Goal: Task Accomplishment & Management: Manage account settings

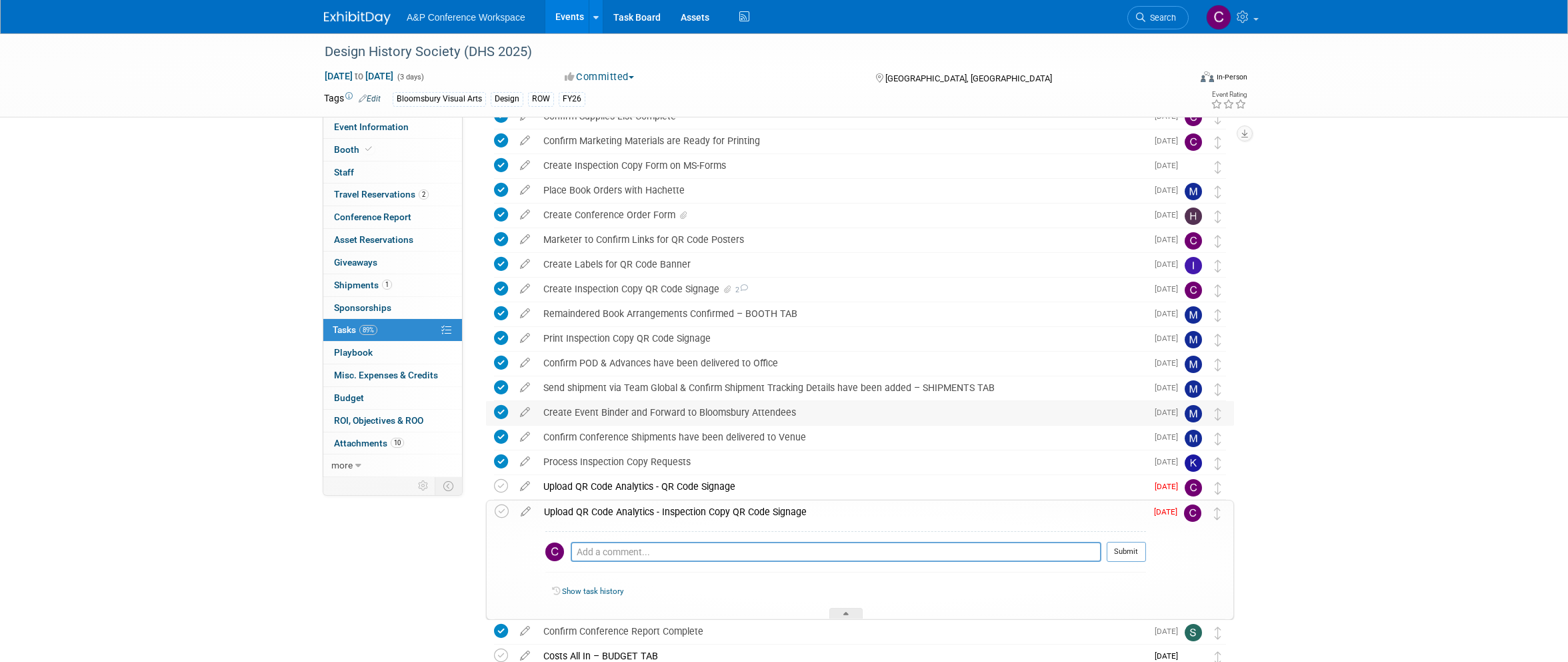
scroll to position [262, 0]
click at [668, 488] on div "Upload QR Code Analytics - QR Code Signage" at bounding box center [841, 489] width 610 height 23
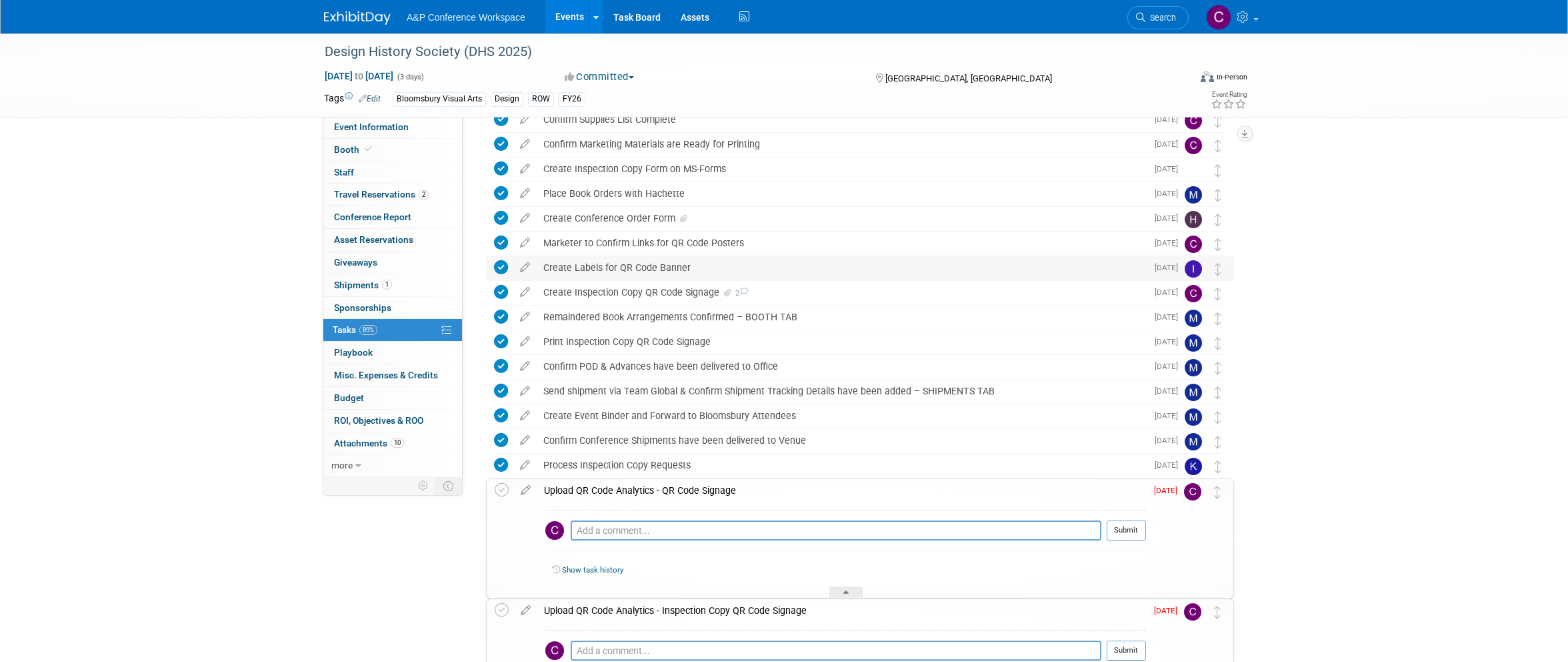
click at [582, 268] on div "Create Labels for QR Code Banner" at bounding box center [841, 267] width 610 height 23
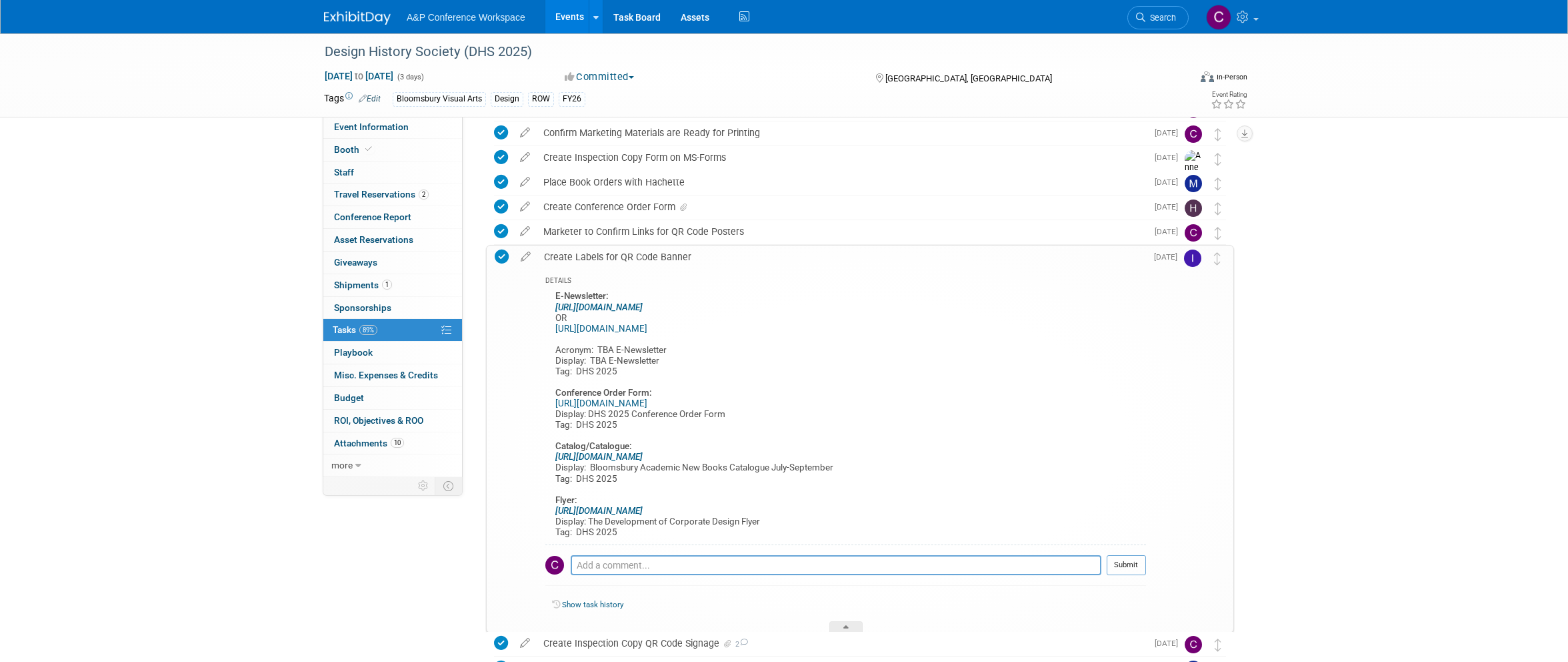
scroll to position [283, 0]
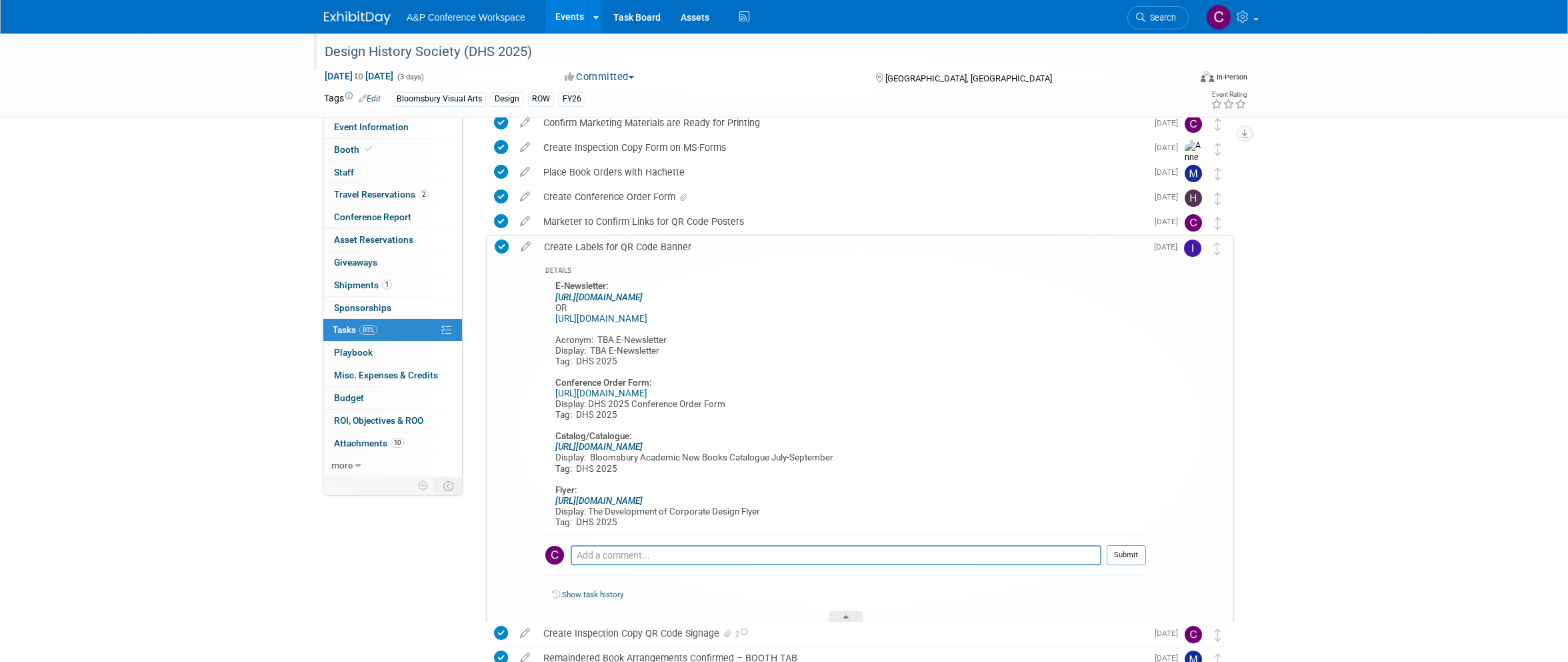
drag, startPoint x: 536, startPoint y: 48, endPoint x: 318, endPoint y: 49, distance: 218.0
click at [318, 49] on div "Design History Society (DHS 2025)" at bounding box center [746, 51] width 865 height 36
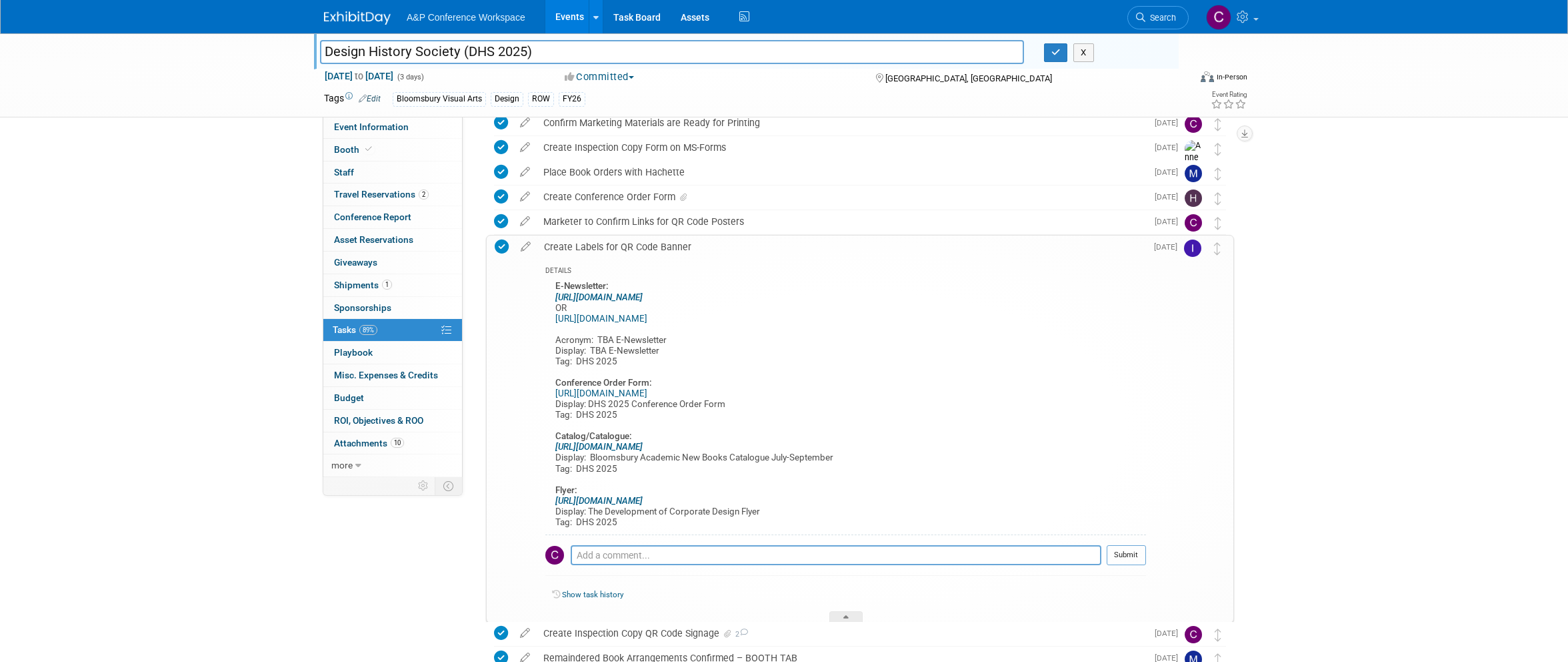
click at [347, 48] on input "Design History Society (DHS 2025)" at bounding box center [672, 52] width 704 height 23
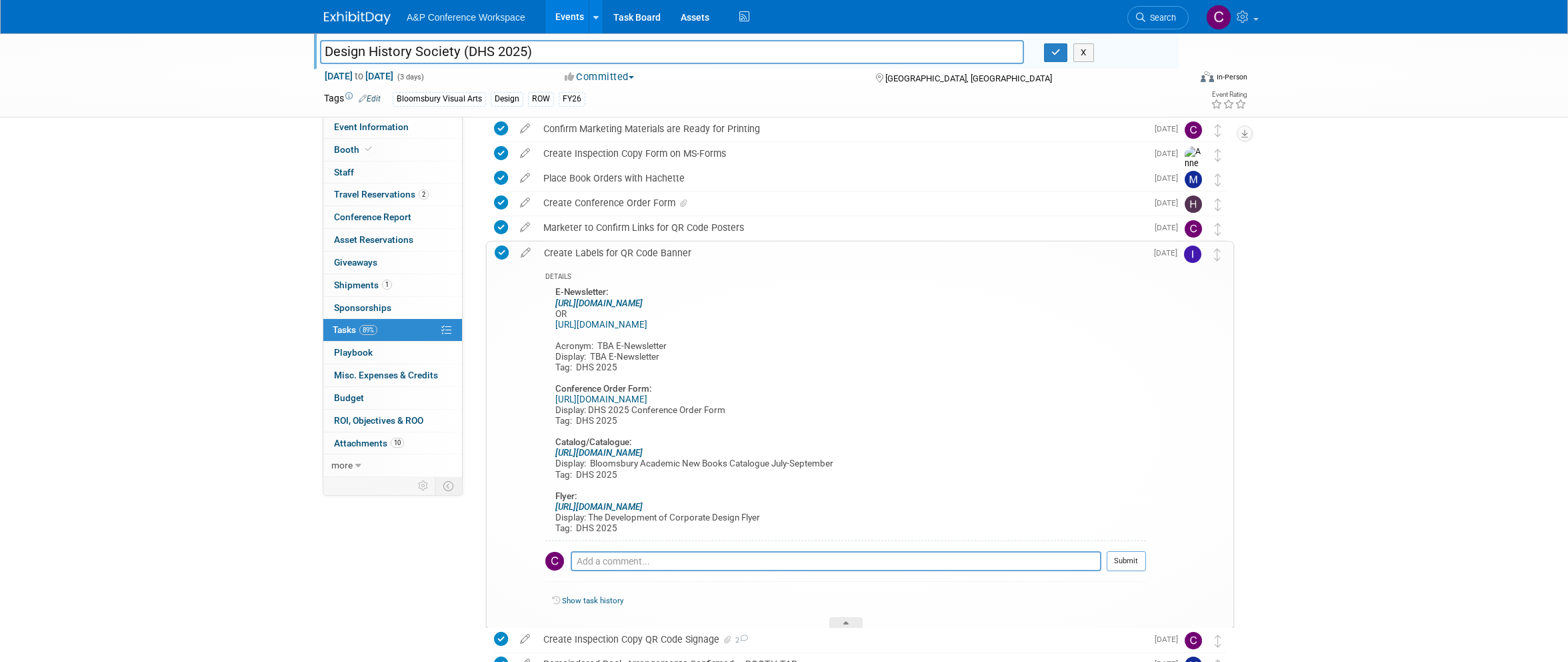
scroll to position [289, 0]
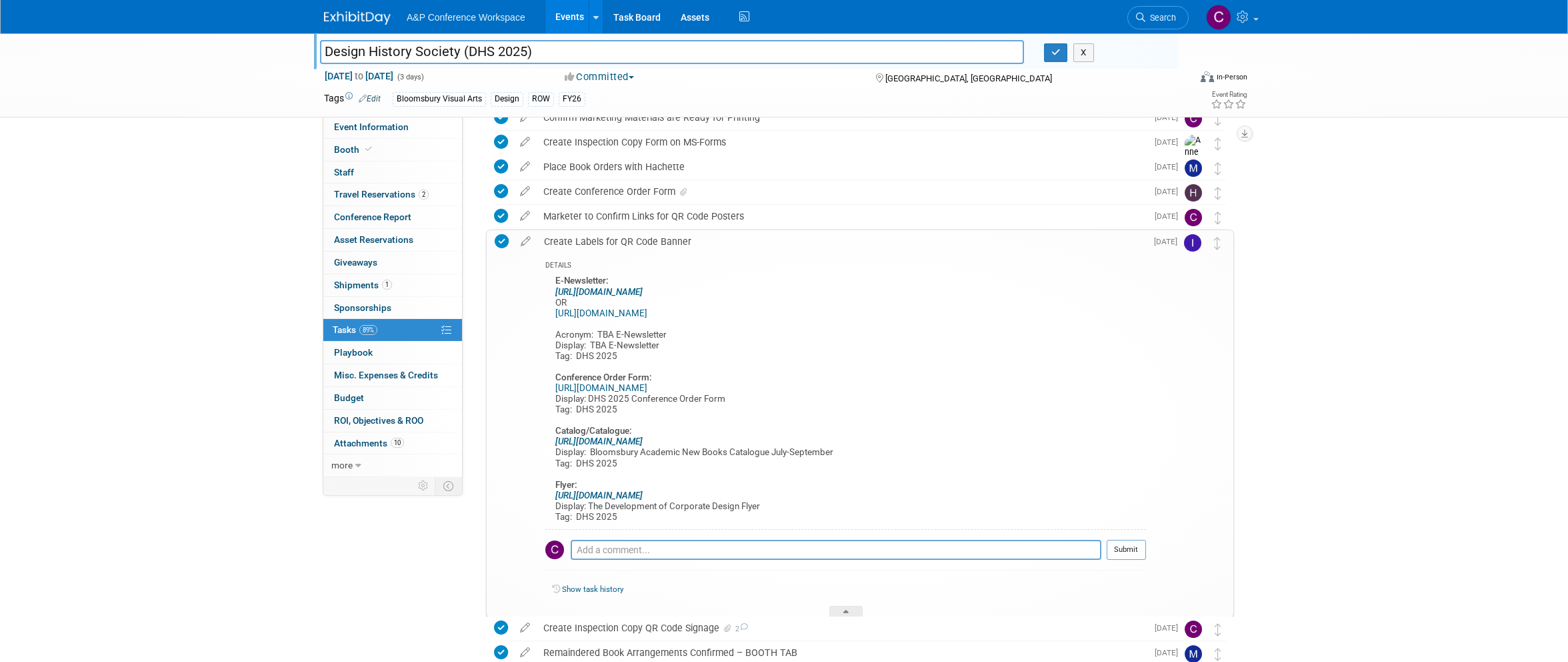
drag, startPoint x: 578, startPoint y: 407, endPoint x: 589, endPoint y: 409, distance: 11.2
click at [597, 410] on div "E-Newsletter: https://www.bloomsbury.com/uk/newsletters/design-newsletter/ OR h…" at bounding box center [845, 401] width 601 height 256
click at [589, 408] on div "E-Newsletter: https://www.bloomsbury.com/uk/newsletters/design-newsletter/ OR h…" at bounding box center [845, 401] width 601 height 256
click at [529, 239] on icon at bounding box center [526, 238] width 23 height 17
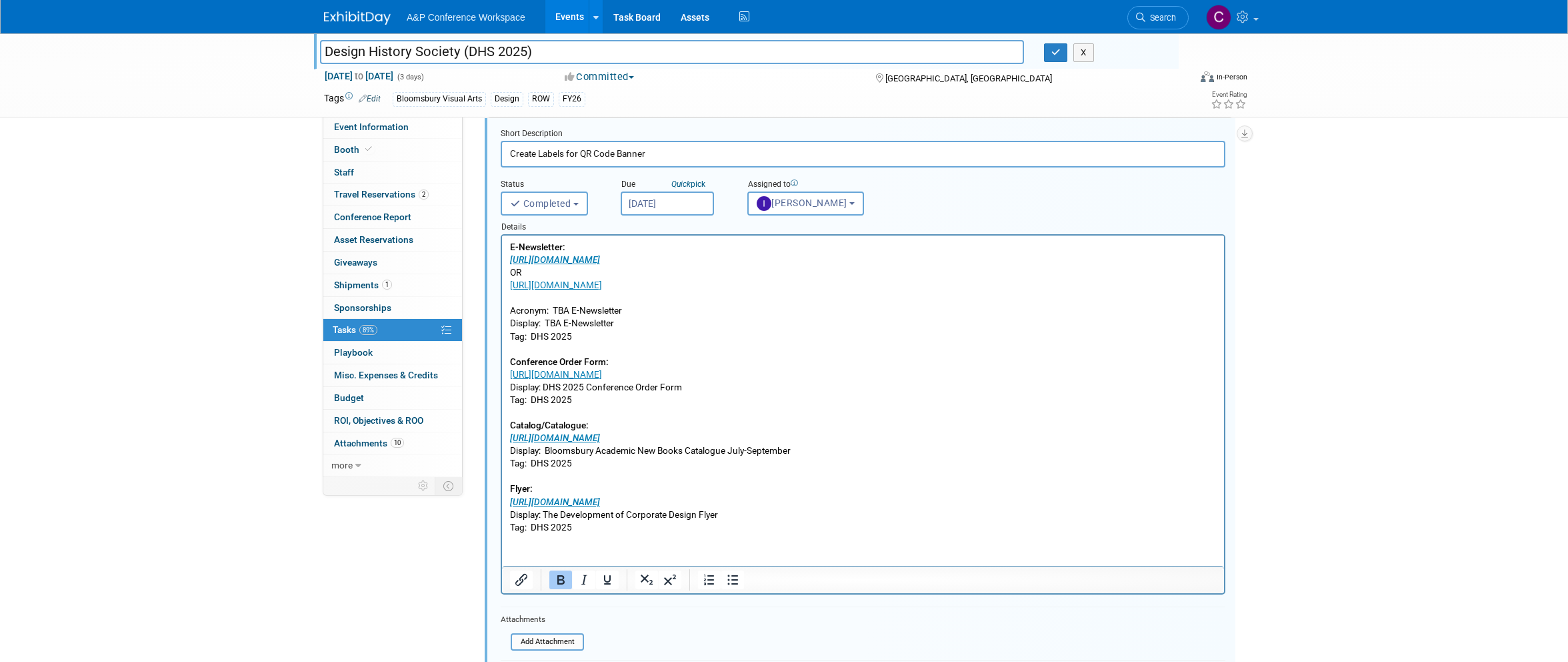
scroll to position [398, 0]
drag, startPoint x: 533, startPoint y: 401, endPoint x: 571, endPoint y: 403, distance: 38.1
click at [571, 399] on p "E-Newsletter: https://www.bloomsbury.com/uk/newsletters/design-newsletter/ OR h…" at bounding box center [864, 390] width 707 height 293
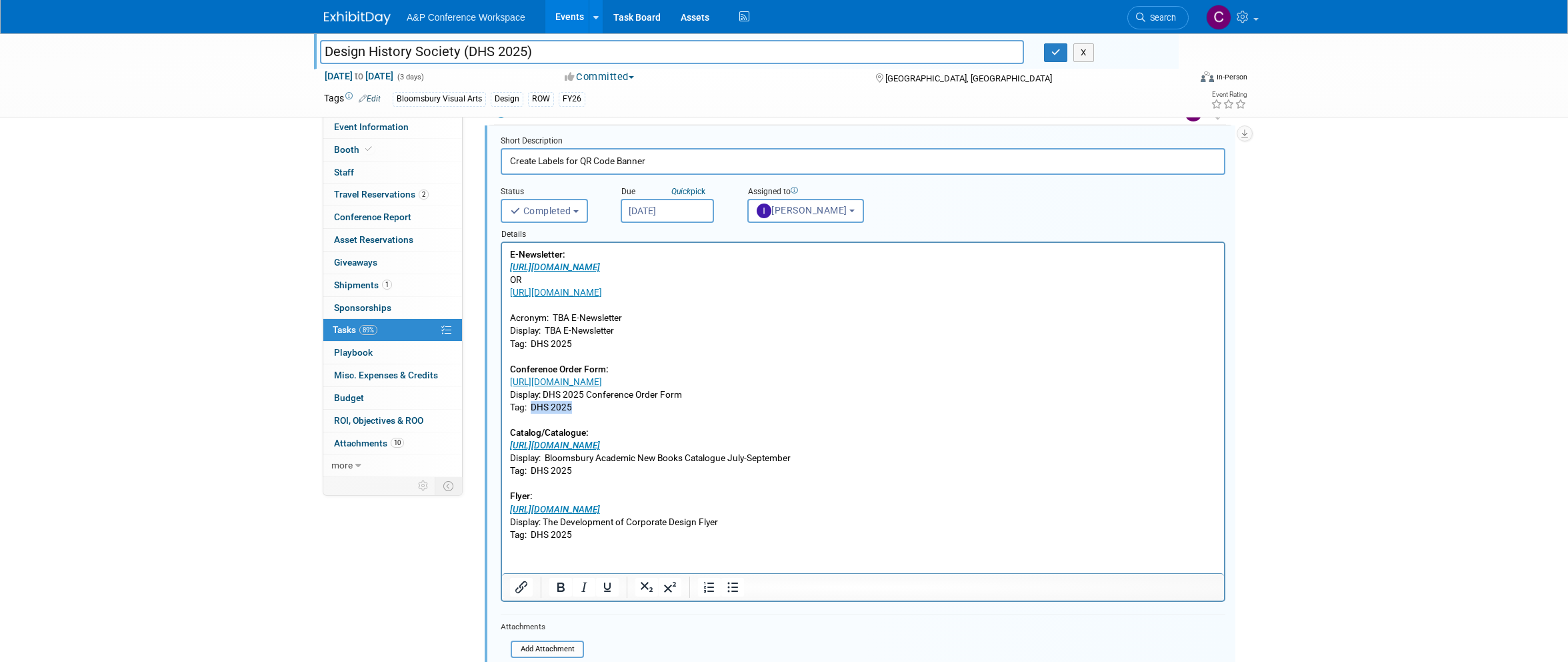
copy p "DHS 2025"
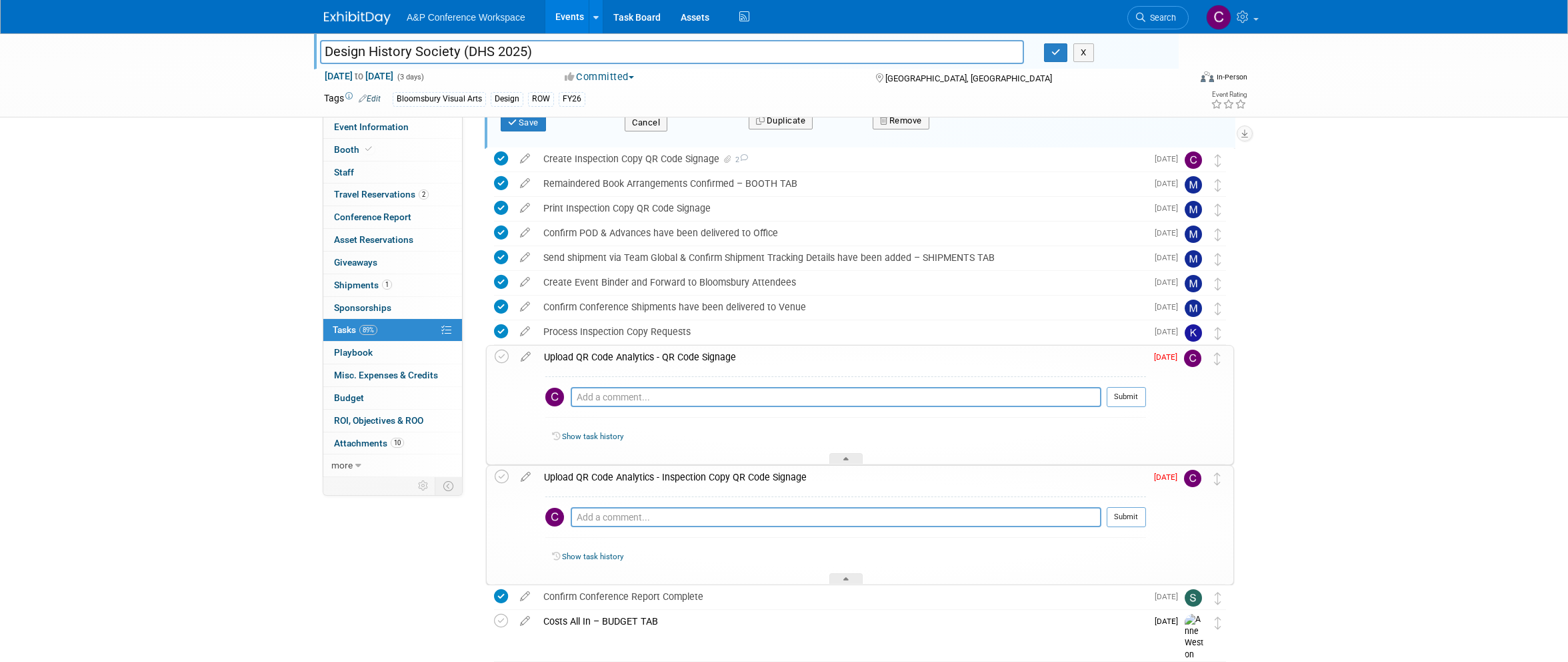
scroll to position [1030, 0]
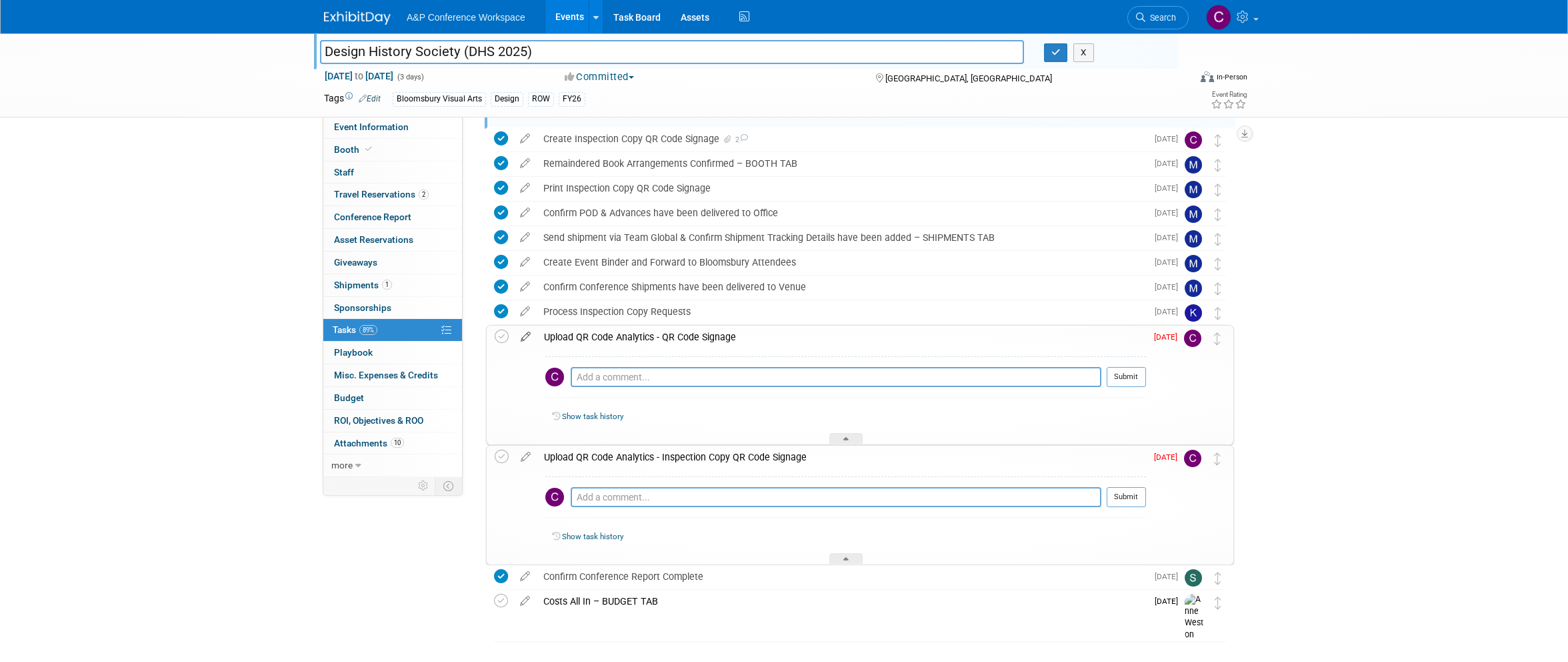
click at [524, 338] on icon at bounding box center [526, 333] width 23 height 17
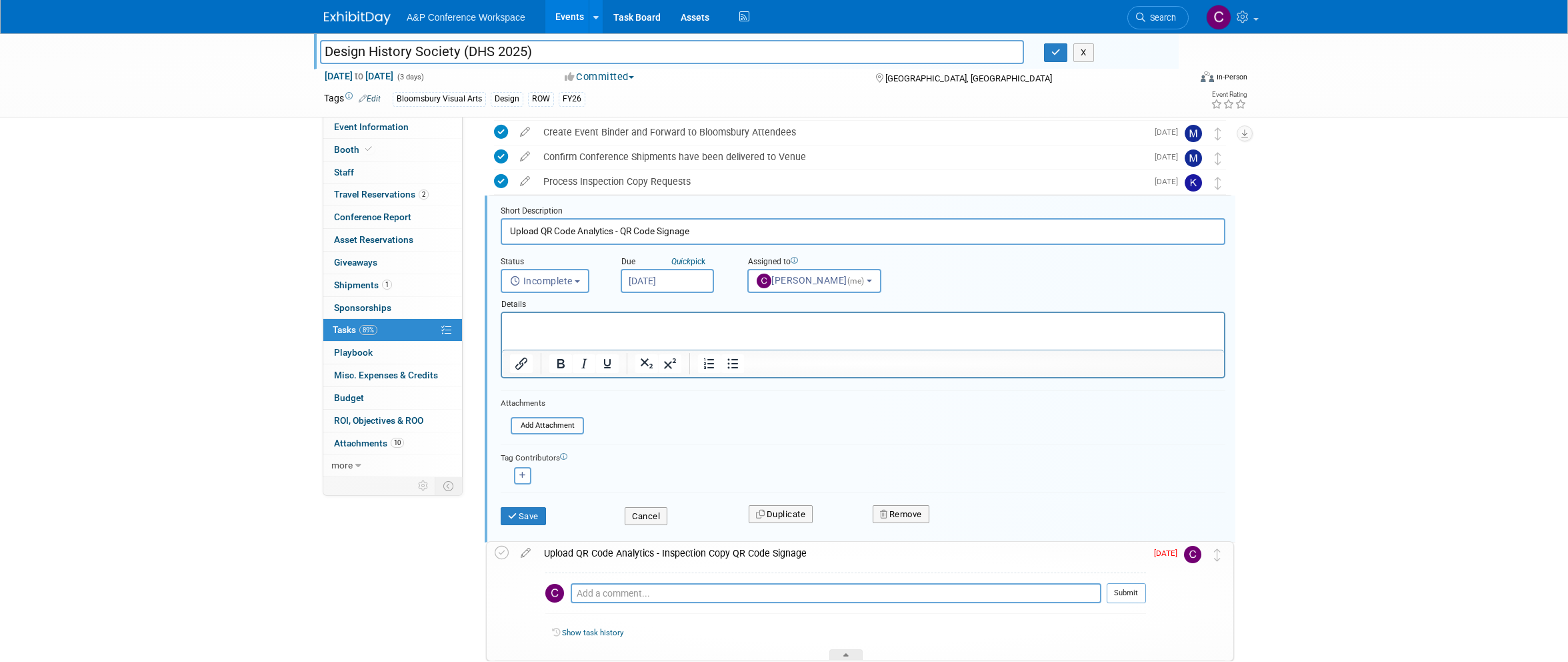
scroll to position [0, 0]
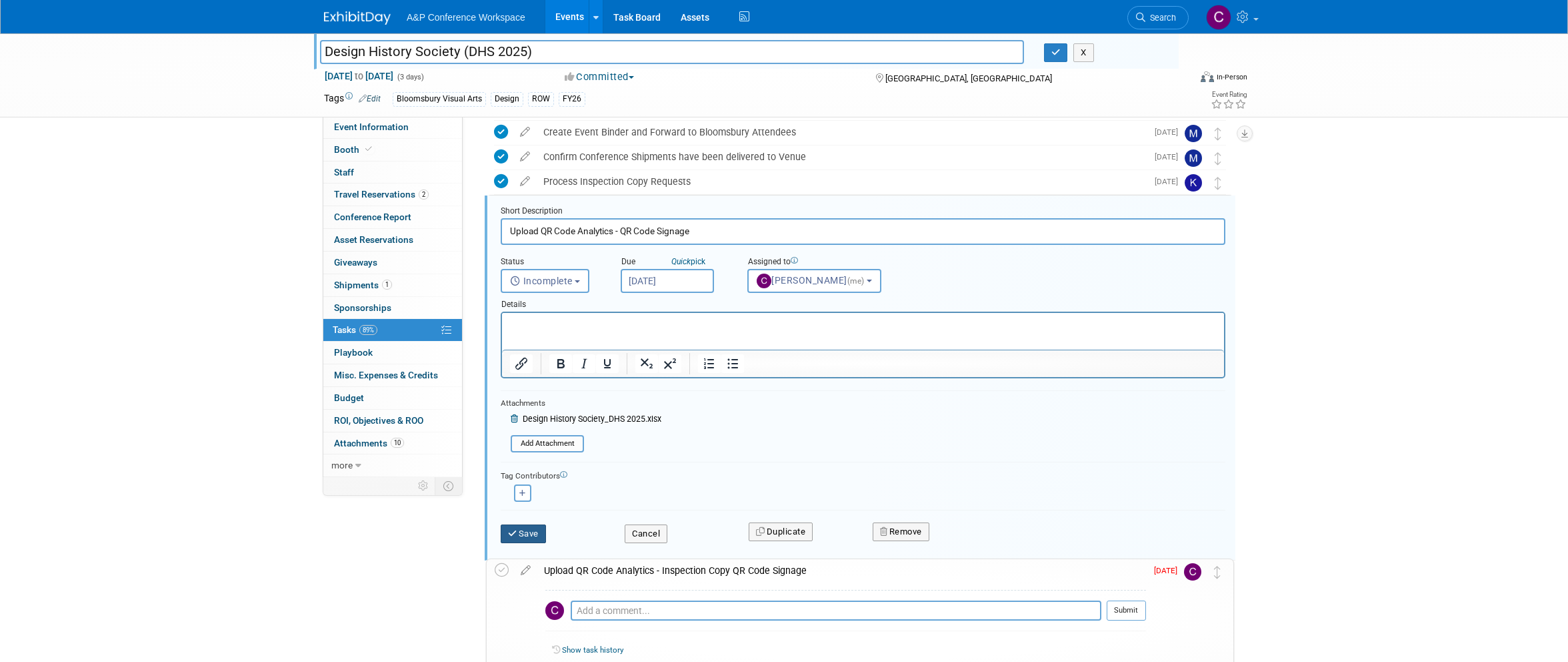
click at [537, 527] on button "Save" at bounding box center [523, 534] width 45 height 19
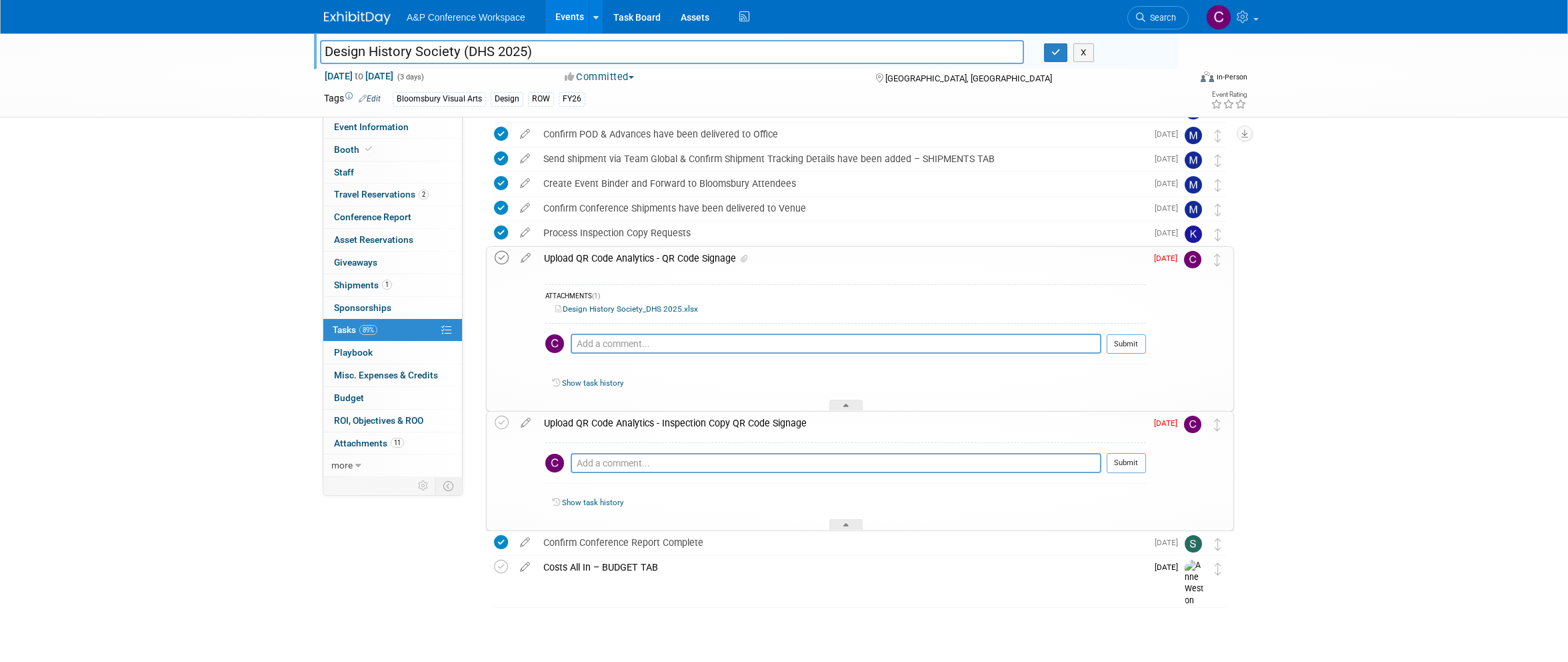
click at [505, 250] on icon at bounding box center [501, 257] width 14 height 14
click at [527, 259] on icon at bounding box center [526, 256] width 23 height 17
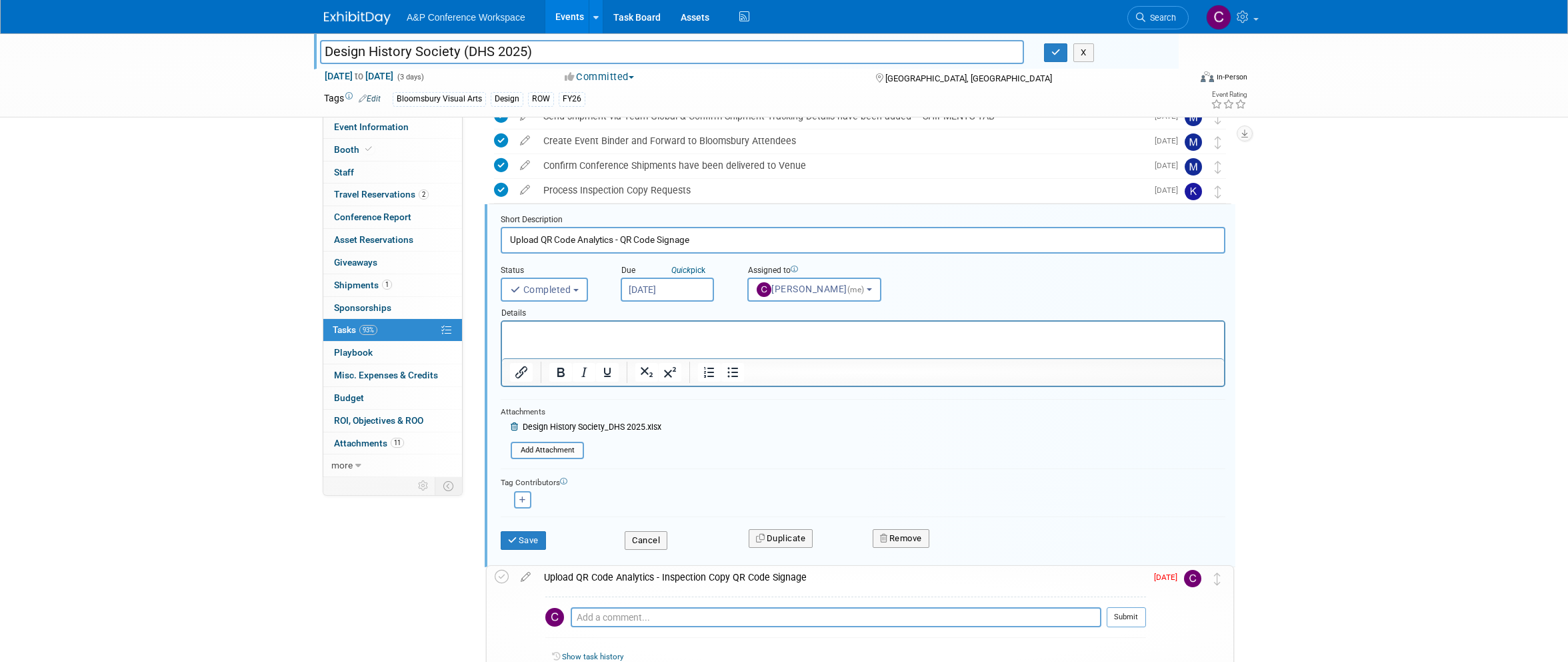
scroll to position [0, 0]
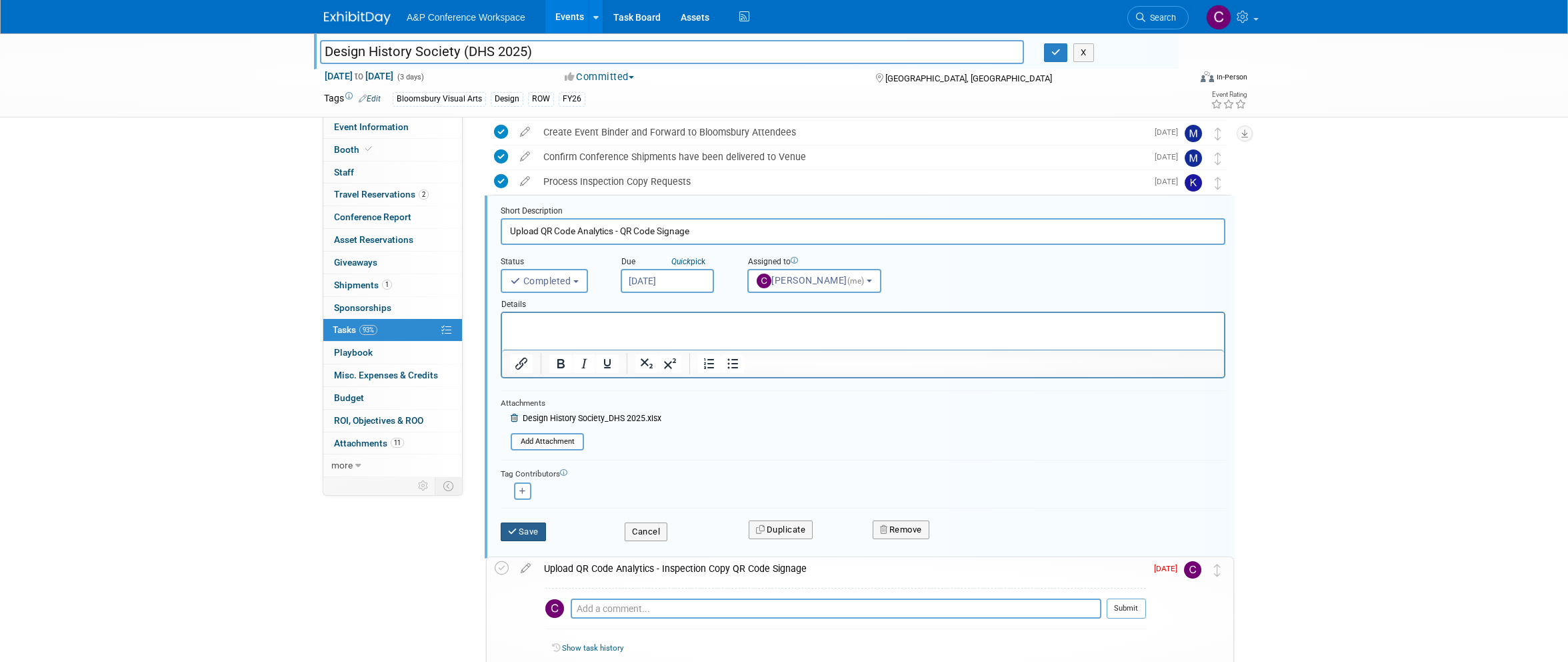
click at [532, 532] on button "Save" at bounding box center [523, 532] width 45 height 19
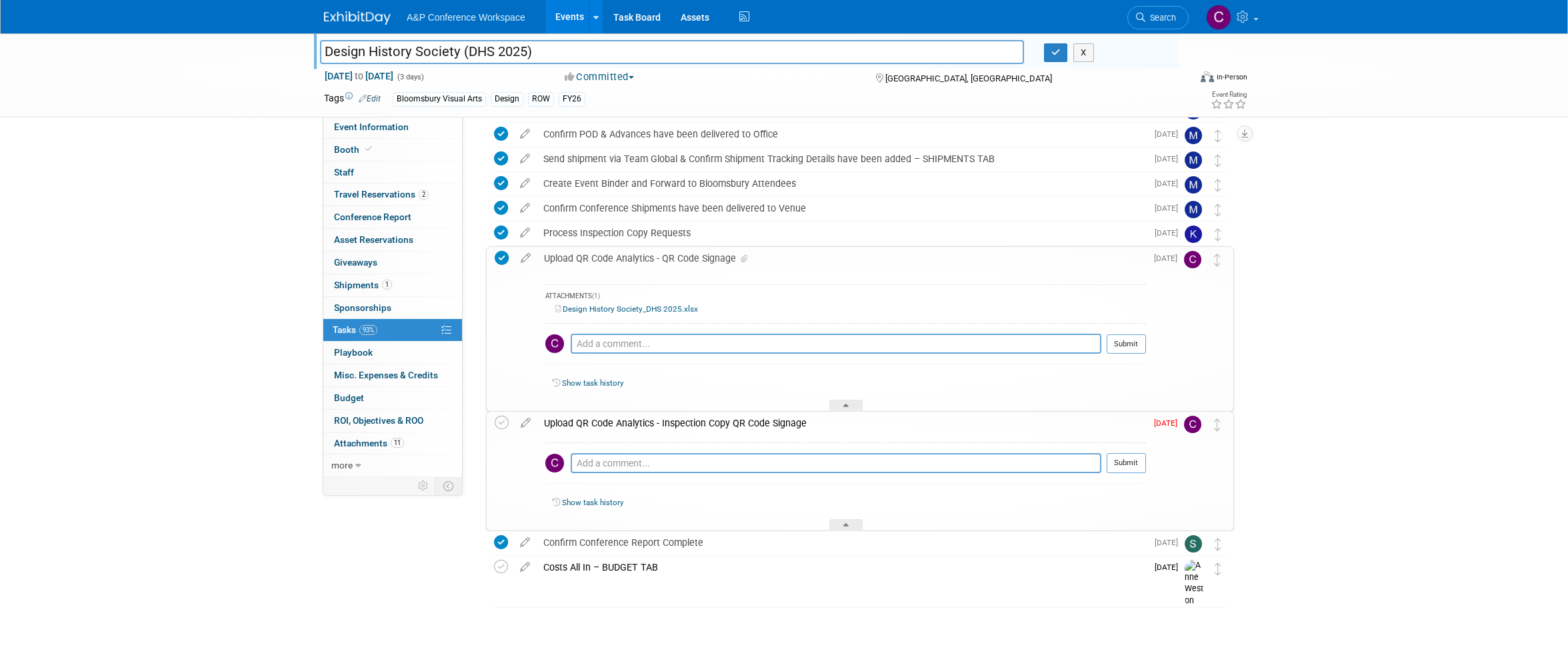
drag, startPoint x: 544, startPoint y: 48, endPoint x: 324, endPoint y: 58, distance: 220.2
click at [324, 58] on input "Design History Society (DHS 2025)" at bounding box center [672, 52] width 704 height 23
click at [592, 261] on div "Upload QR Code Analytics - QR Code Signage" at bounding box center [842, 262] width 609 height 23
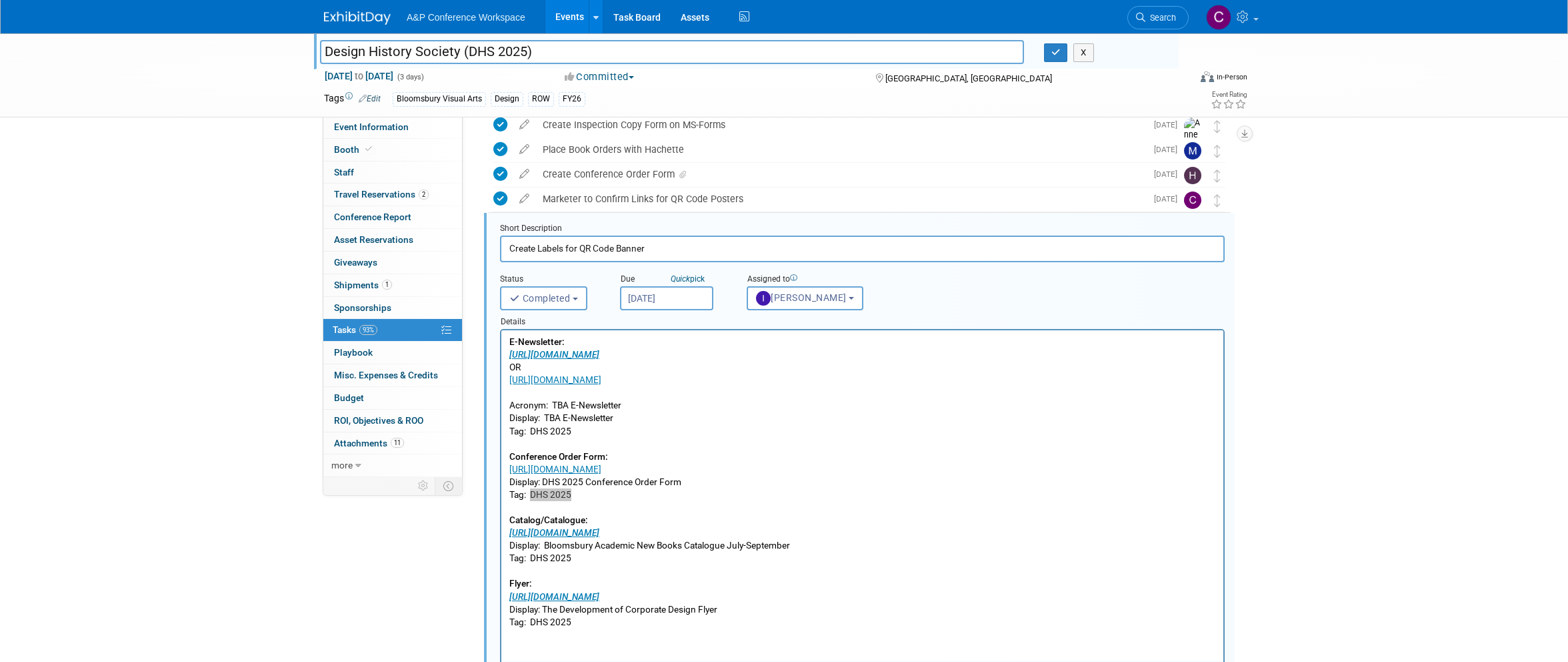
scroll to position [267, 0]
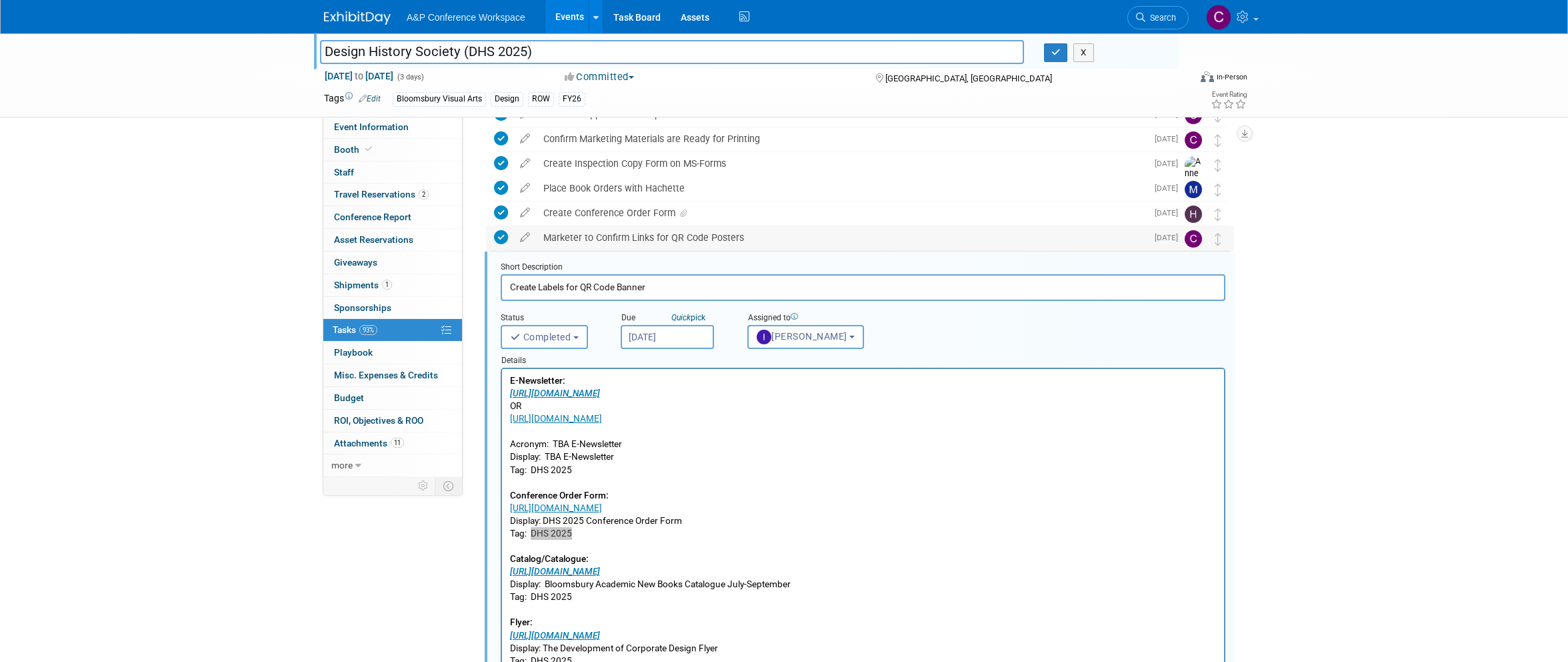
click at [643, 239] on div "Marketer to Confirm Links for QR Code Posters" at bounding box center [841, 237] width 610 height 23
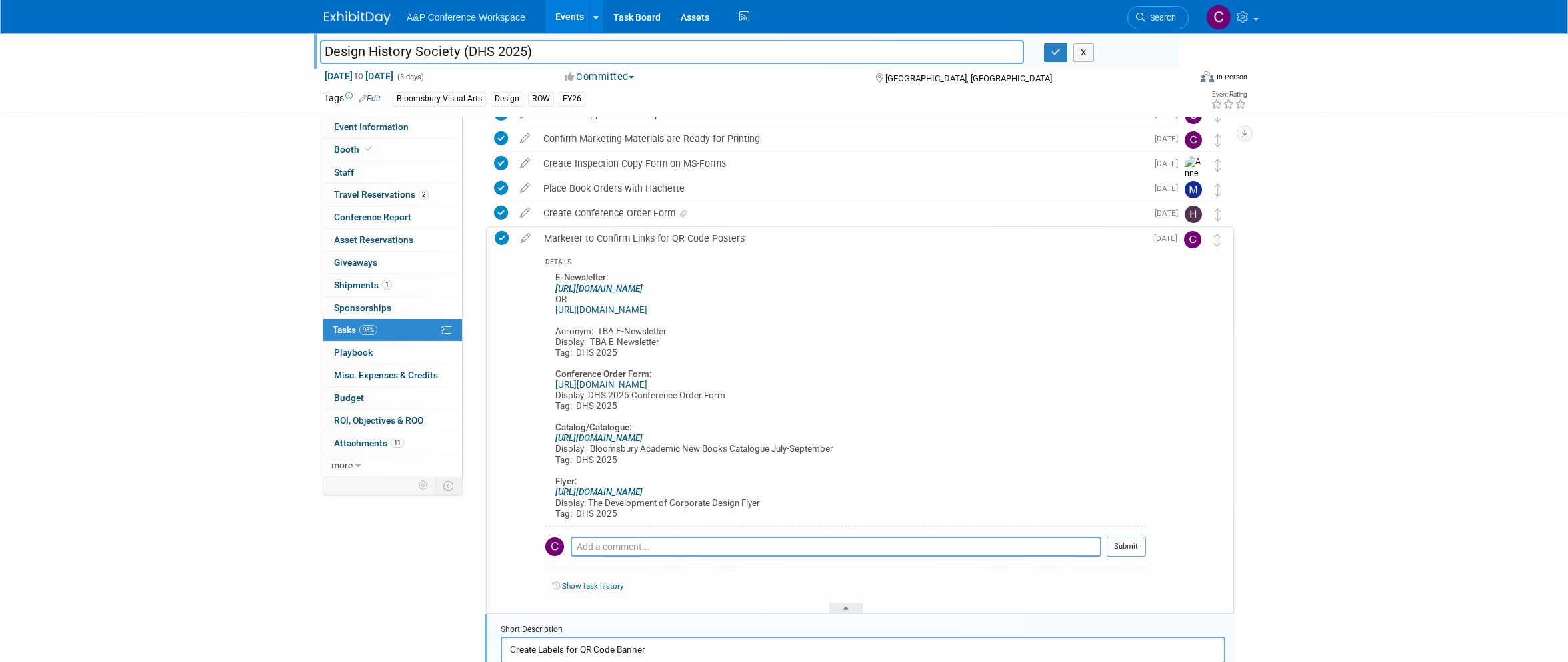
click at [643, 239] on div "Marketer to Confirm Links for QR Code Posters" at bounding box center [842, 238] width 609 height 23
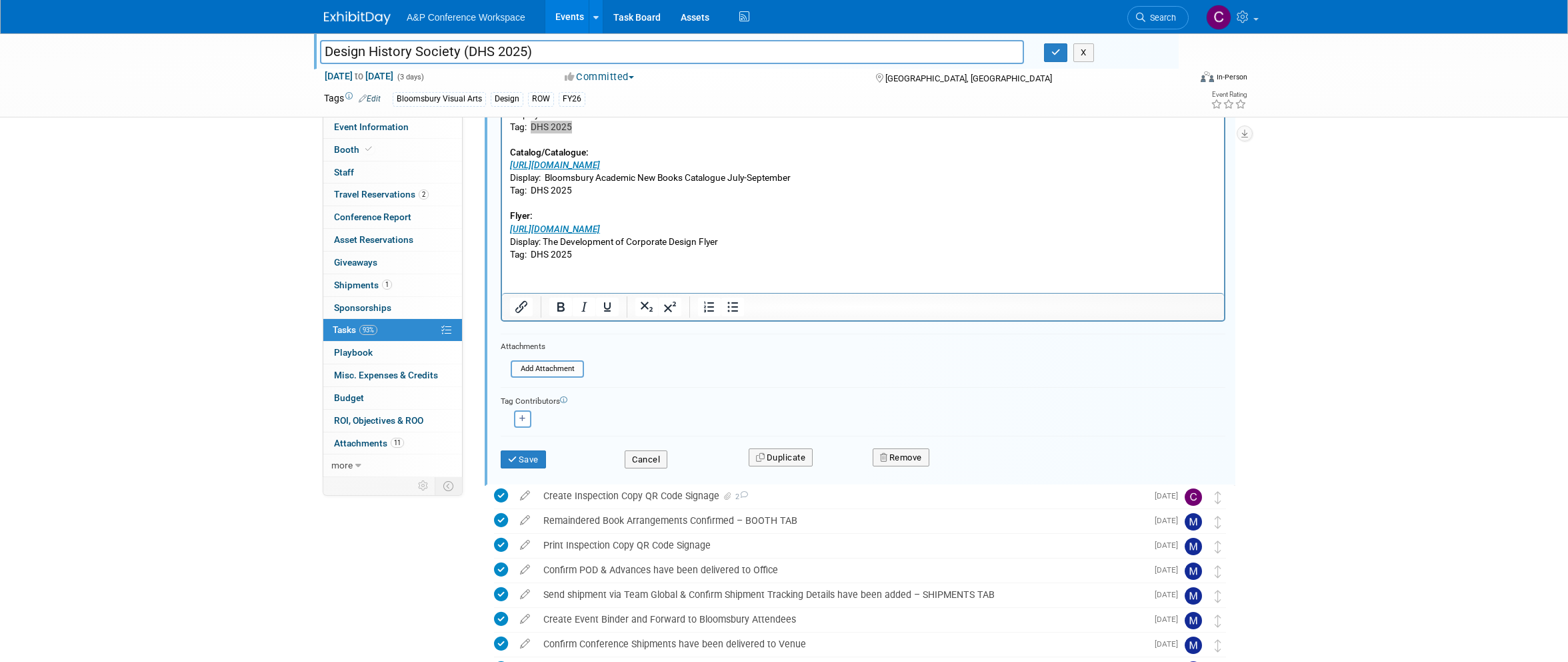
scroll to position [674, 0]
click at [649, 452] on button "Cancel" at bounding box center [646, 459] width 42 height 19
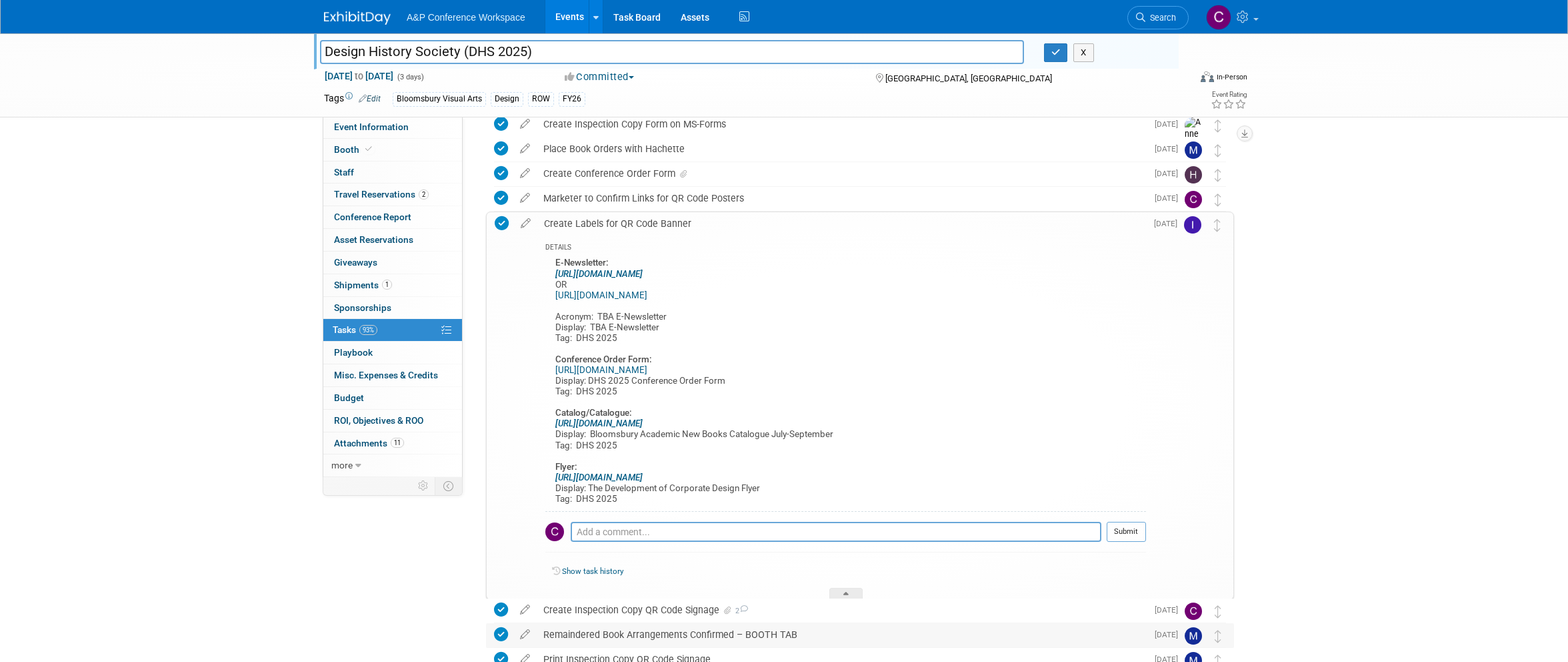
scroll to position [305, 0]
click at [605, 223] on div "Create Labels for QR Code Banner" at bounding box center [842, 224] width 609 height 23
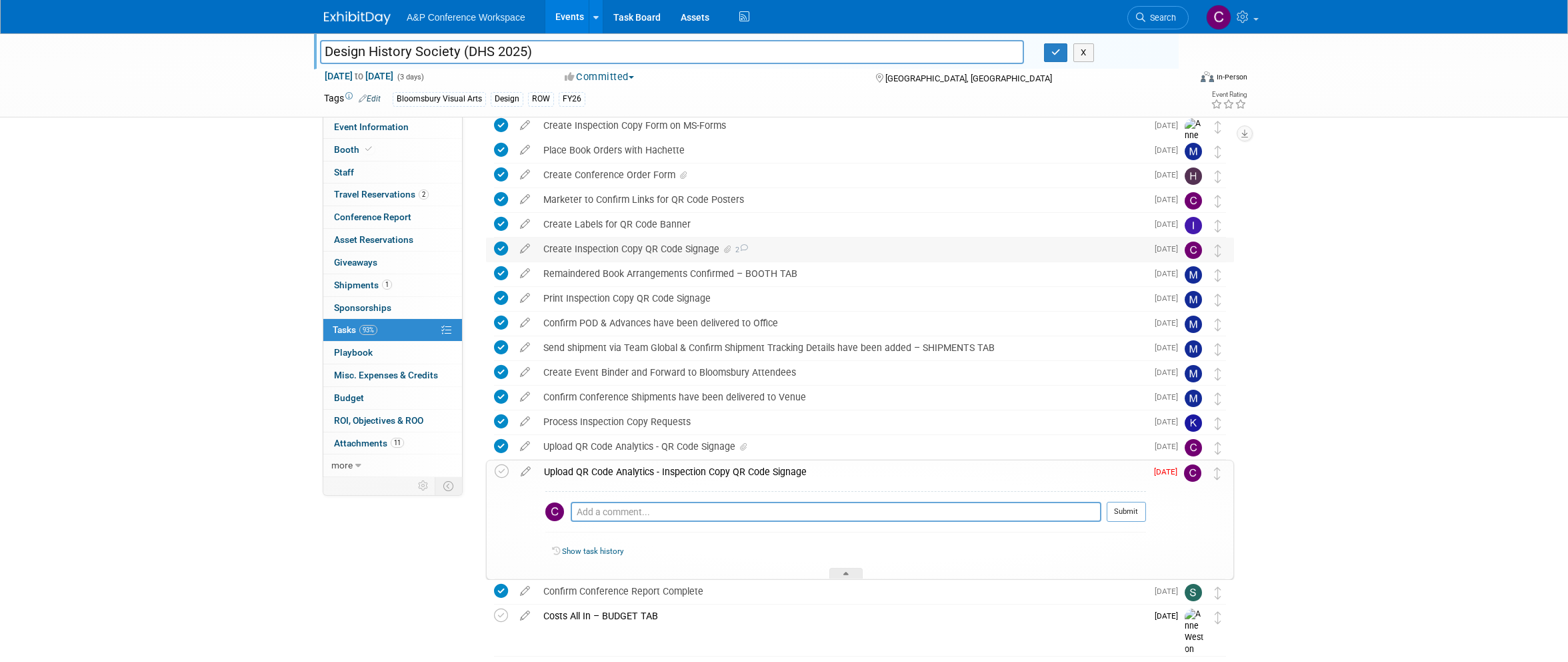
click at [600, 247] on div "Create Inspection Copy QR Code Signage 2" at bounding box center [841, 248] width 610 height 23
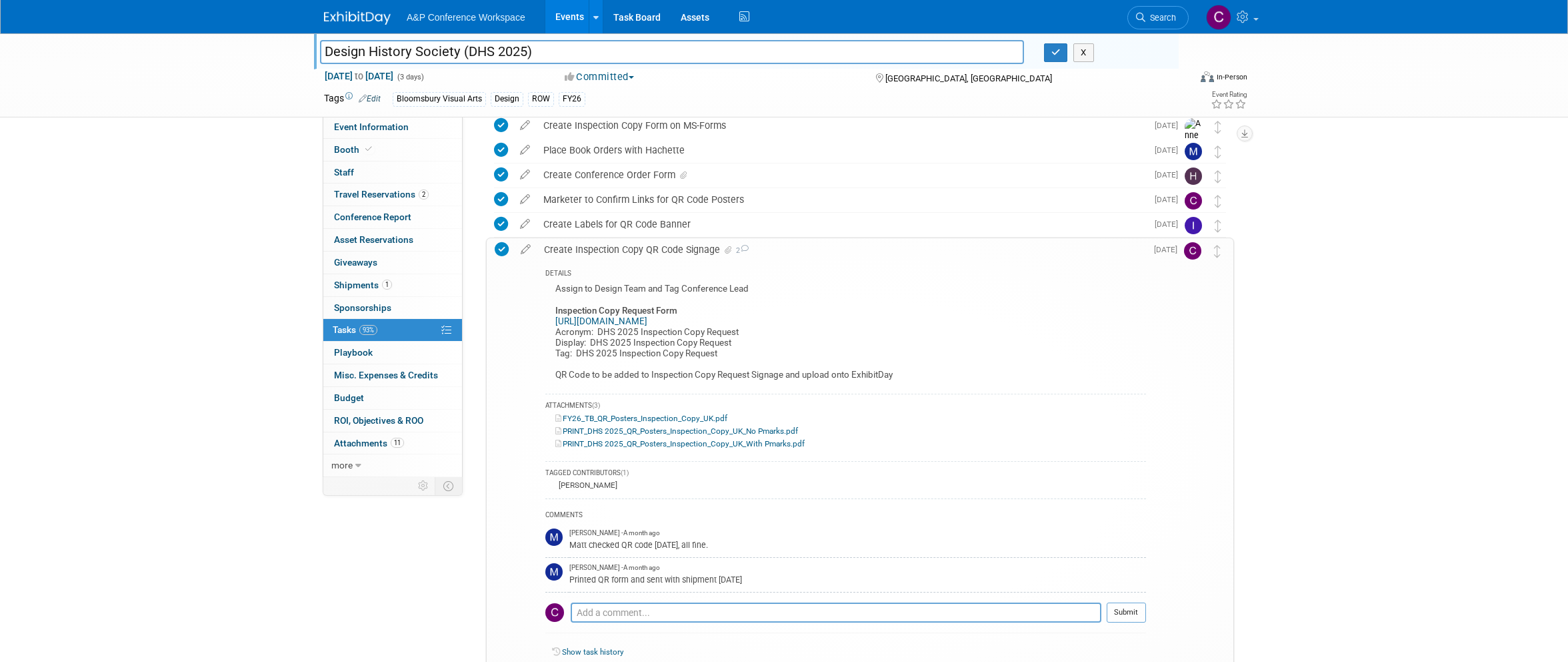
drag, startPoint x: 578, startPoint y: 352, endPoint x: 616, endPoint y: 354, distance: 38.1
click at [616, 354] on div "Assign to Design Team and Tag Conference Lead Inspection Copy Request Form http…" at bounding box center [845, 334] width 601 height 107
click at [524, 247] on icon at bounding box center [526, 246] width 23 height 17
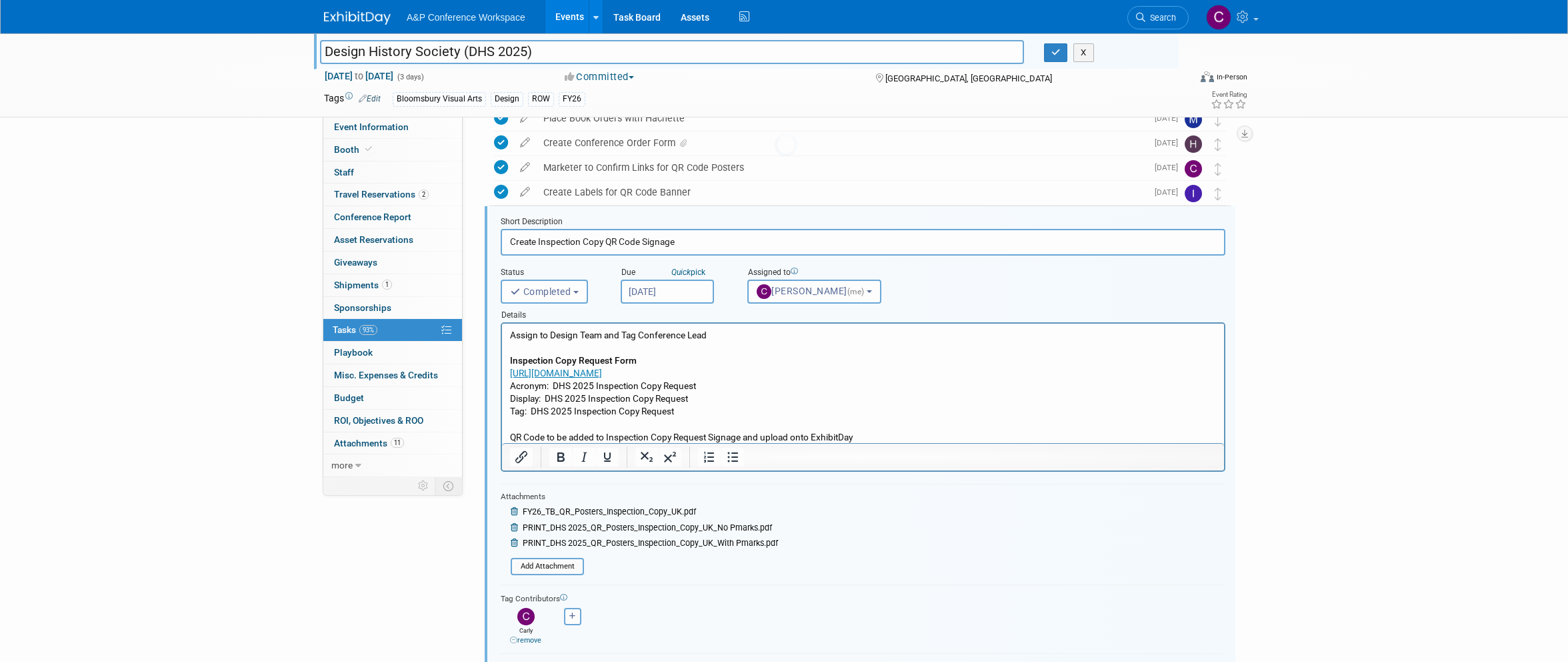
scroll to position [0, 0]
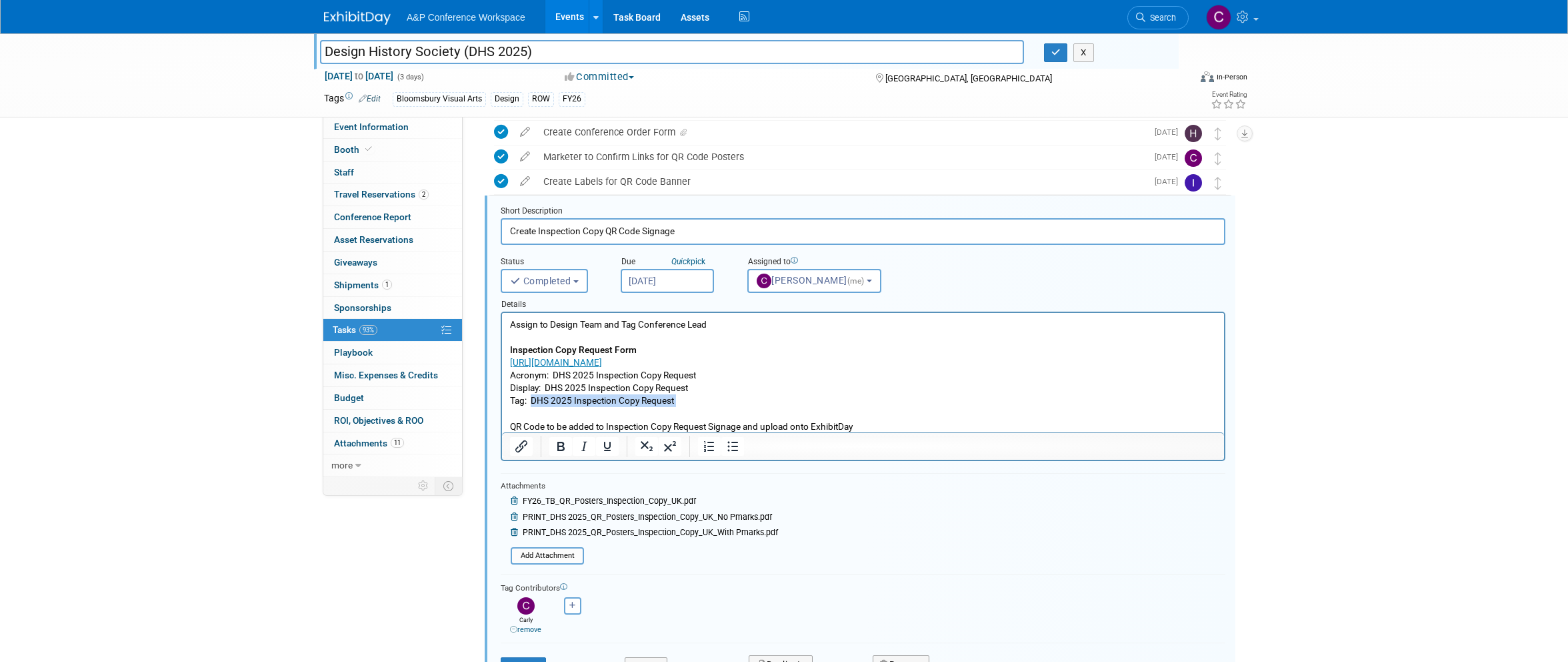
drag, startPoint x: 532, startPoint y: 399, endPoint x: 680, endPoint y: 411, distance: 148.5
click at [680, 411] on p "Assign to Design Team and Tag Conference Lead Inspection Copy Request Form http…" at bounding box center [864, 375] width 707 height 115
copy p "DHS 2025 Inspection Copy Request"
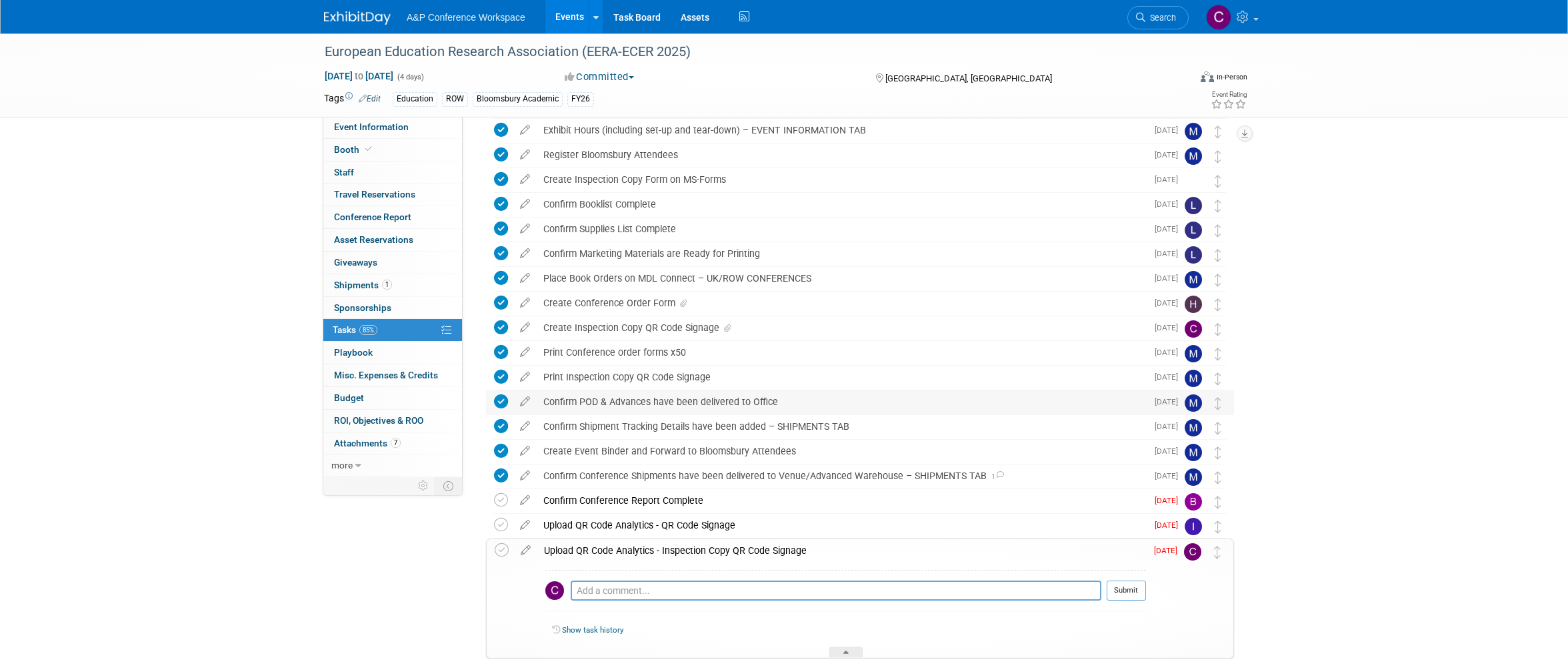
scroll to position [201, 0]
click at [564, 326] on div "Create Inspection Copy QR Code Signage" at bounding box center [841, 328] width 610 height 23
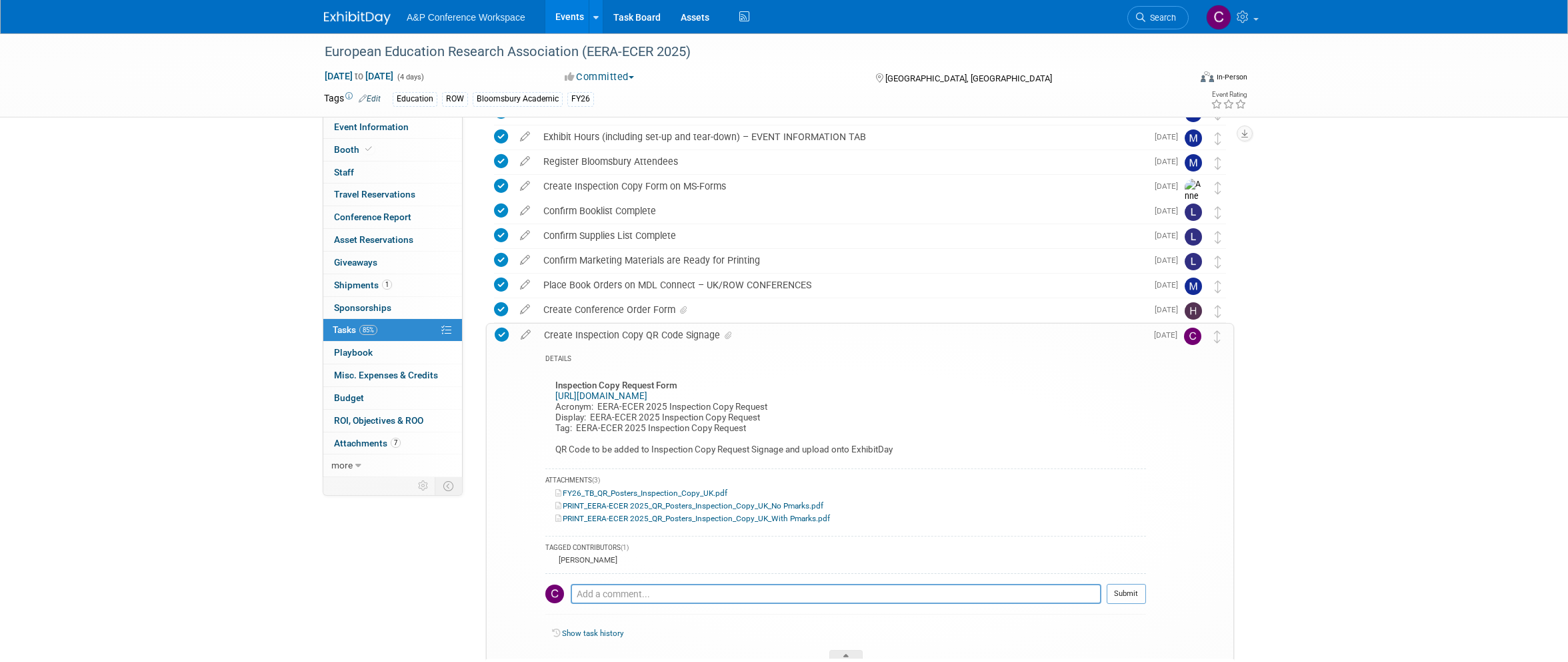
scroll to position [191, 0]
drag, startPoint x: 578, startPoint y: 428, endPoint x: 585, endPoint y: 424, distance: 8.1
click at [592, 429] on div "Inspection Copy Request Form https://forms.office.com/e/cUH0f32fQG Acronym: EER…" at bounding box center [845, 417] width 601 height 96
click at [523, 334] on icon at bounding box center [526, 335] width 23 height 17
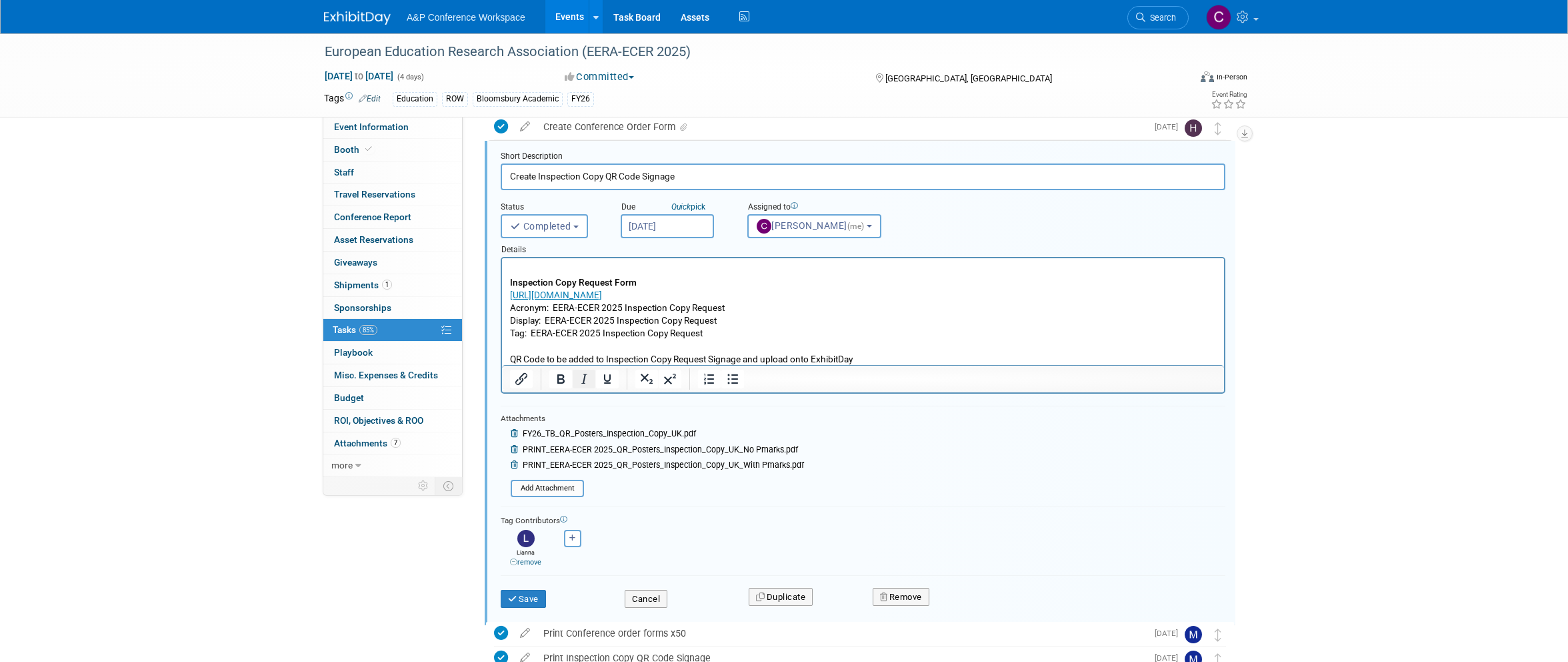
scroll to position [379, 0]
drag, startPoint x: 534, startPoint y: 331, endPoint x: 722, endPoint y: 342, distance: 188.3
click at [722, 342] on p "Inspection Copy Request Form https://forms.office.com/e/cUH0f32fQG Acronym: EER…" at bounding box center [864, 313] width 707 height 102
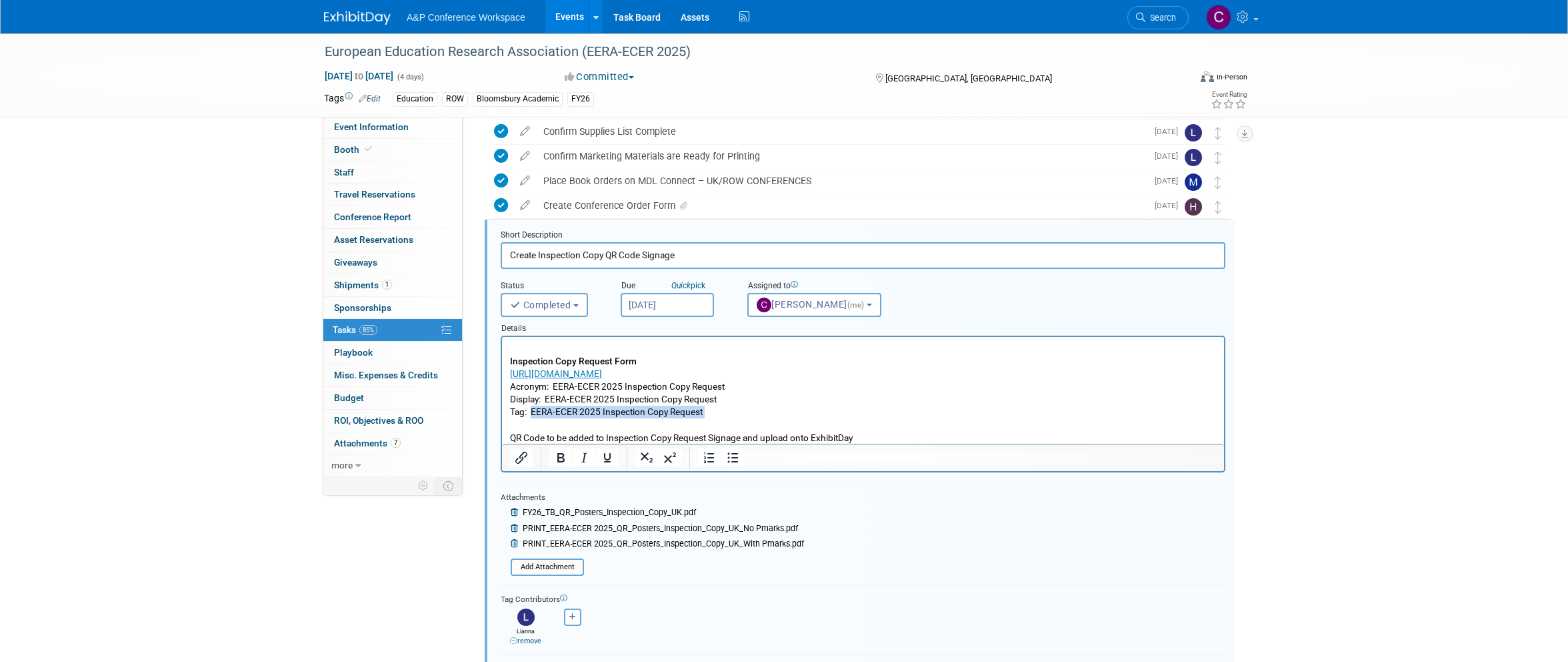
scroll to position [297, 0]
copy p "EERA-ECER 2025 Inspection Copy Request"
click at [591, 51] on div "European Education Research Association (EERA-ECER 2025)" at bounding box center [744, 52] width 849 height 24
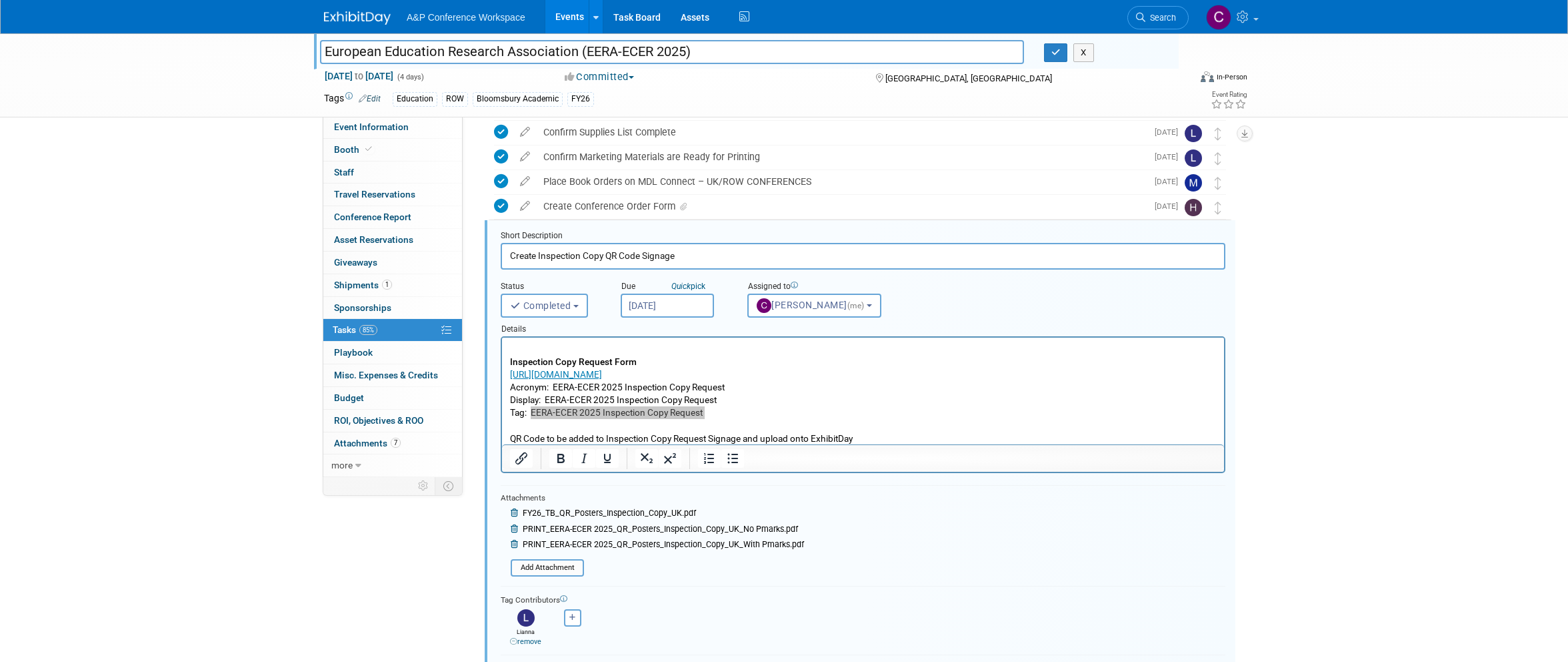
click at [591, 51] on input "European Education Research Association (EERA-ECER 2025)" at bounding box center [672, 52] width 704 height 23
click at [635, 408] on p "Inspection Copy Request Form https://forms.office.com/e/cUH0f32fQG Acronym: EER…" at bounding box center [864, 393] width 707 height 102
drag, startPoint x: 531, startPoint y: 410, endPoint x: 728, endPoint y: 420, distance: 197.3
click at [728, 420] on p "Inspection Copy Request Form https://forms.office.com/e/cUH0f32fQG Acronym: EER…" at bounding box center [864, 393] width 707 height 102
copy p "EERA-ECER 2025 Inspection Copy Request"
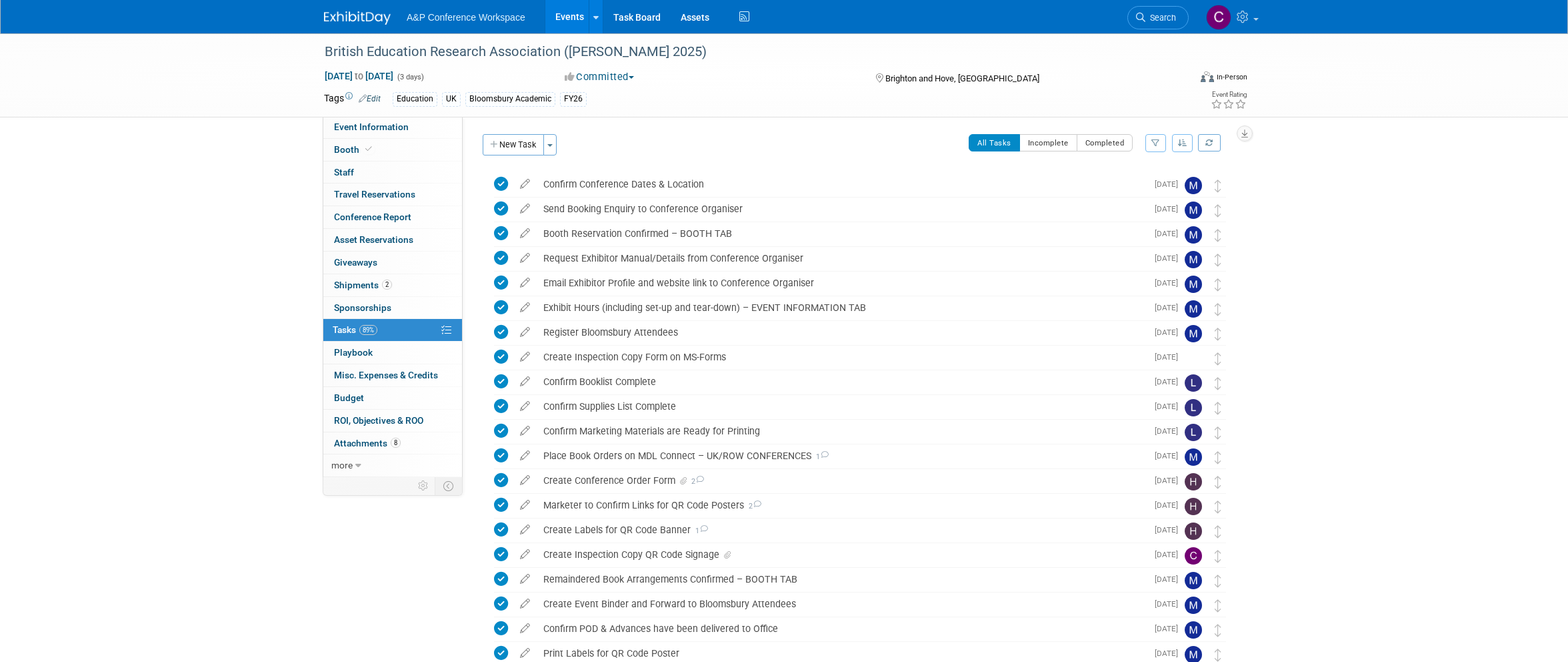
scroll to position [283, 0]
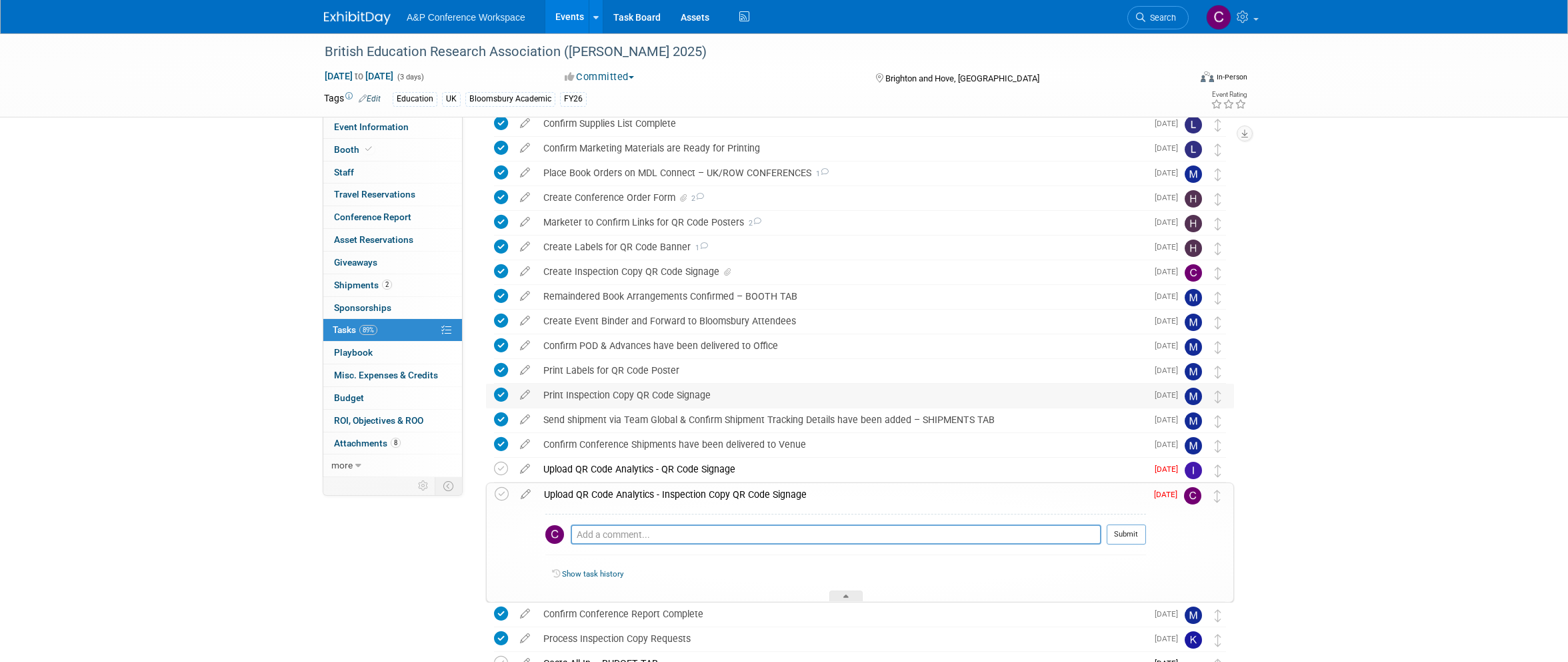
click at [557, 393] on div "Print Inspection Copy QR Code Signage" at bounding box center [841, 395] width 610 height 23
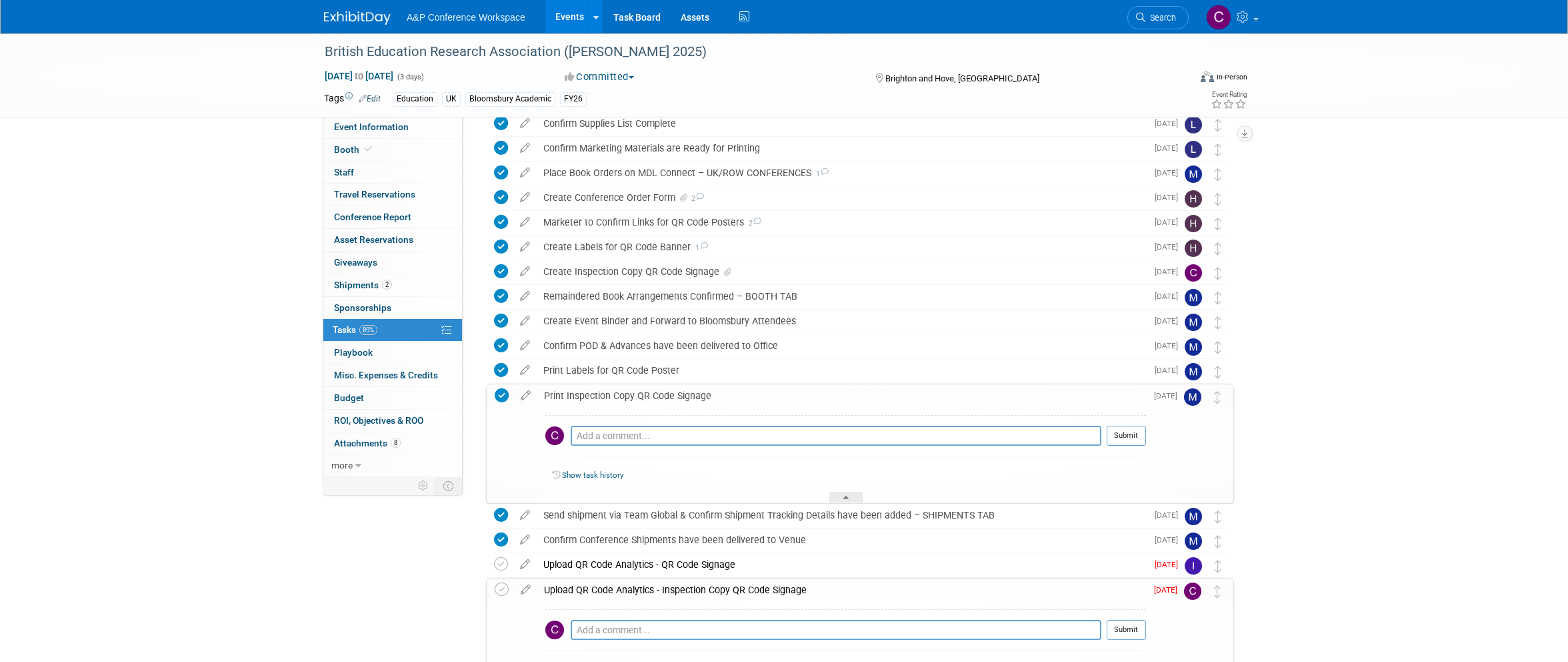
click at [572, 394] on div "Print Inspection Copy QR Code Signage" at bounding box center [842, 395] width 609 height 23
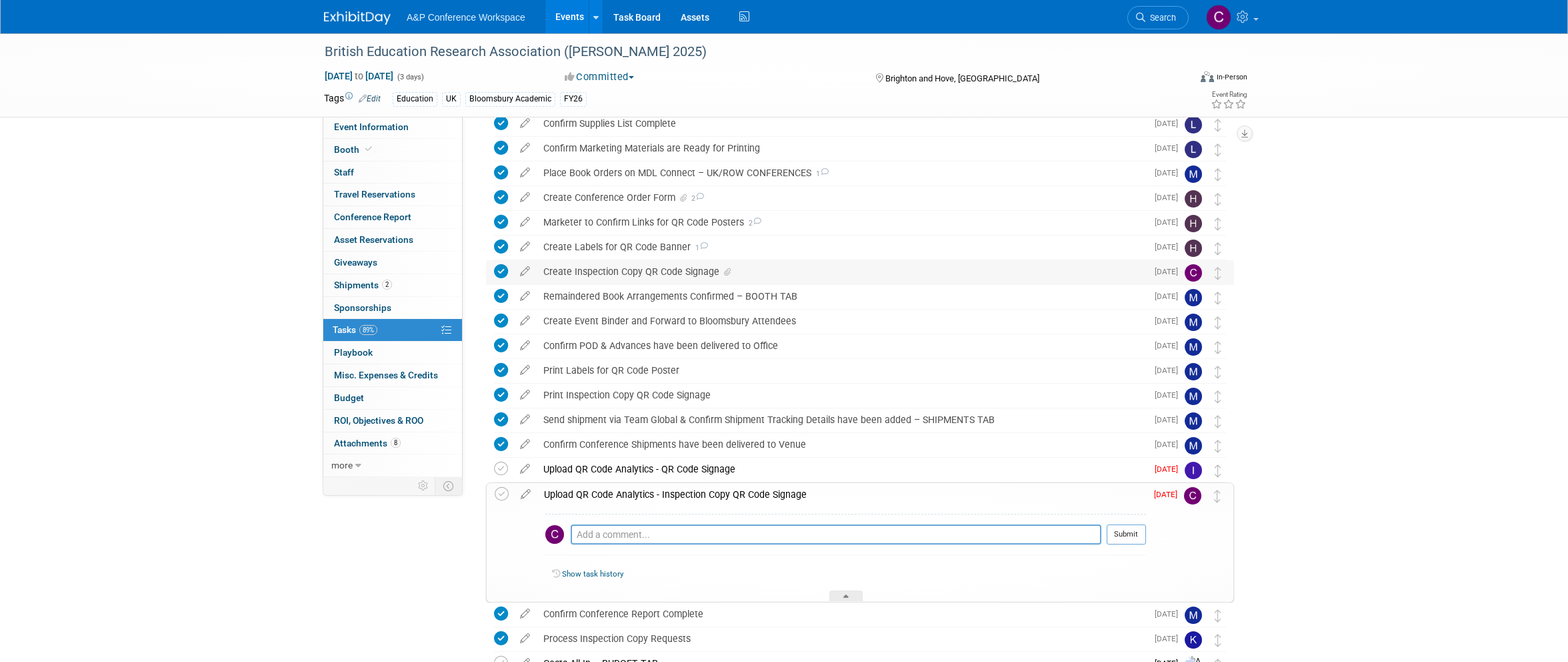
click at [594, 269] on div "Create Inspection Copy QR Code Signage" at bounding box center [841, 271] width 610 height 23
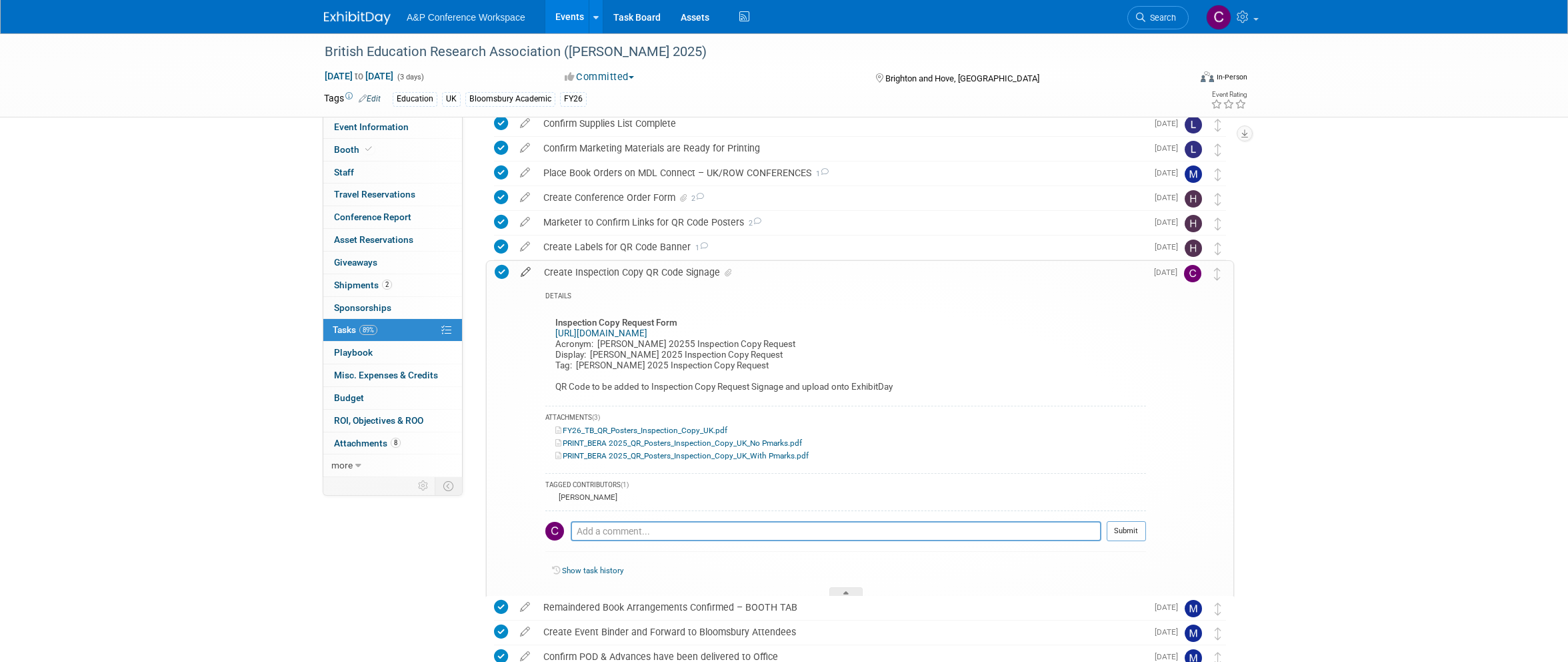
click at [524, 269] on icon at bounding box center [526, 269] width 23 height 17
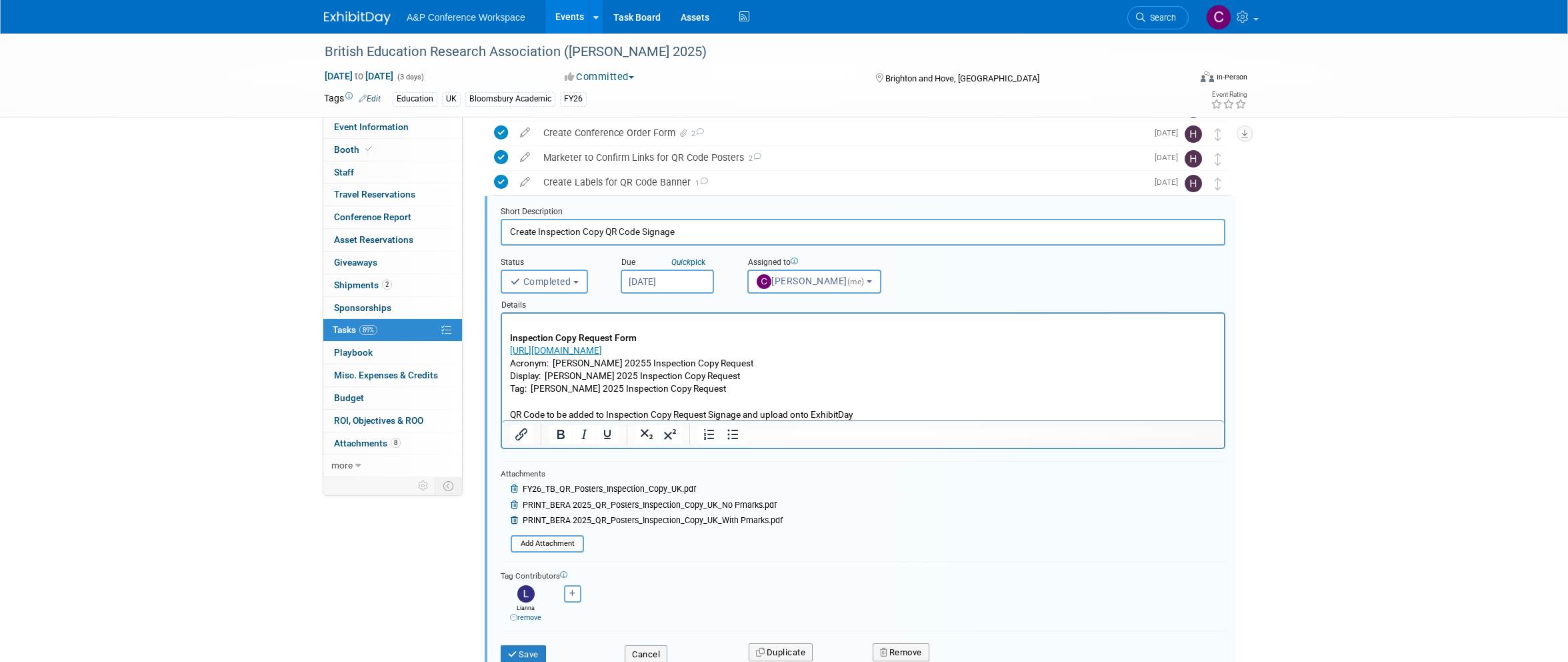
scroll to position [357, 0]
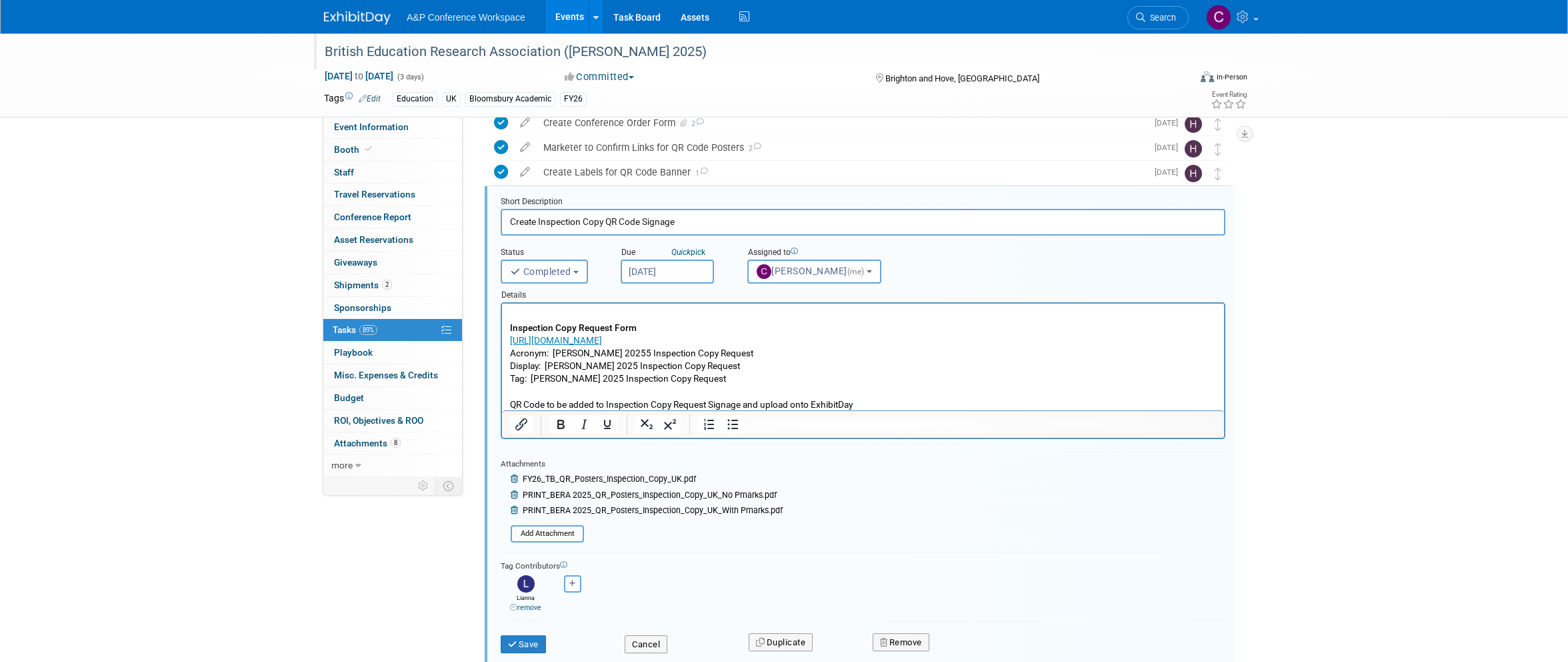
click at [580, 49] on div "British Education Research Association ([PERSON_NAME] 2025)" at bounding box center [744, 52] width 849 height 24
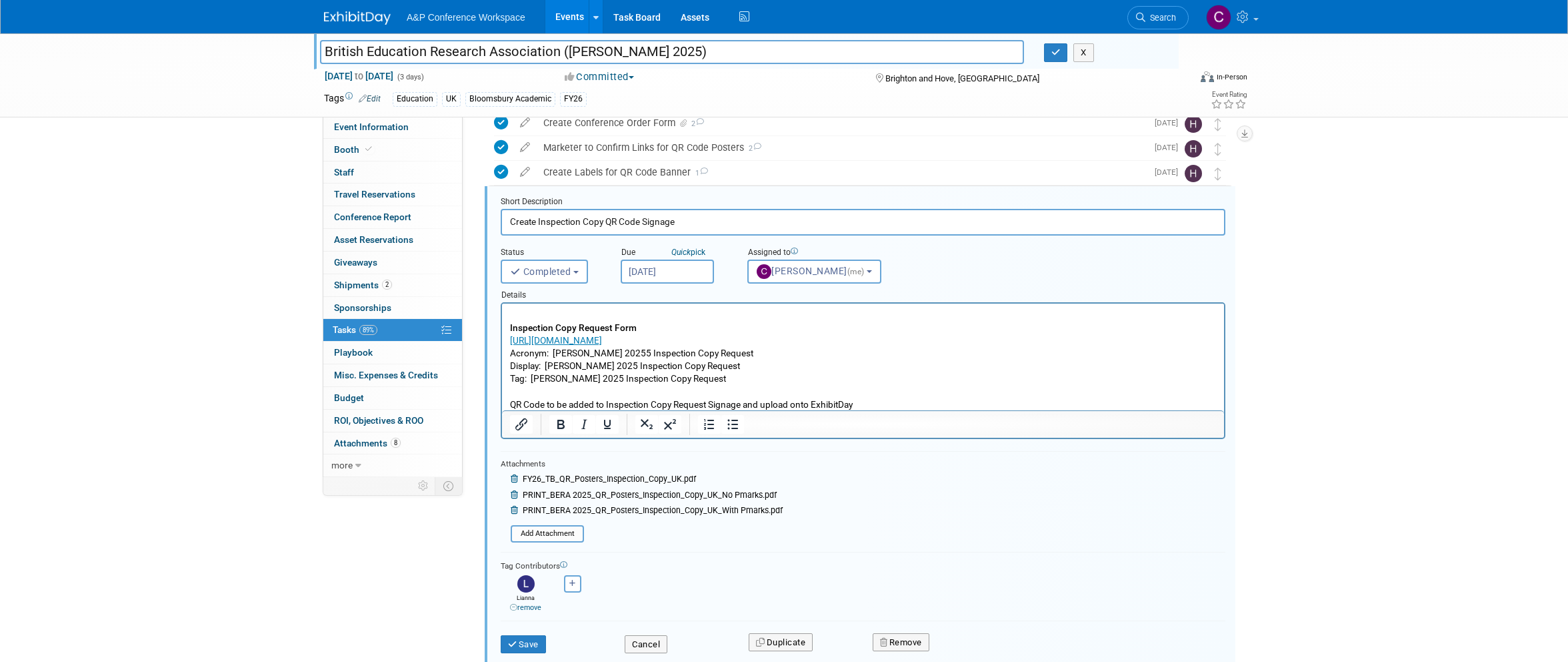
click at [580, 49] on input "British Education Research Association ([PERSON_NAME] 2025)" at bounding box center [672, 52] width 704 height 23
drag, startPoint x: 532, startPoint y: 378, endPoint x: 687, endPoint y: 385, distance: 155.2
click at [687, 385] on p "Inspection Copy Request Form https://forms.office.com/e/2JCqYgqMgS Acronym: BER…" at bounding box center [864, 360] width 707 height 102
copy p "BERA 2025 Inspection Copy Request"
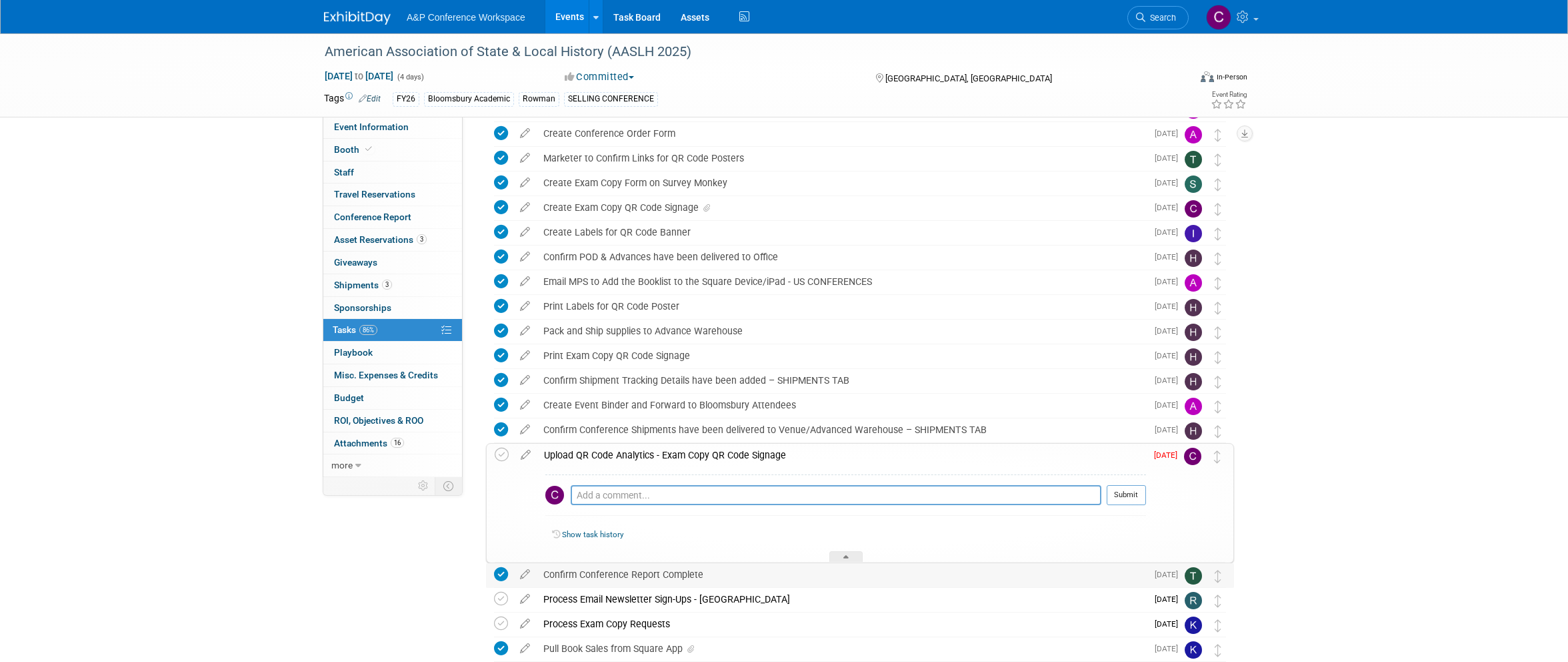
scroll to position [469, 0]
click at [584, 208] on div "Create Exam Copy QR Code Signage" at bounding box center [841, 208] width 610 height 23
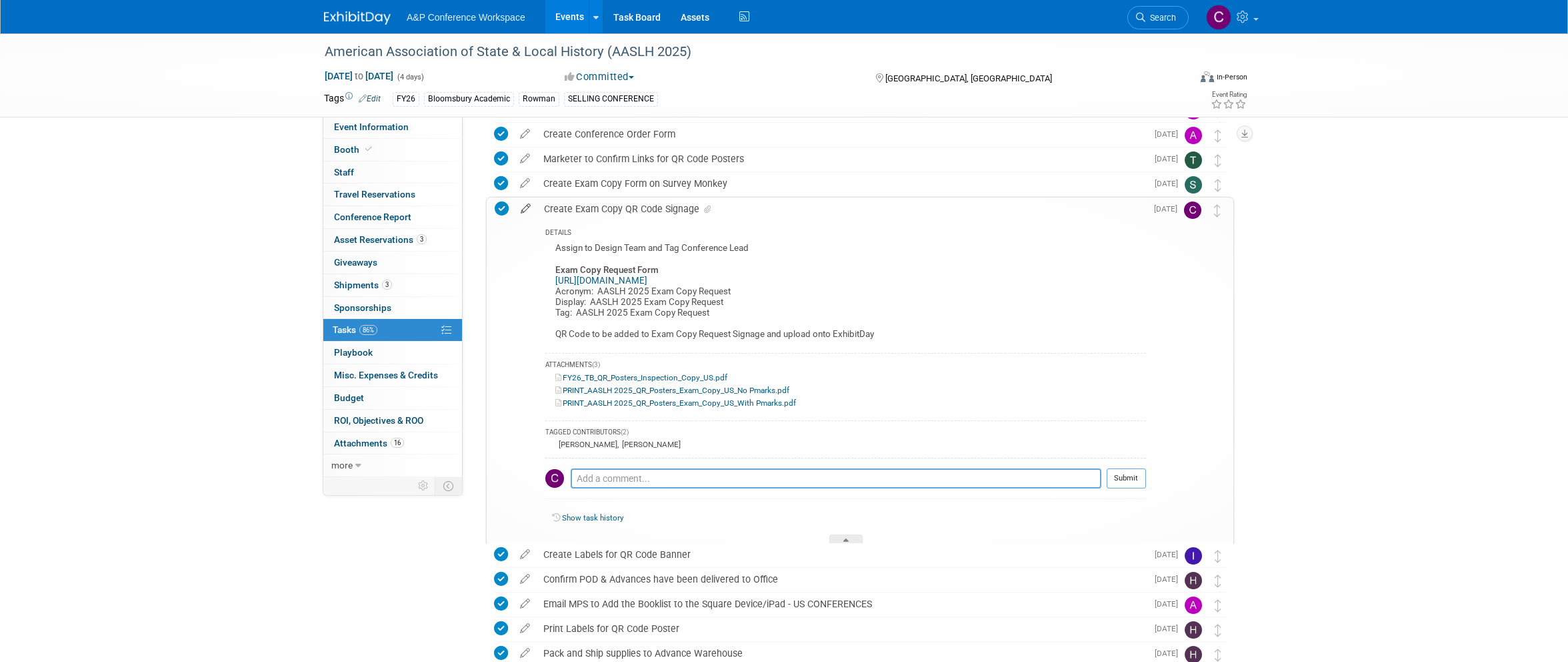
click at [527, 207] on icon at bounding box center [526, 206] width 23 height 17
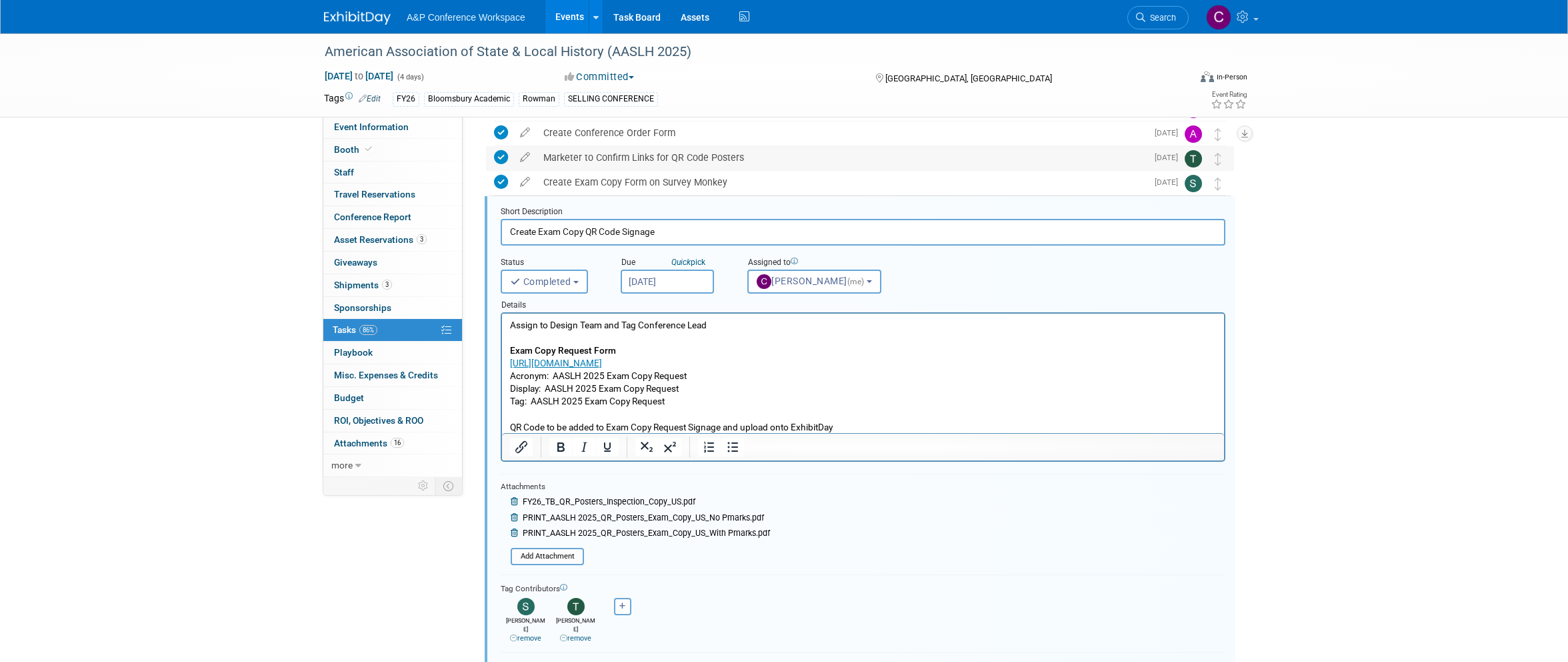
scroll to position [0, 0]
click at [513, 50] on div "American Association of State & Local History (AASLH 2025)" at bounding box center [744, 52] width 849 height 24
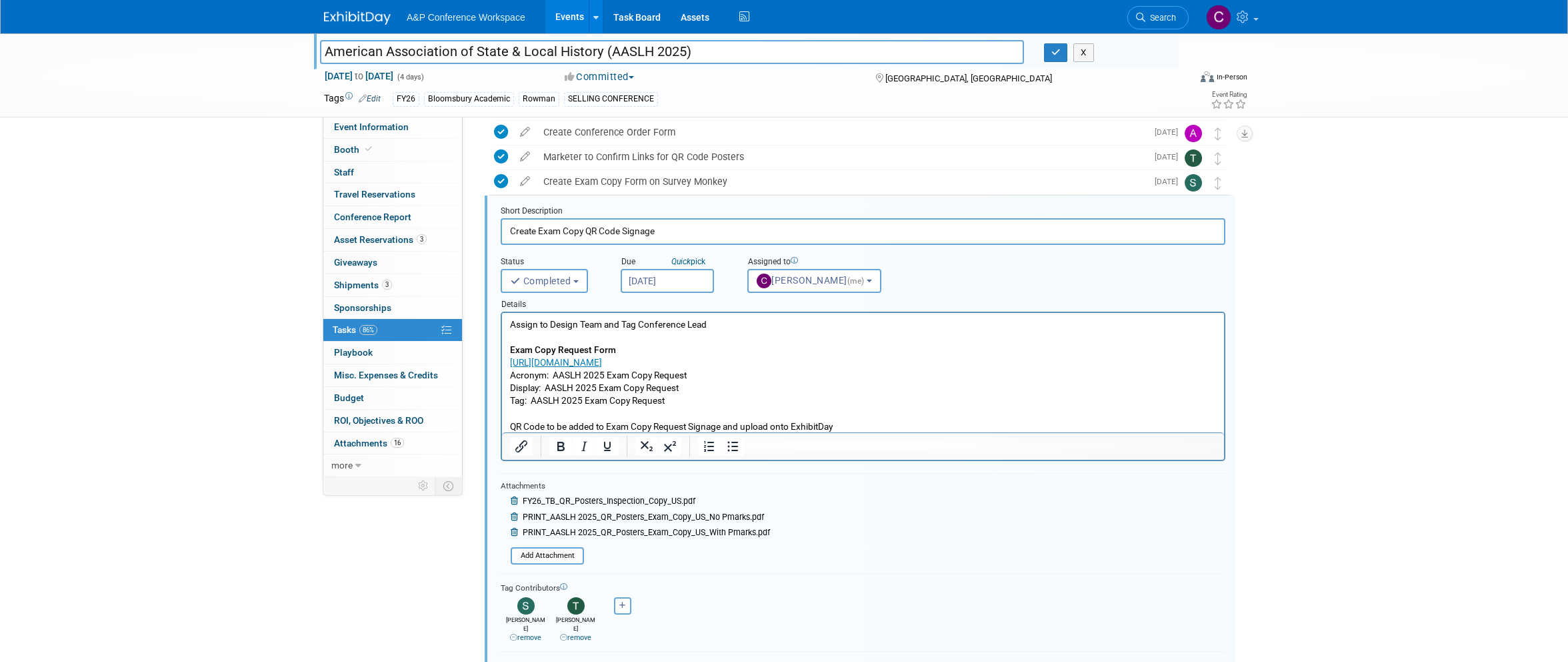
click at [513, 51] on input "American Association of State & Local History (AASLH 2025)" at bounding box center [672, 52] width 704 height 23
drag, startPoint x: 534, startPoint y: 400, endPoint x: 743, endPoint y: 407, distance: 209.1
click at [743, 407] on p "Assign to Design Team and Tag Conference Lead Exam Copy Request Form https://ww…" at bounding box center [864, 375] width 707 height 115
copy p "AASLH 2025 Exam Copy Request"
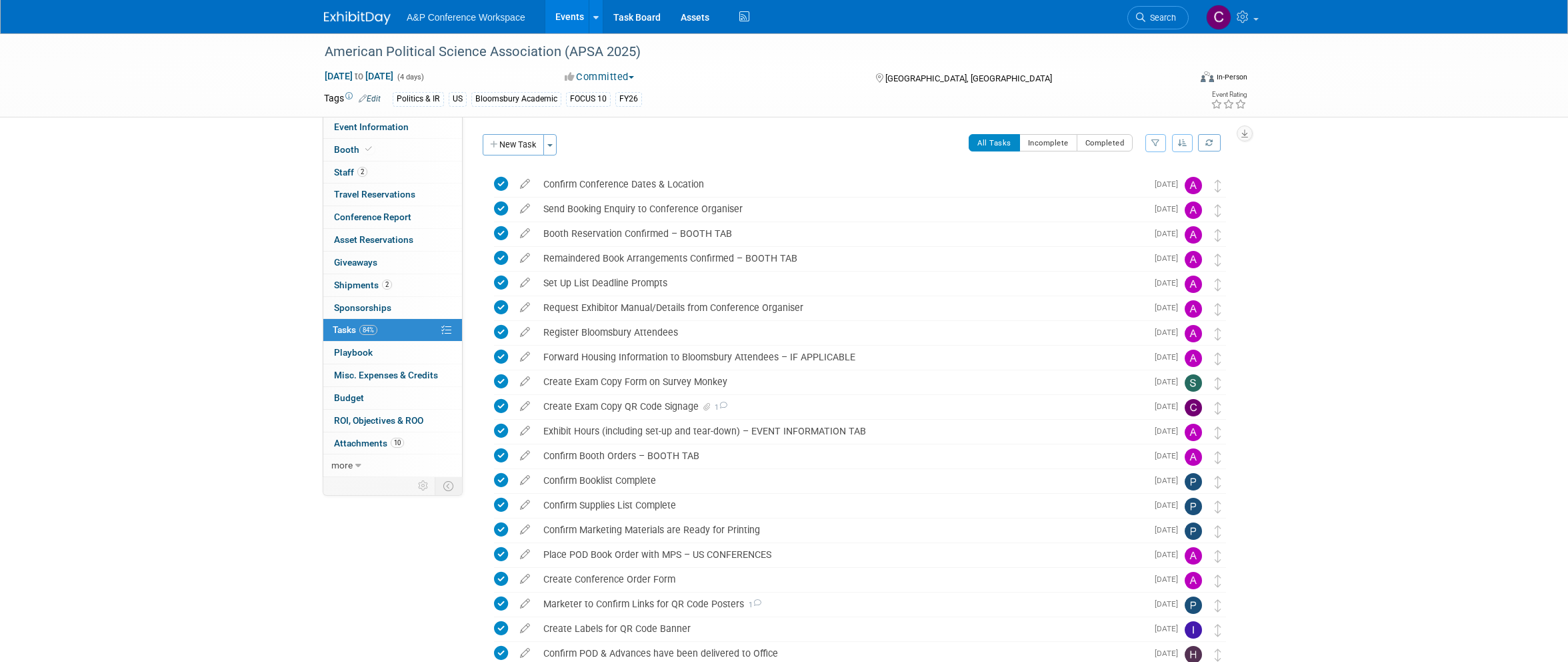
scroll to position [382, 0]
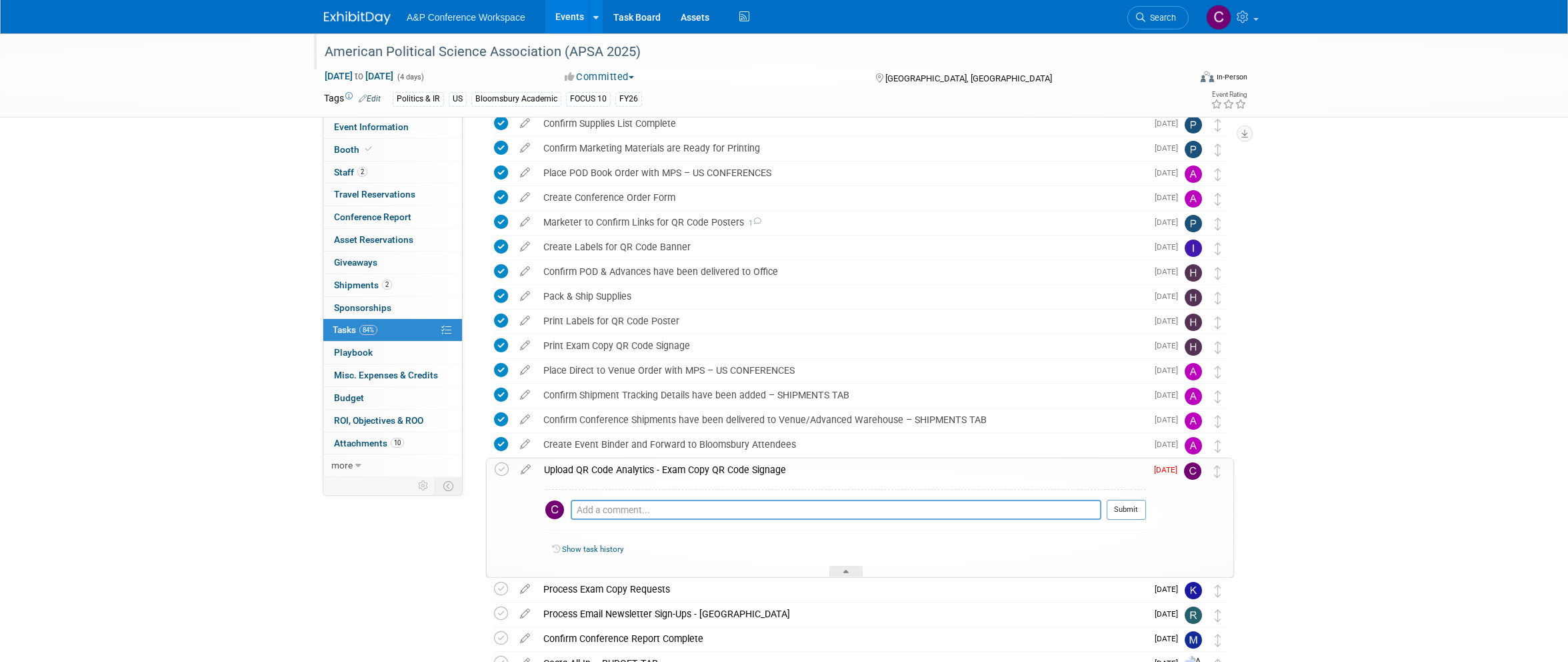
click at [531, 50] on div "American Political Science Association (APSA 2025)" at bounding box center [744, 52] width 849 height 24
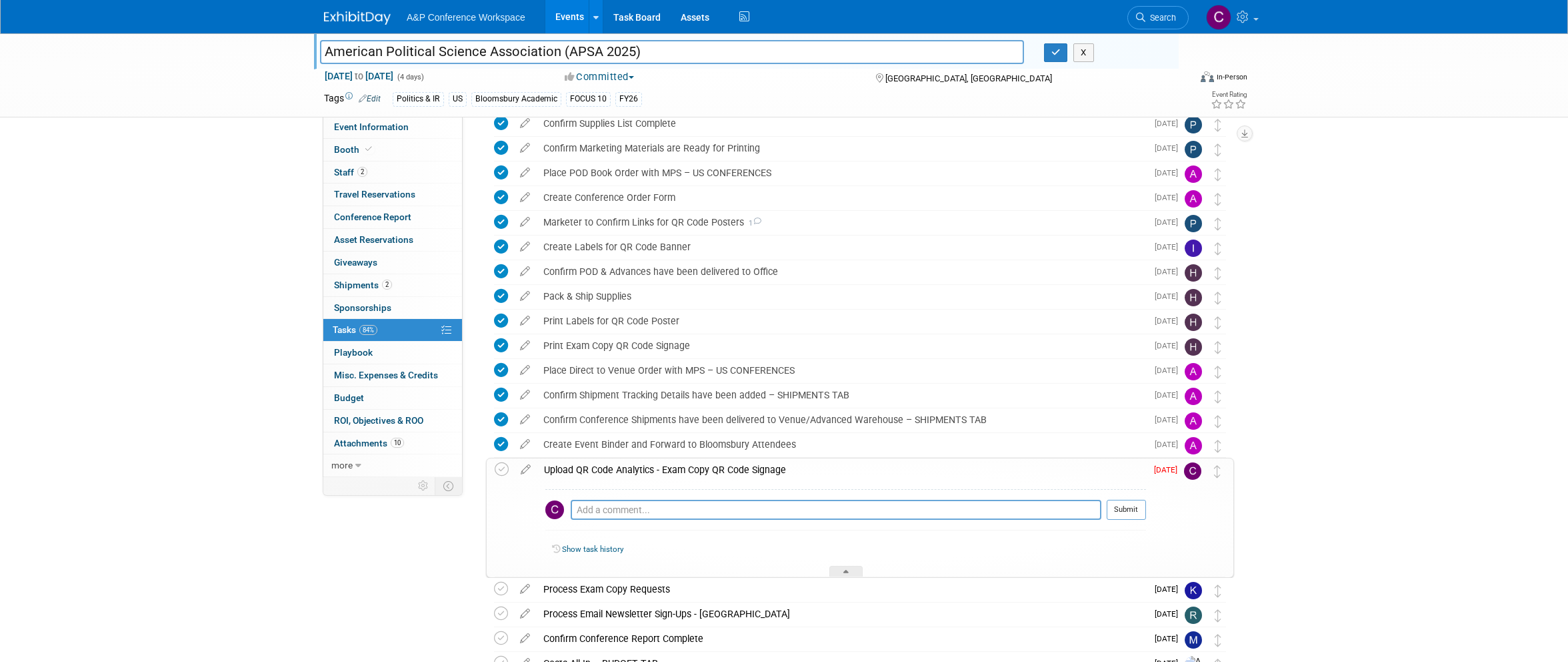
click at [531, 50] on input "American Political Science Association (APSA 2025)" at bounding box center [672, 52] width 704 height 23
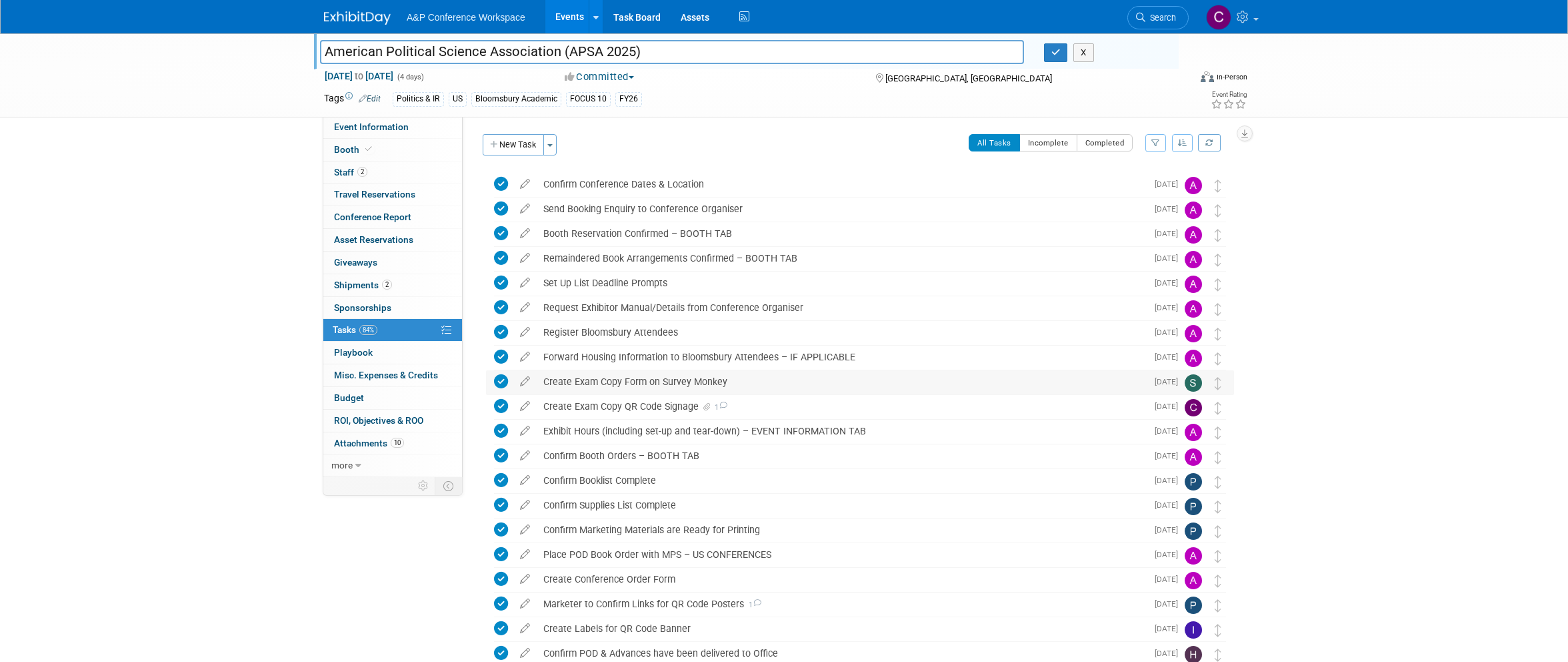
scroll to position [0, 0]
click at [623, 404] on div "Create Exam Copy QR Code Signage 1" at bounding box center [841, 406] width 610 height 23
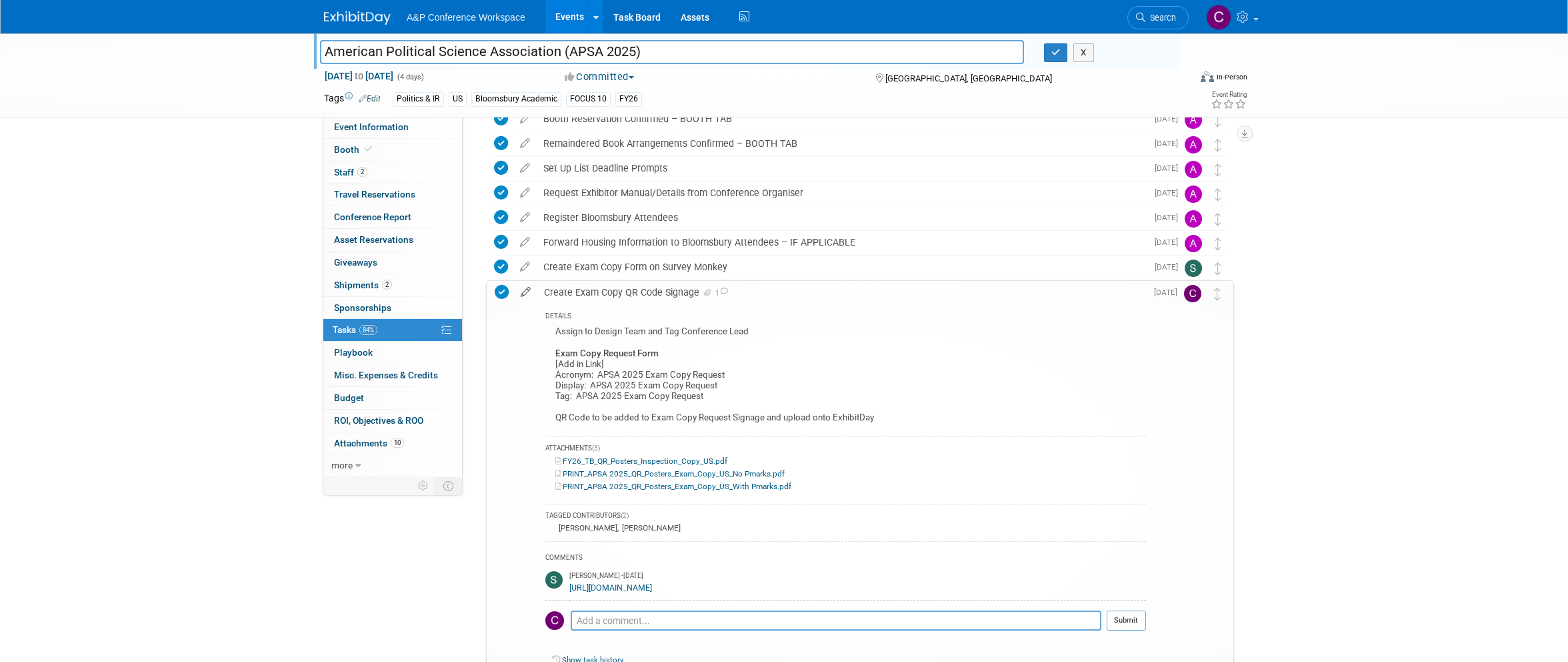
scroll to position [121, 0]
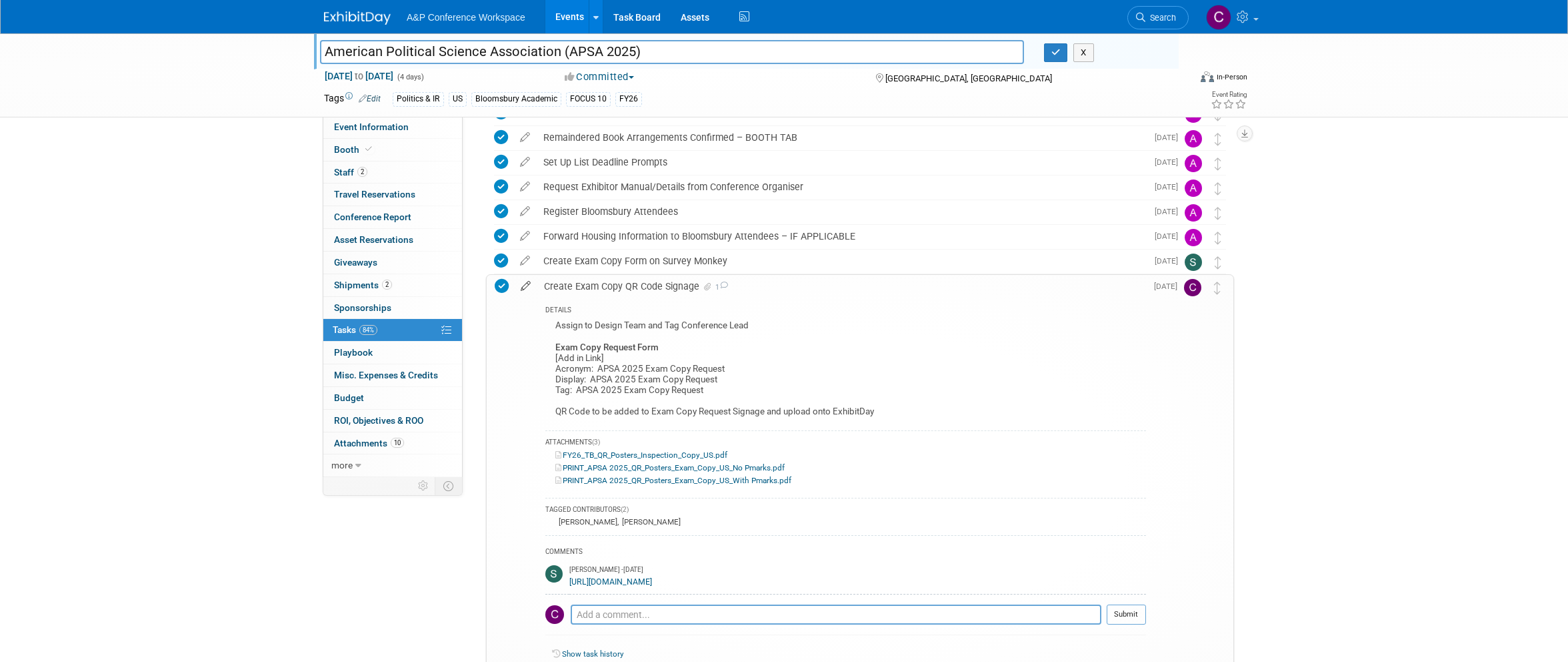
click at [527, 283] on icon at bounding box center [526, 283] width 23 height 17
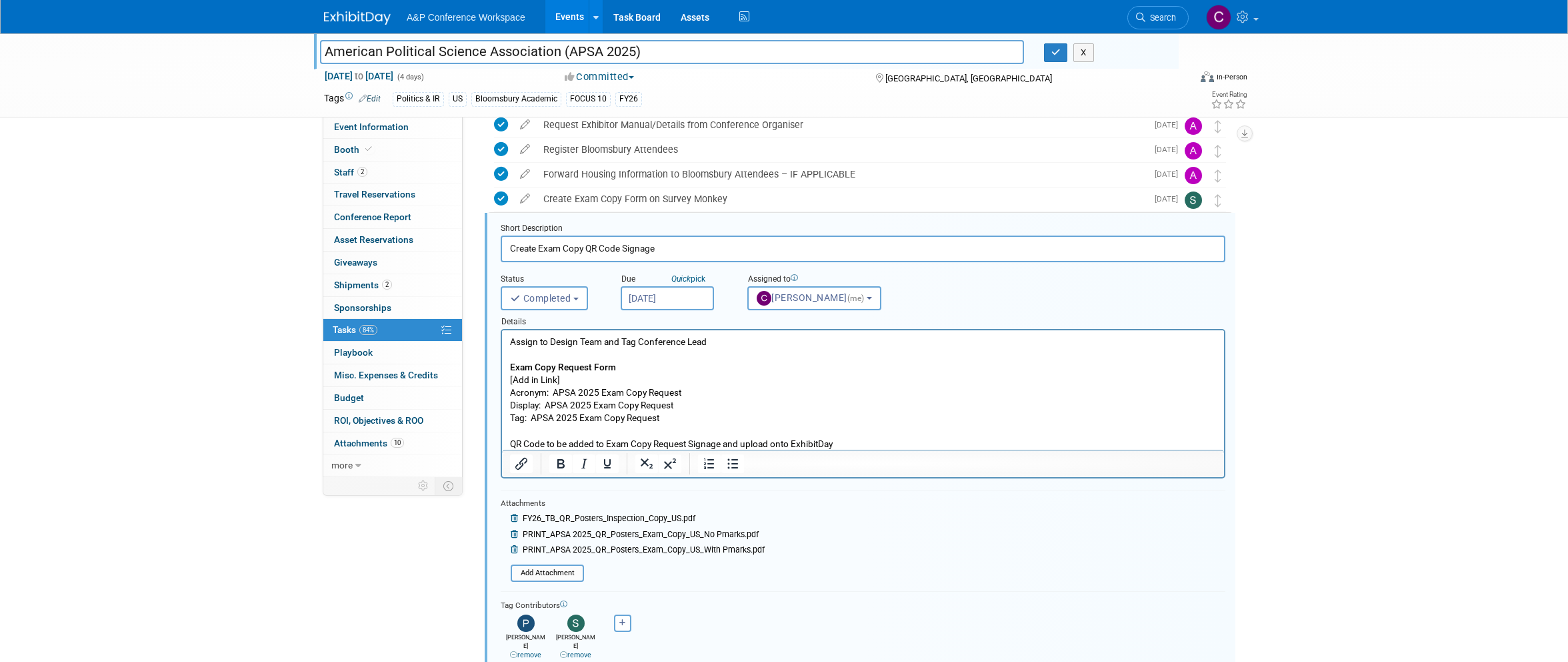
scroll to position [200, 0]
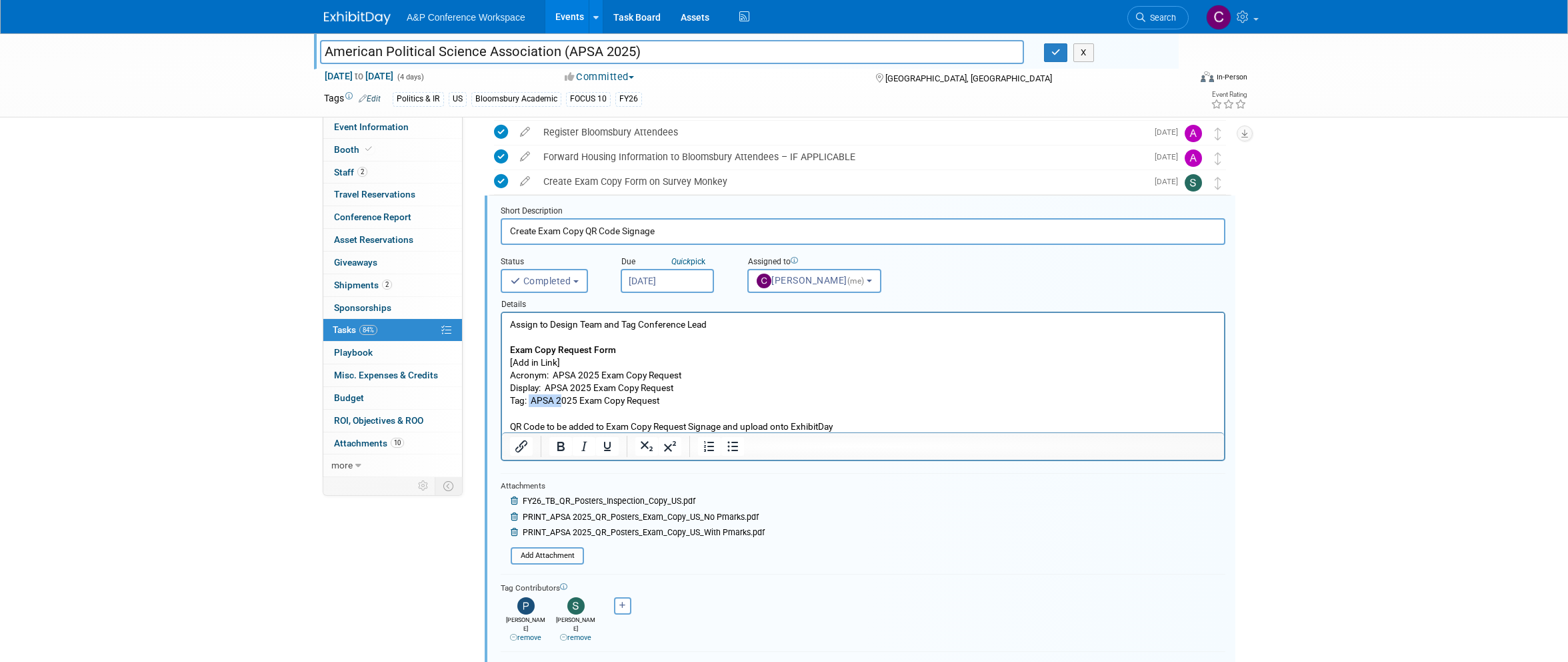
drag, startPoint x: 529, startPoint y: 401, endPoint x: 550, endPoint y: 405, distance: 21.4
click at [556, 404] on p "Assign to Design Team and Tag Conference Lead Exam Copy Request Form [Add in Li…" at bounding box center [864, 375] width 707 height 115
click at [531, 401] on p "Assign to Design Team and Tag Conference Lead Exam Copy Request Form [Add in Li…" at bounding box center [864, 375] width 707 height 115
drag, startPoint x: 533, startPoint y: 400, endPoint x: 657, endPoint y: 409, distance: 124.3
click at [657, 409] on p "Assign to Design Team and Tag Conference Lead Exam Copy Request Form [Add in Li…" at bounding box center [864, 375] width 707 height 115
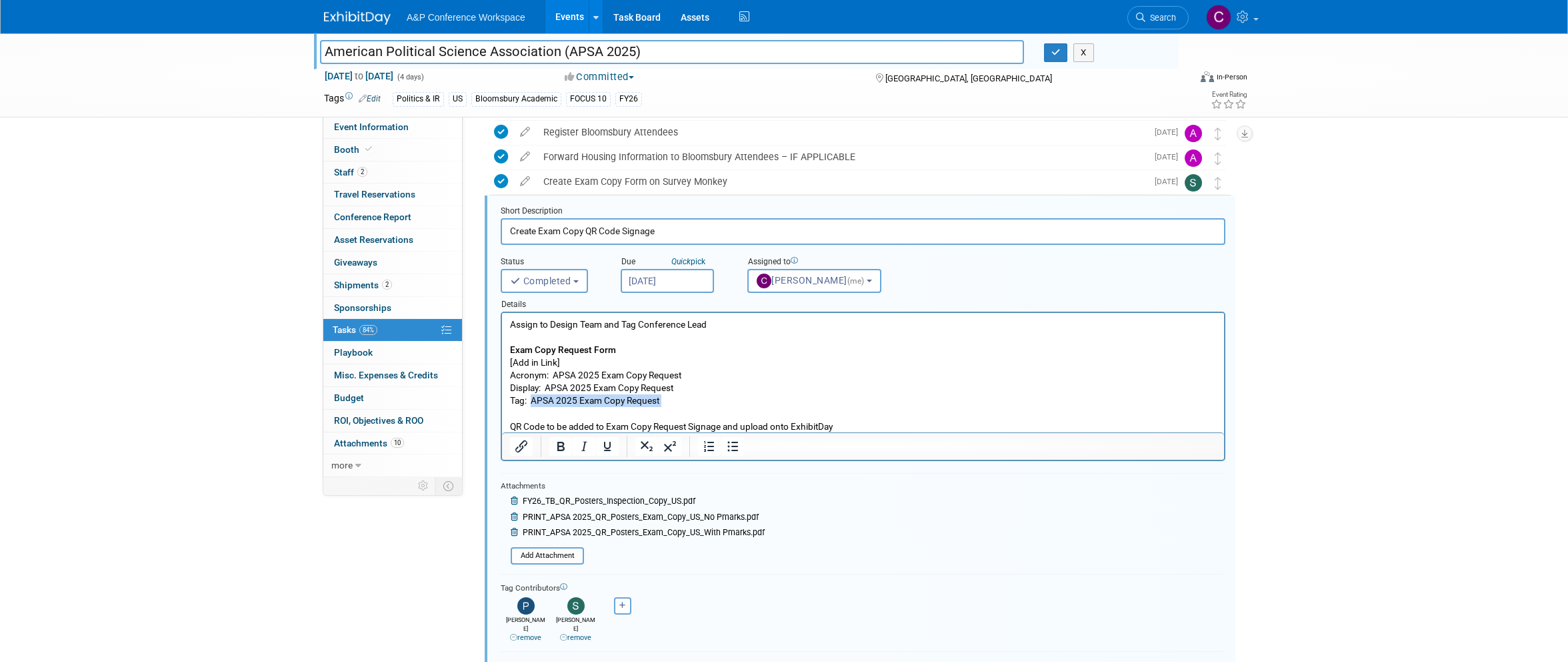
copy p "APSA 2025 Exam Copy Request"
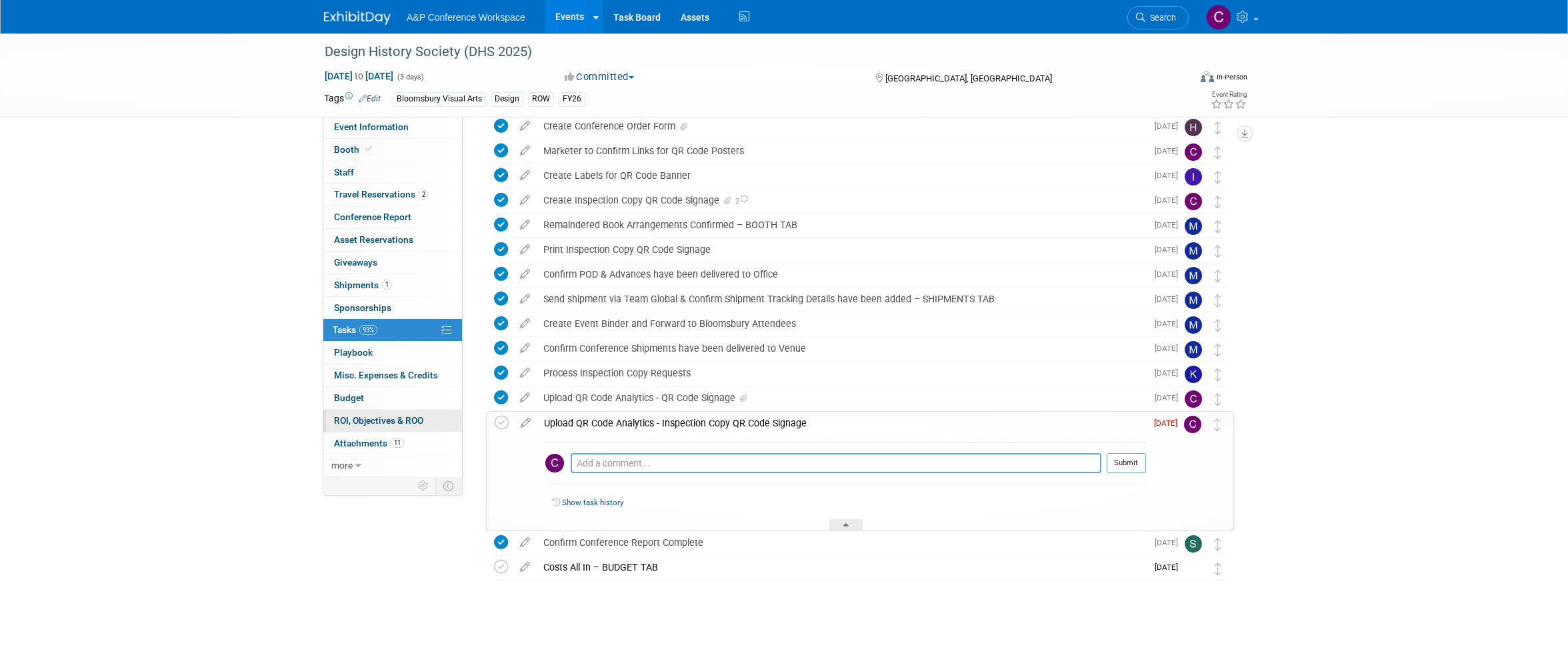
scroll to position [354, 0]
click at [529, 420] on icon at bounding box center [526, 420] width 23 height 17
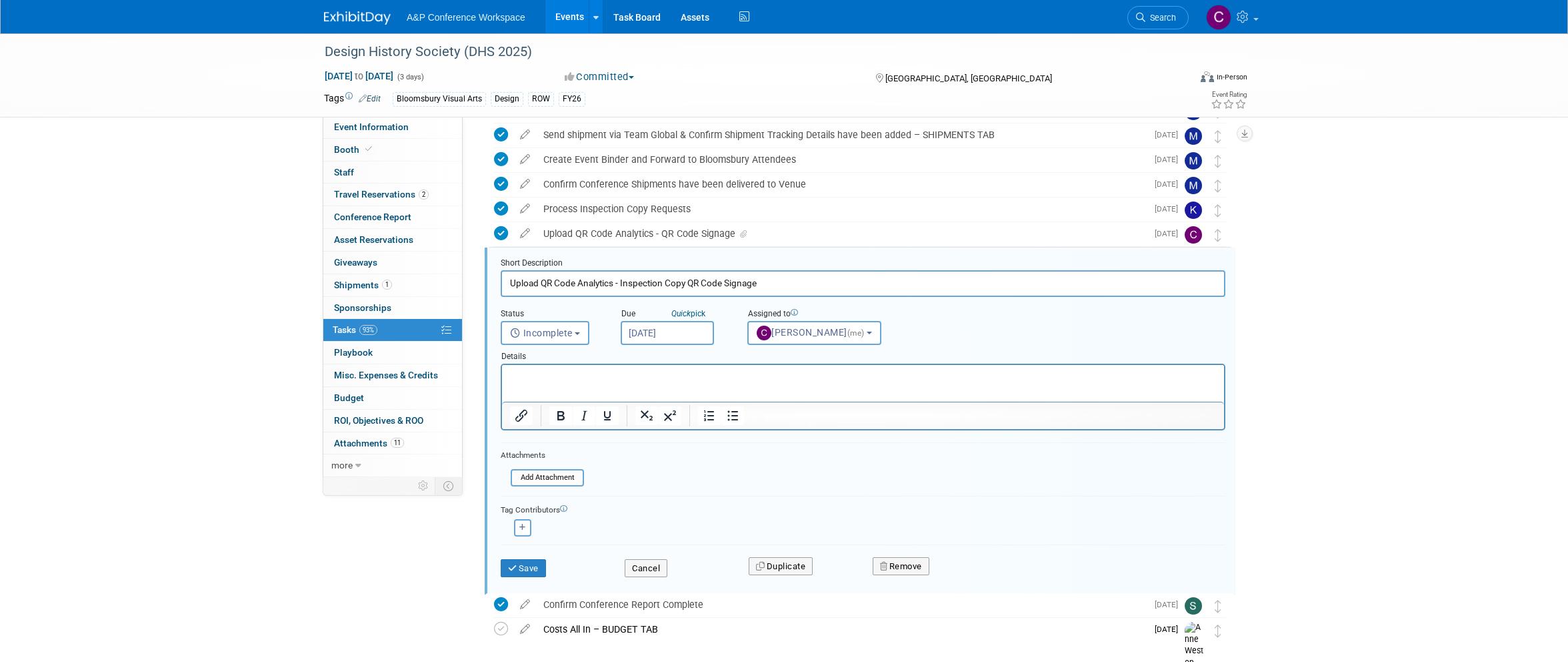
scroll to position [570, 0]
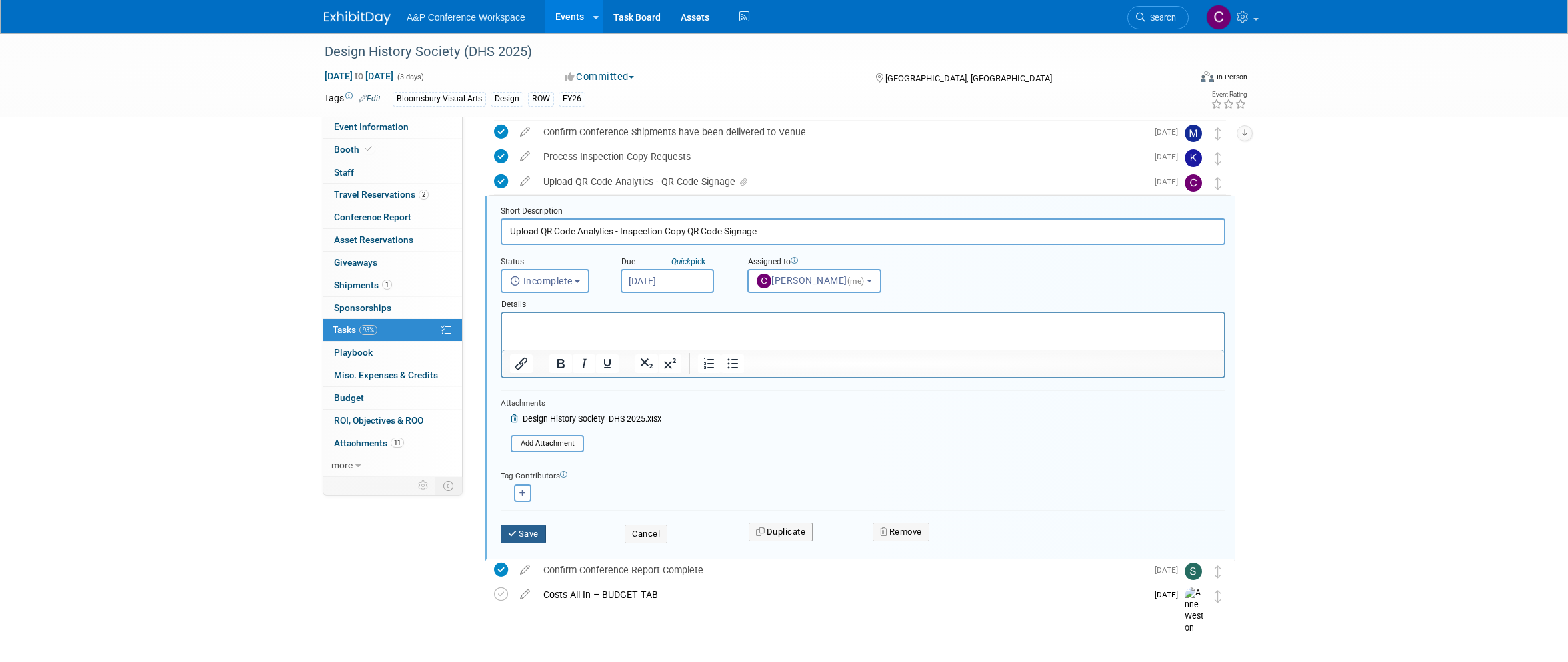
click at [531, 531] on button "Save" at bounding box center [523, 534] width 45 height 19
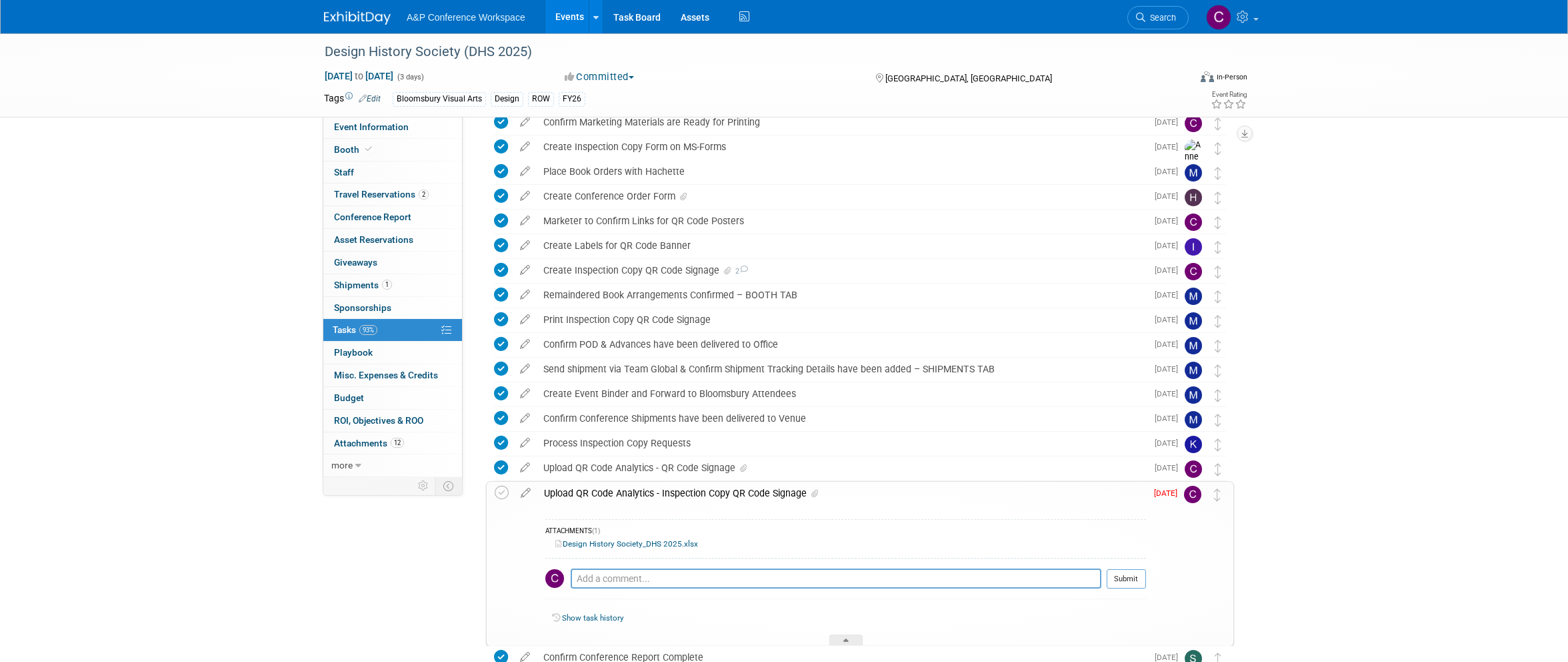
scroll to position [291, 0]
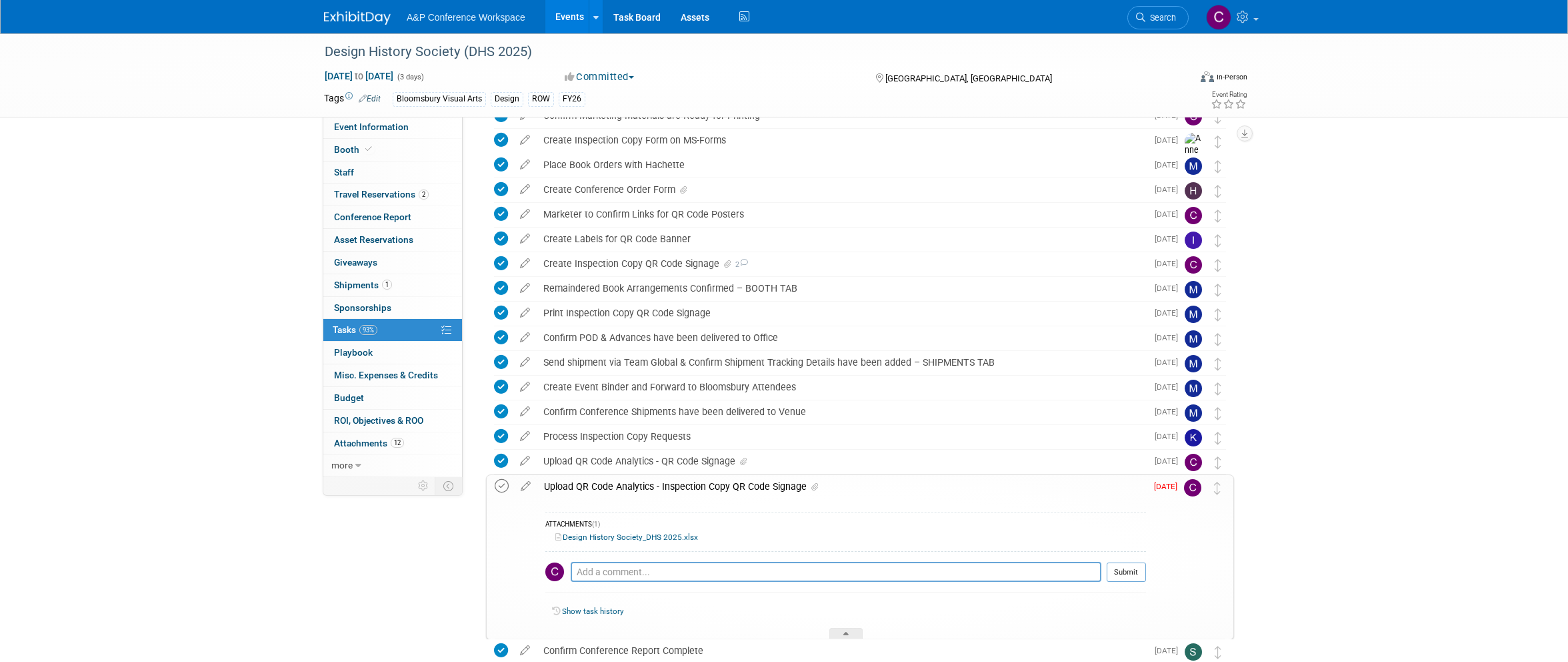
click at [504, 485] on icon at bounding box center [501, 486] width 14 height 14
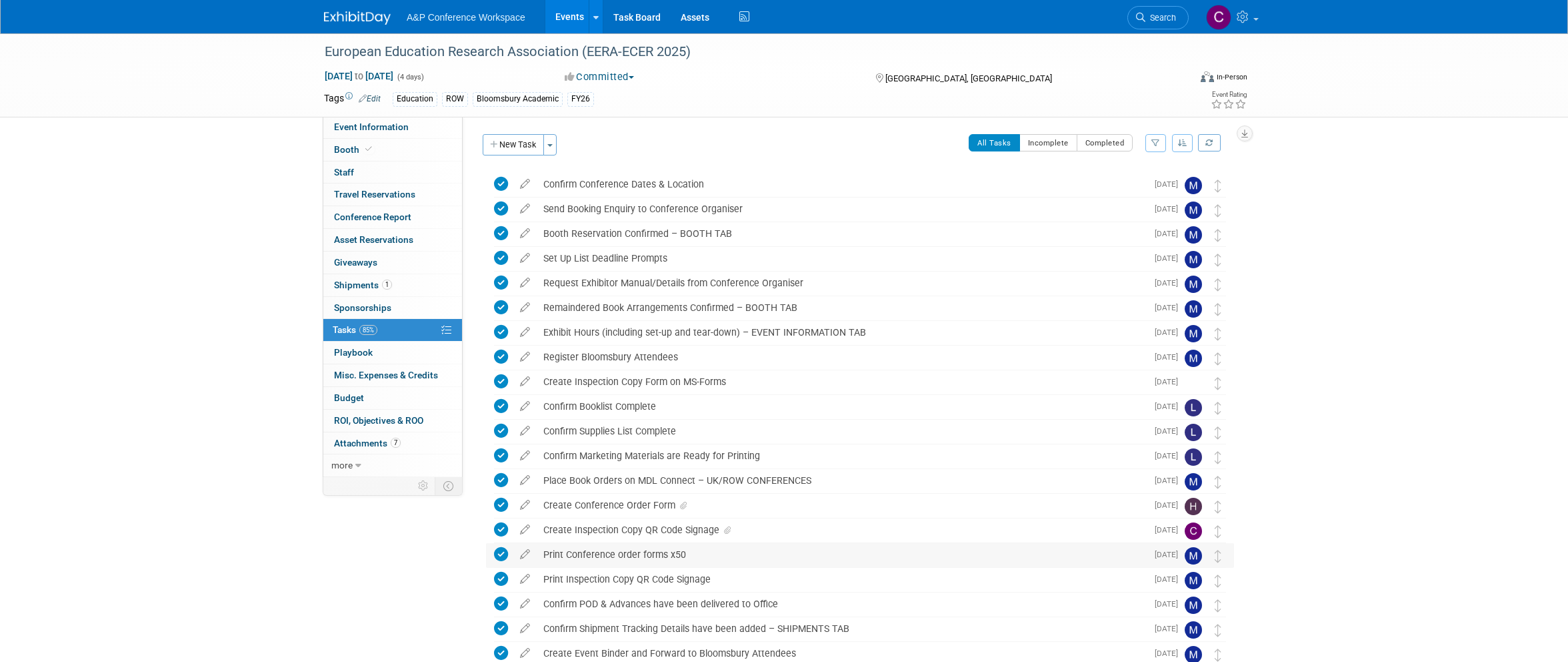
scroll to position [234, 0]
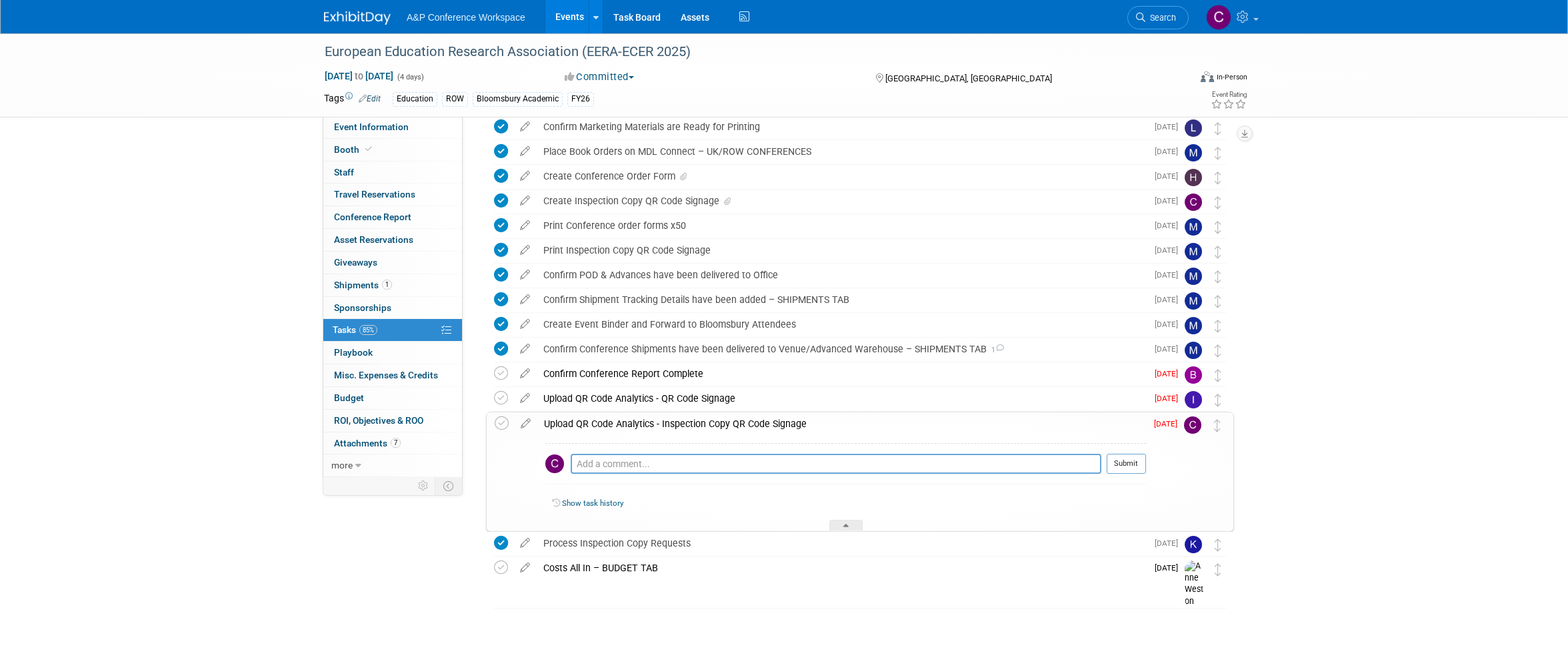
click at [528, 420] on icon at bounding box center [526, 420] width 23 height 17
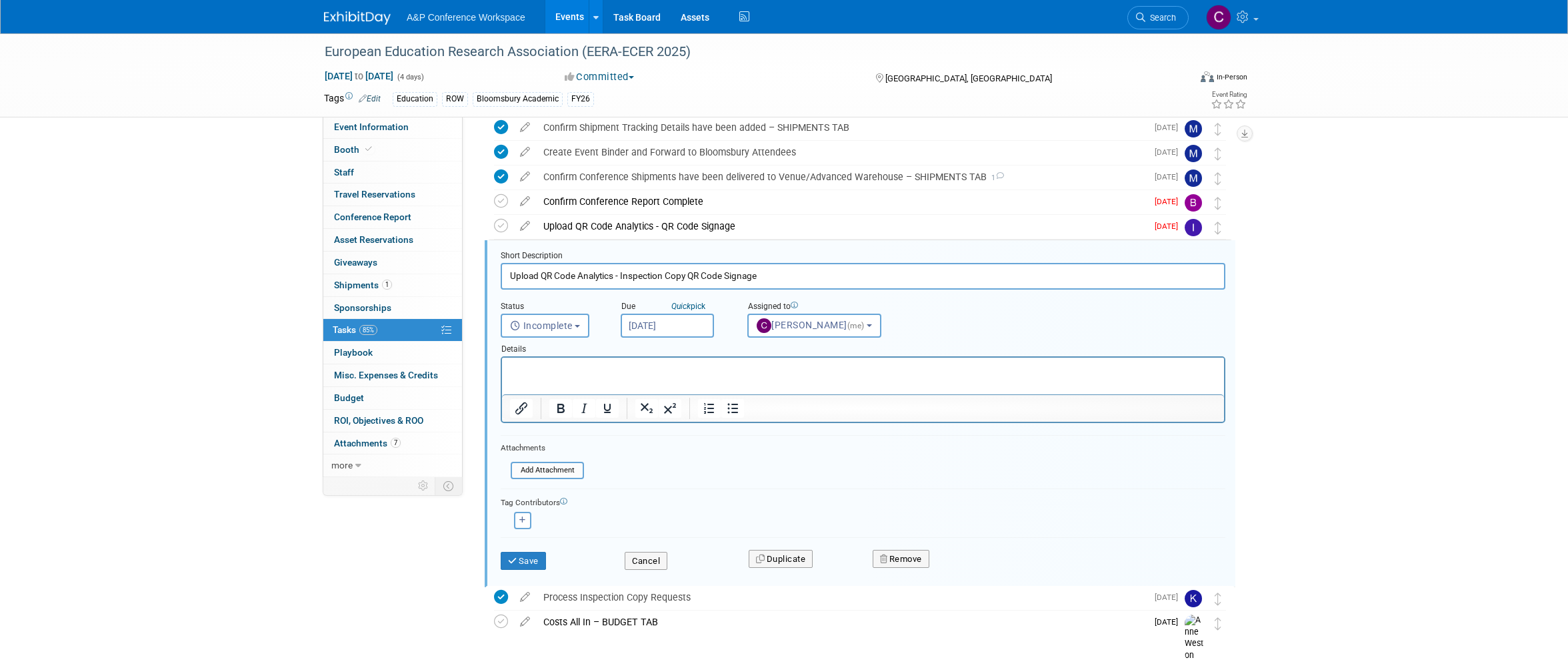
scroll to position [0, 0]
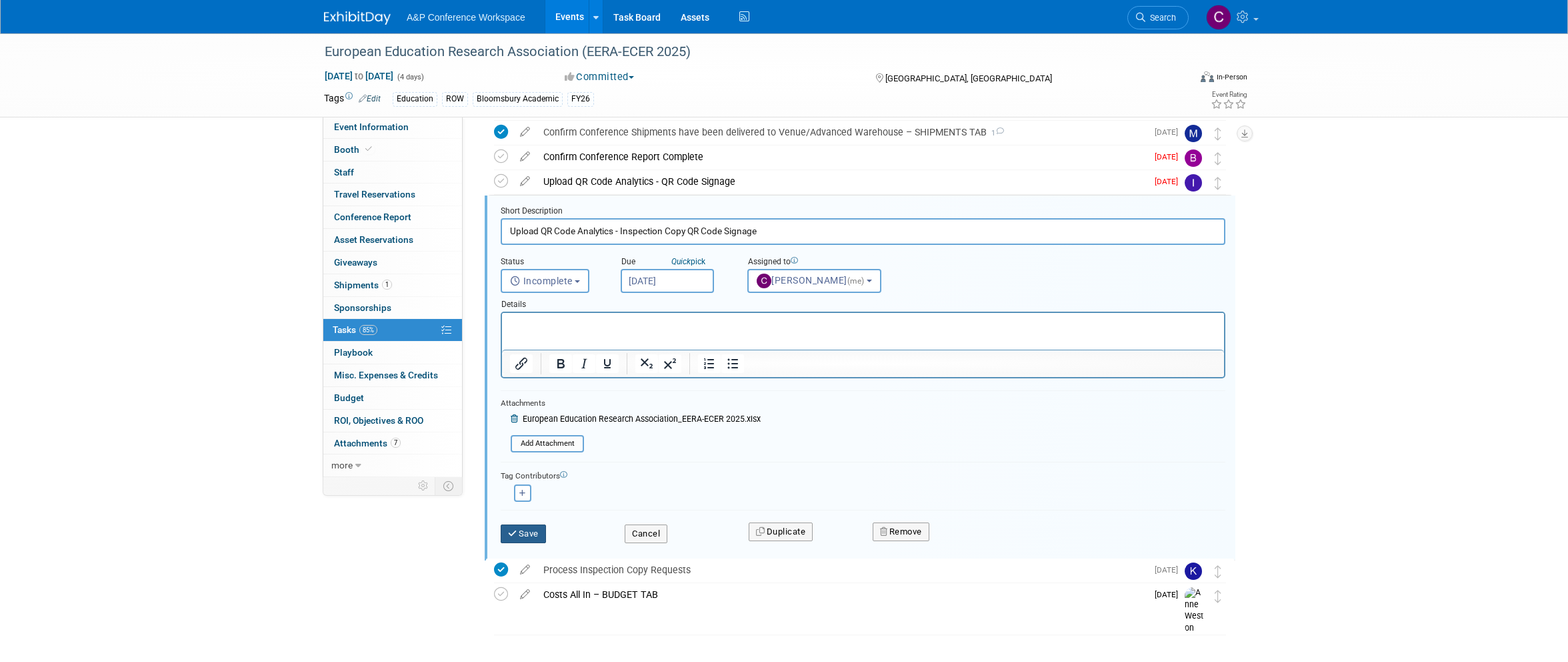
click at [532, 528] on button "Save" at bounding box center [523, 534] width 45 height 19
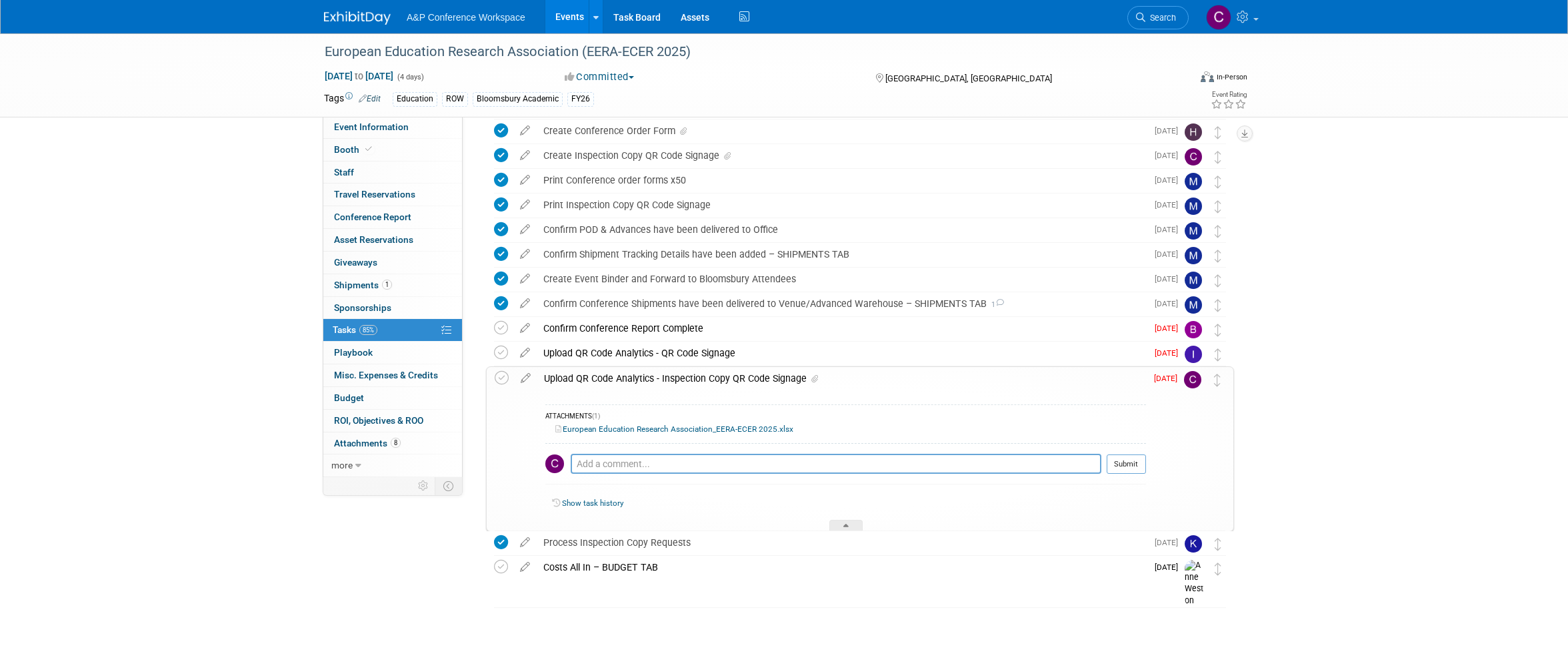
scroll to position [373, 0]
click at [501, 376] on icon at bounding box center [501, 378] width 14 height 14
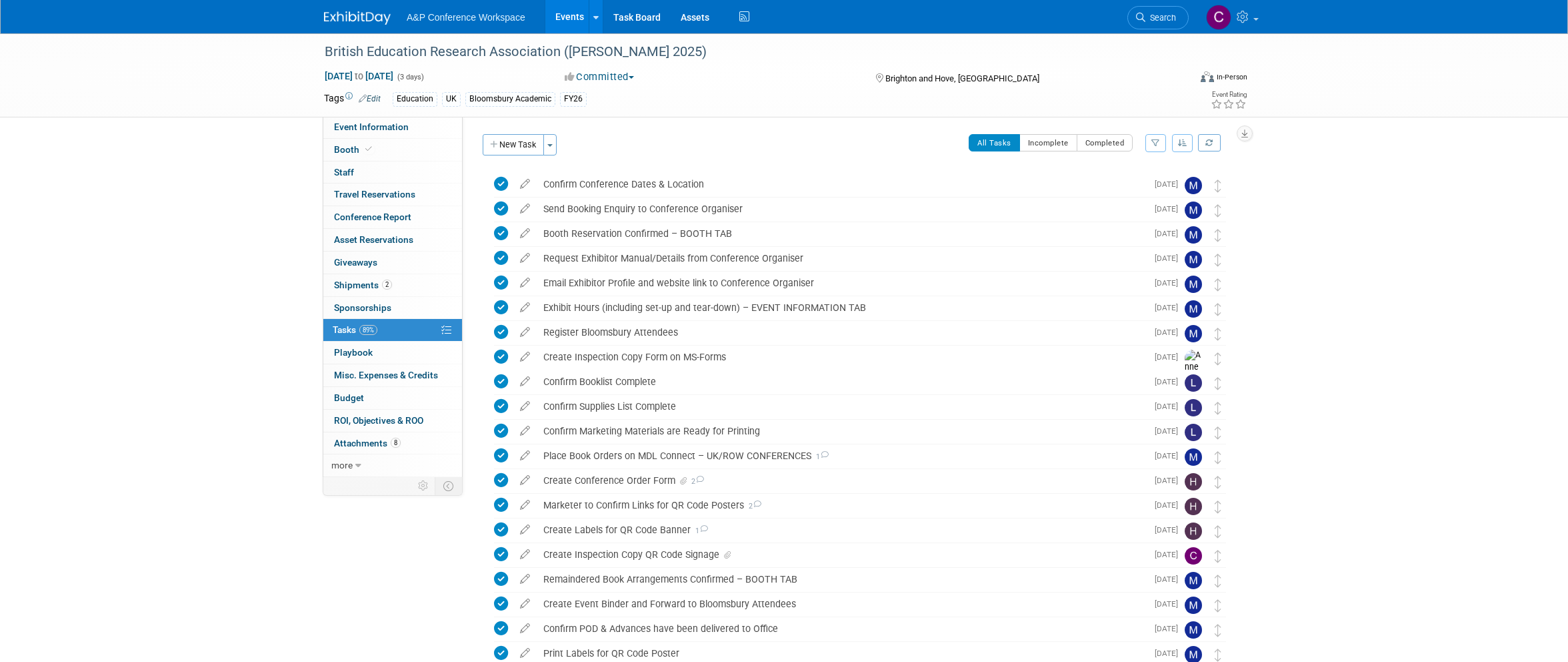
scroll to position [283, 0]
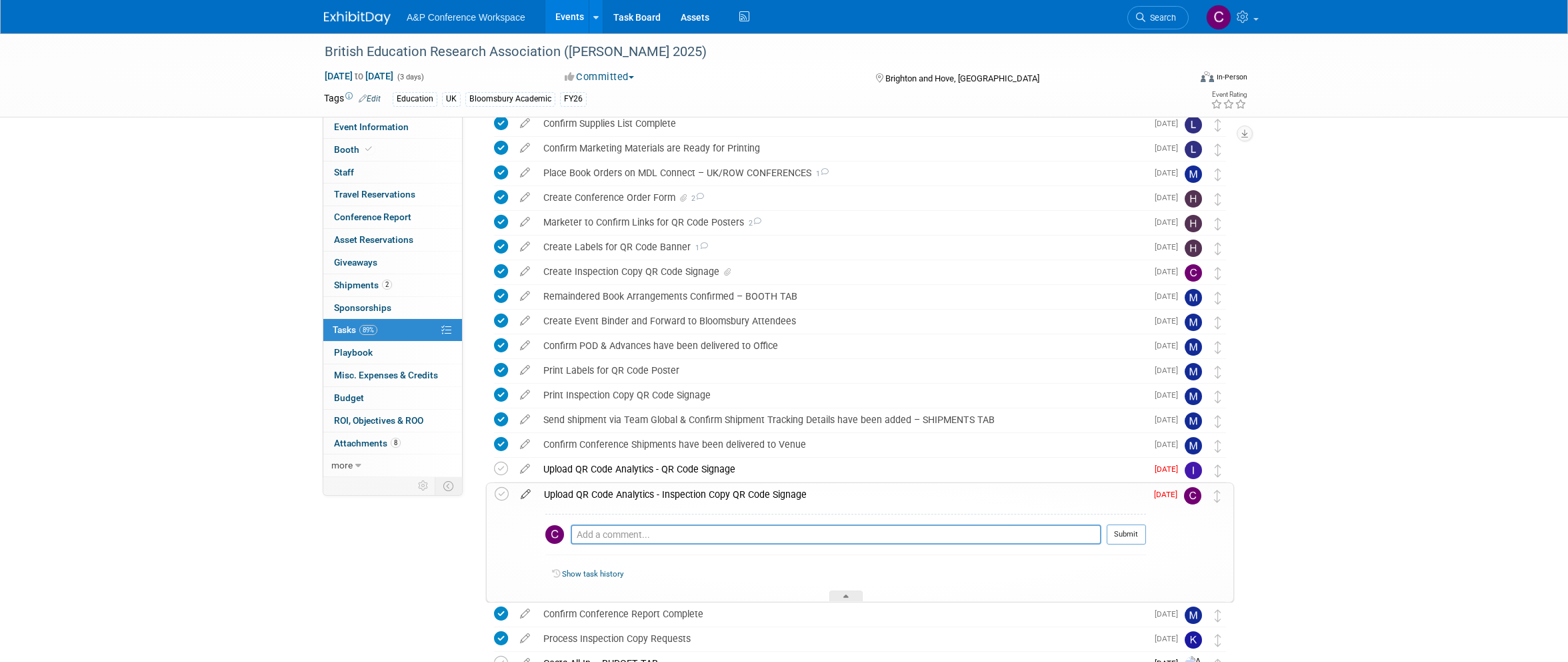
click at [526, 491] on icon at bounding box center [526, 491] width 23 height 17
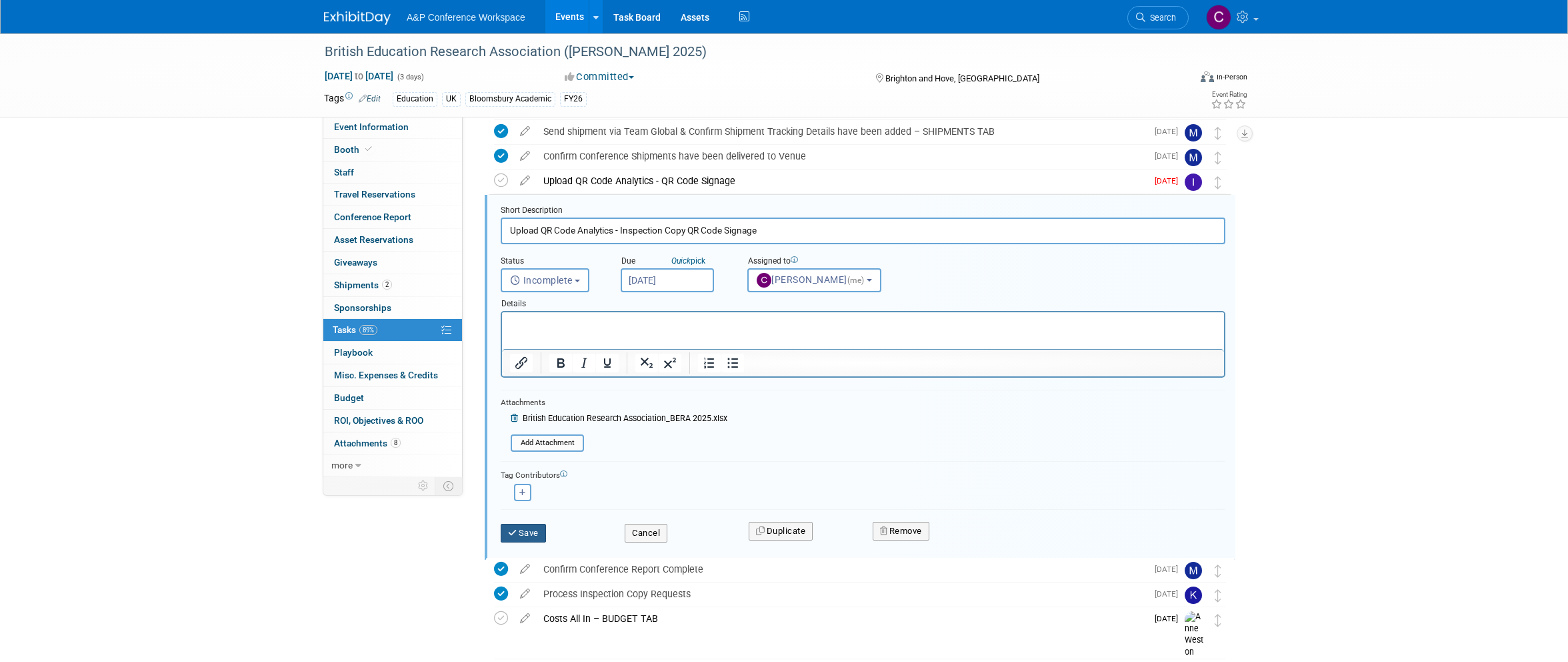
scroll to position [568, 0]
click at [533, 529] on button "Save" at bounding box center [523, 536] width 45 height 19
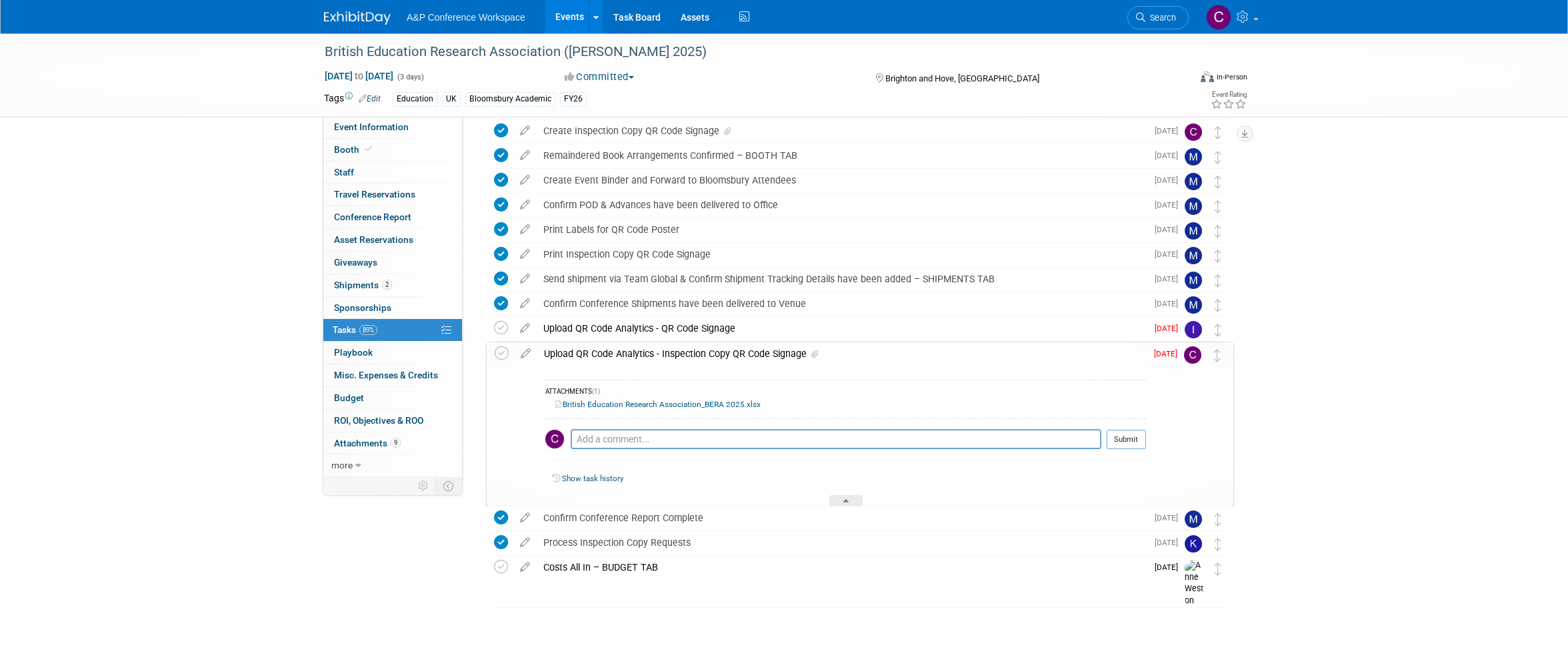
scroll to position [423, 0]
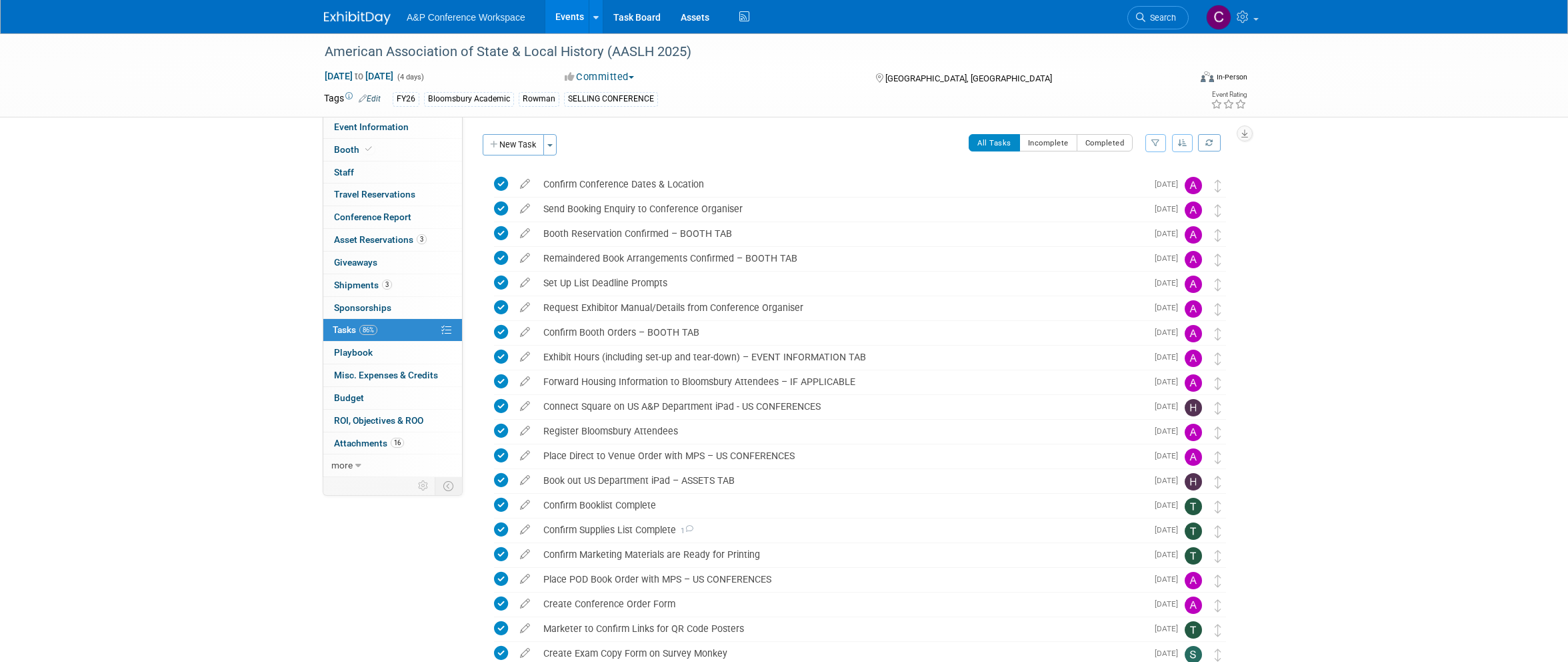
scroll to position [505, 0]
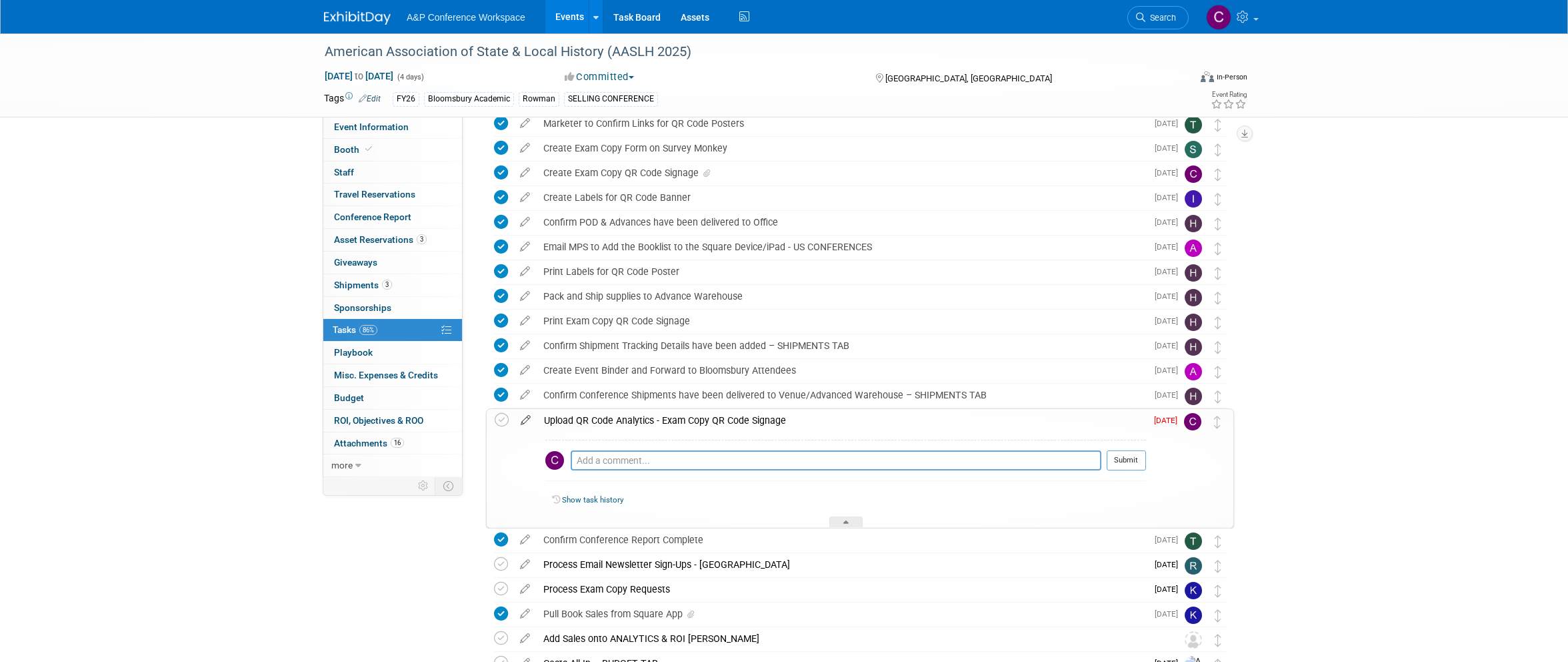
click at [524, 421] on icon at bounding box center [526, 417] width 23 height 17
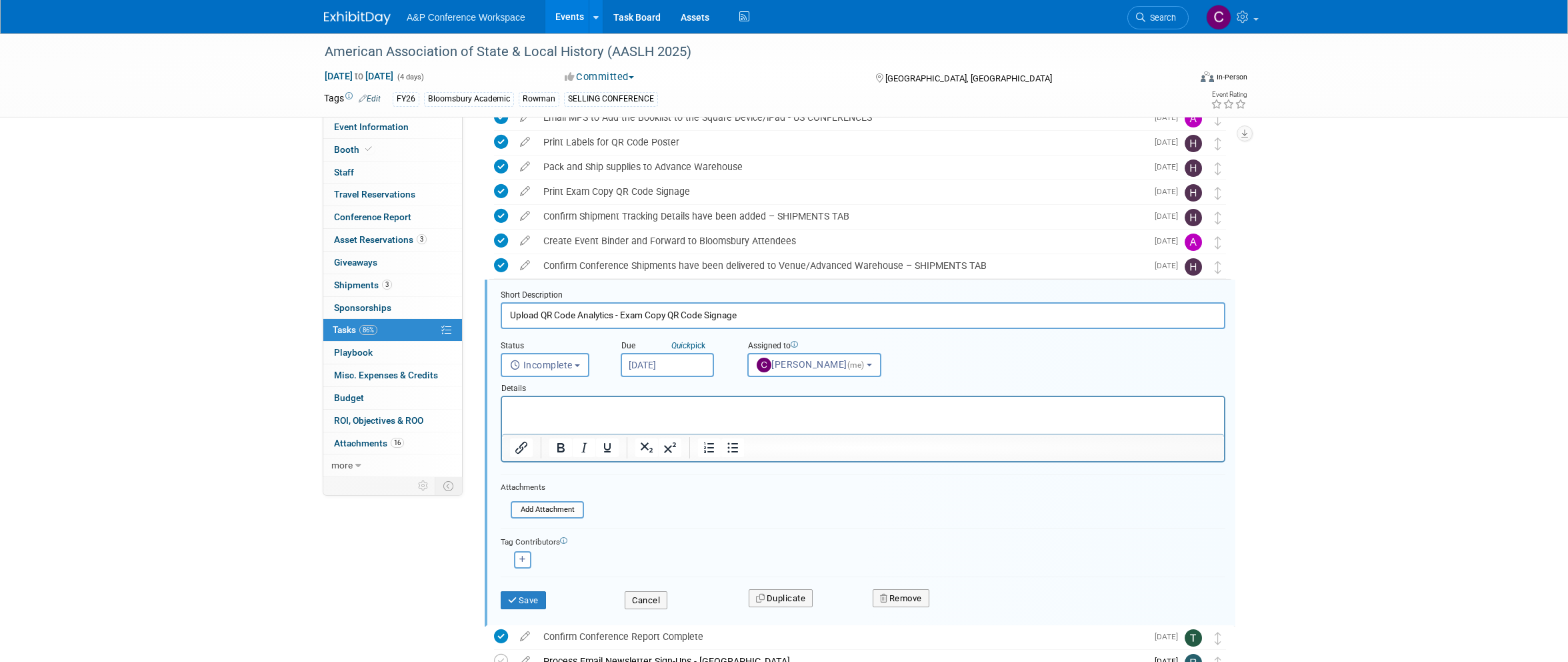
scroll to position [718, 0]
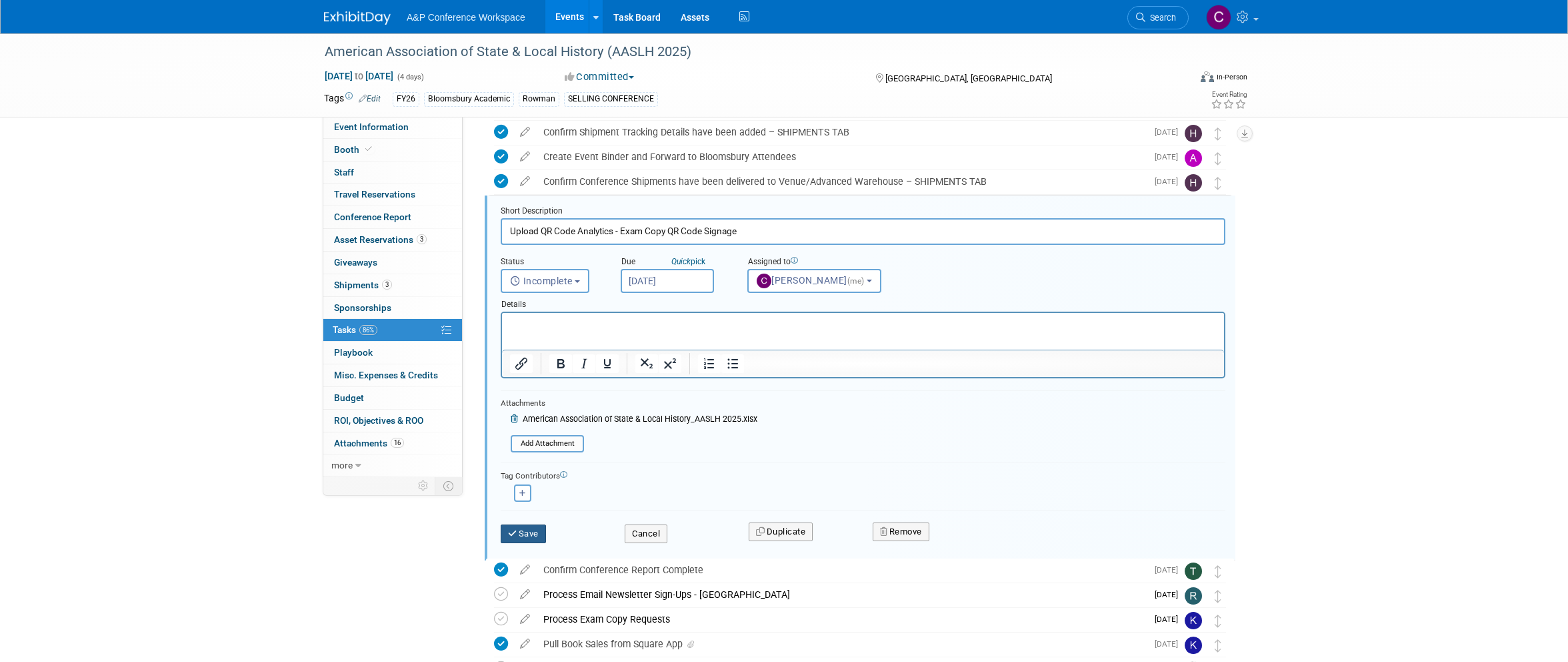
click at [527, 529] on button "Save" at bounding box center [523, 534] width 45 height 19
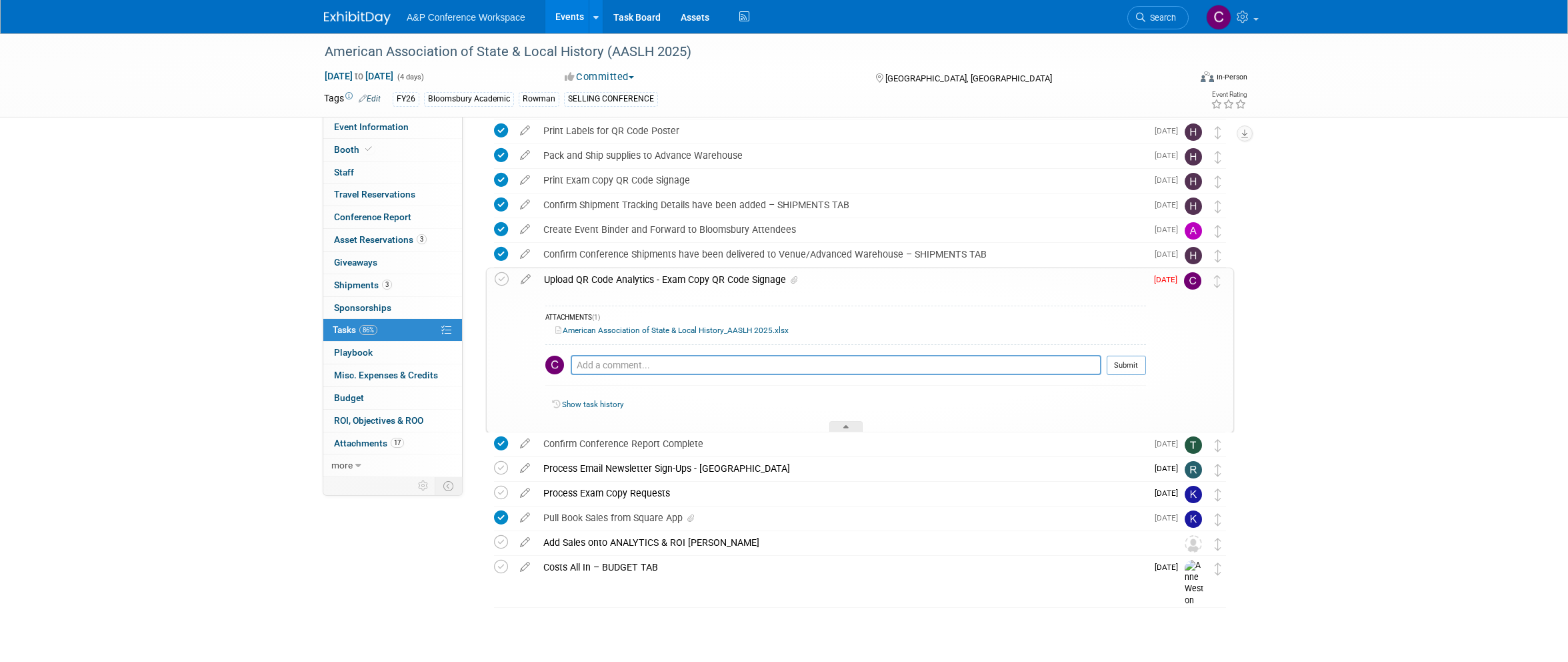
scroll to position [645, 0]
click at [501, 281] on icon at bounding box center [501, 280] width 14 height 14
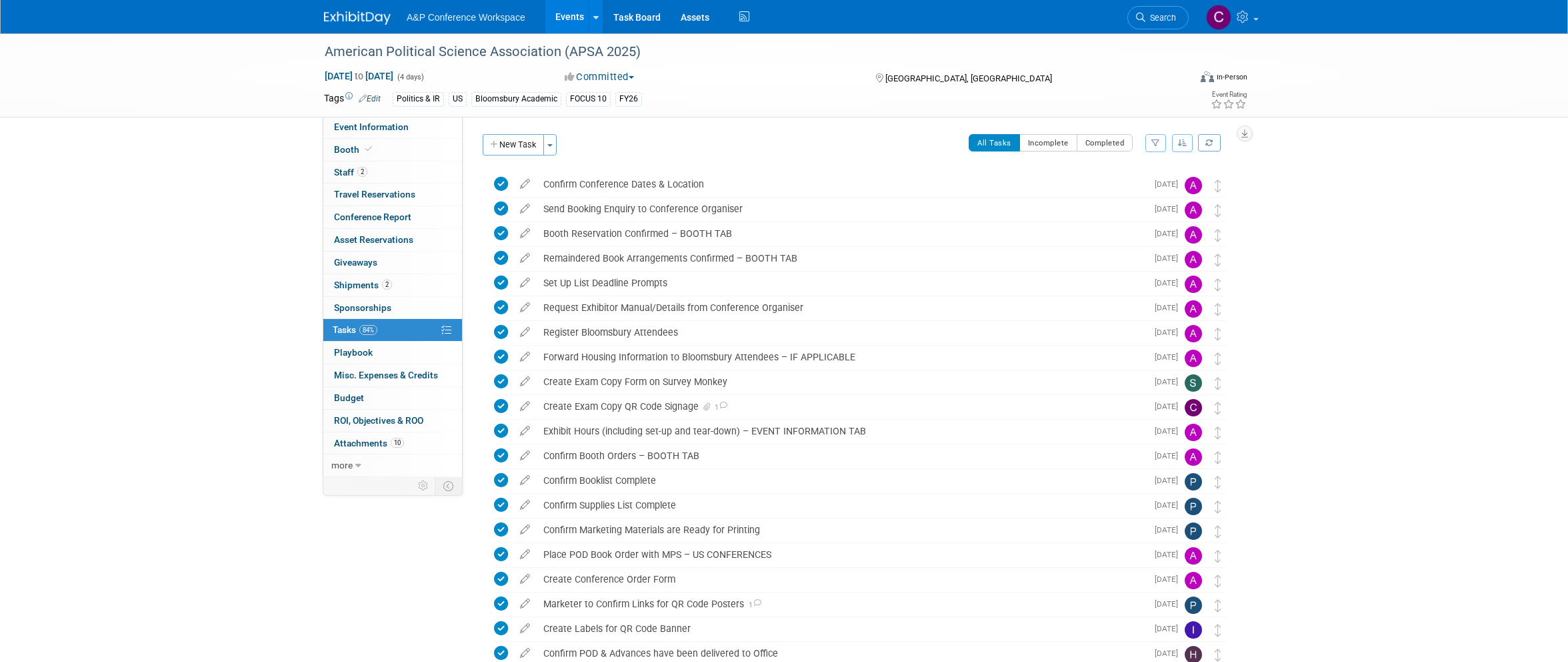
scroll to position [382, 0]
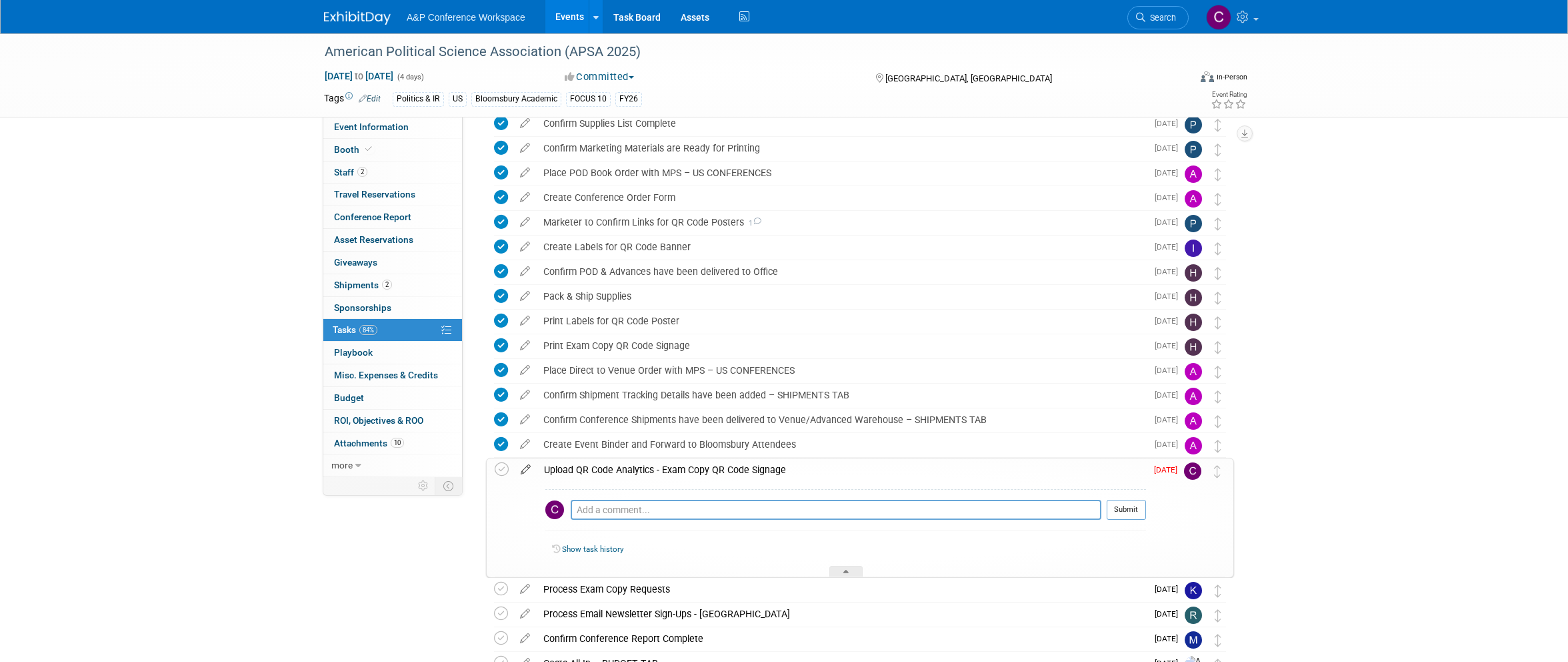
click at [526, 462] on icon at bounding box center [526, 466] width 23 height 17
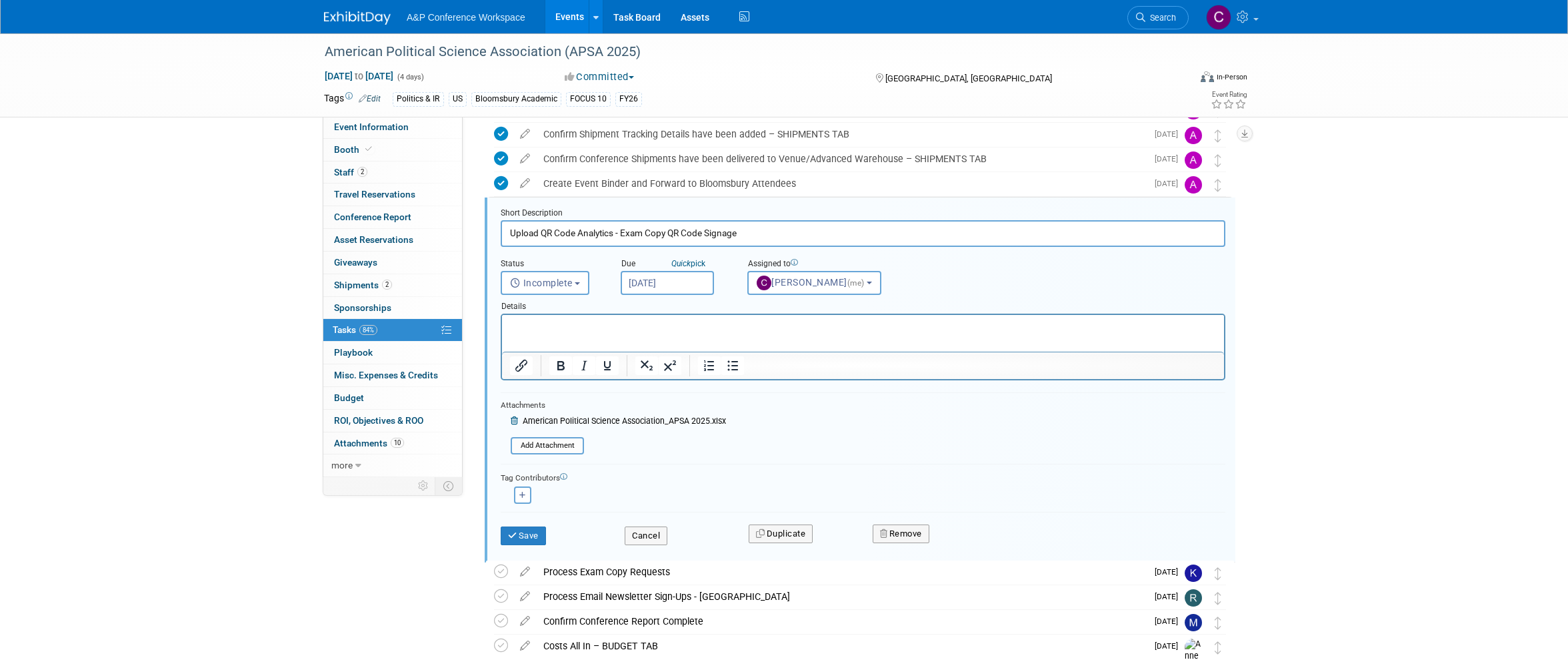
scroll to position [641, 1]
drag, startPoint x: 529, startPoint y: 532, endPoint x: 613, endPoint y: 483, distance: 97.2
click at [529, 532] on button "Save" at bounding box center [523, 536] width 45 height 19
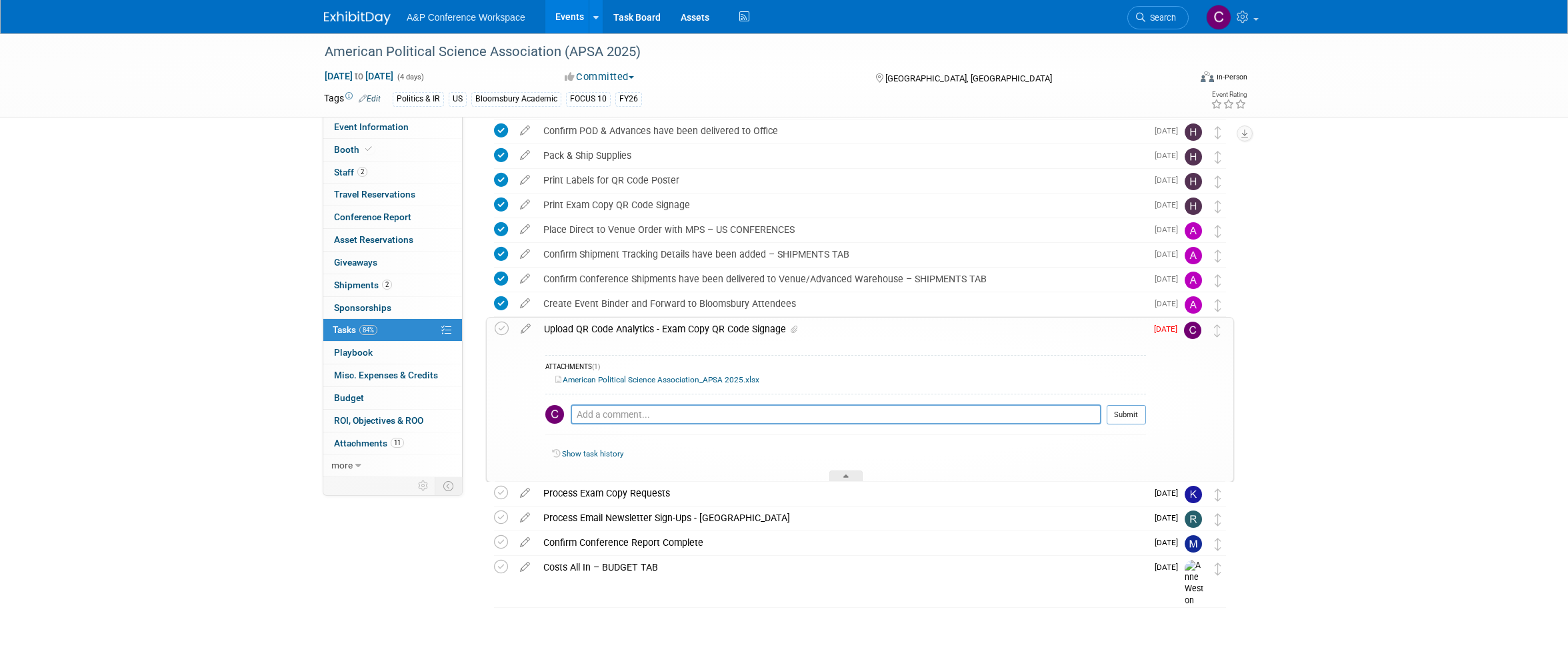
scroll to position [521, 0]
click at [496, 327] on icon at bounding box center [501, 329] width 14 height 14
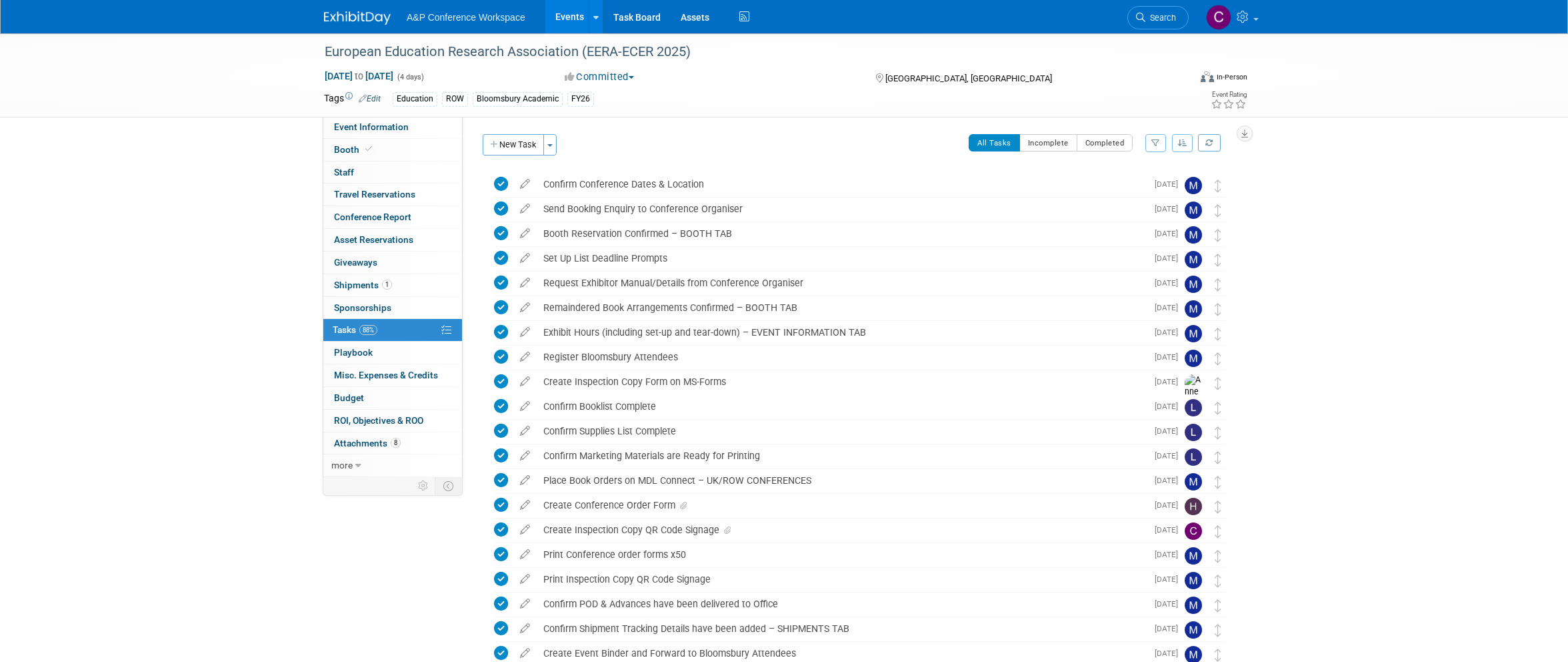
scroll to position [234, 0]
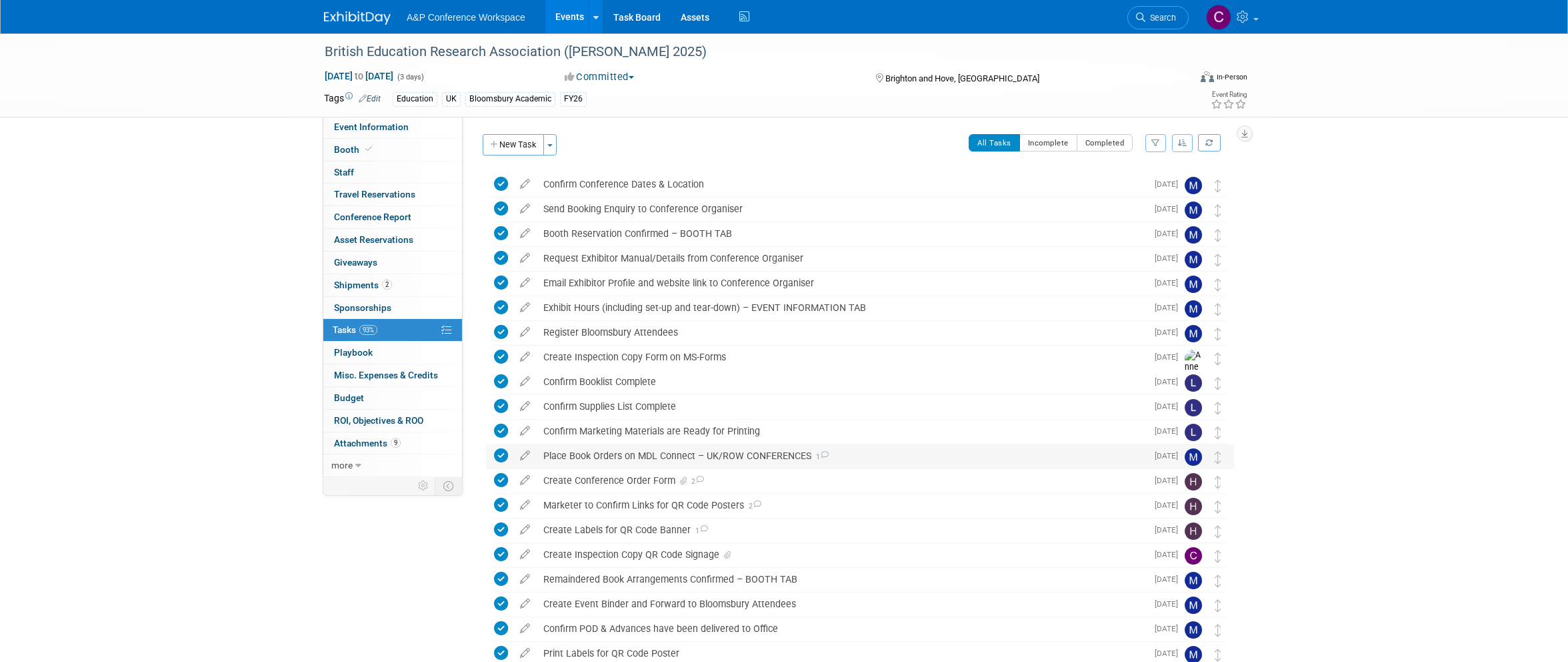
scroll to position [283, 0]
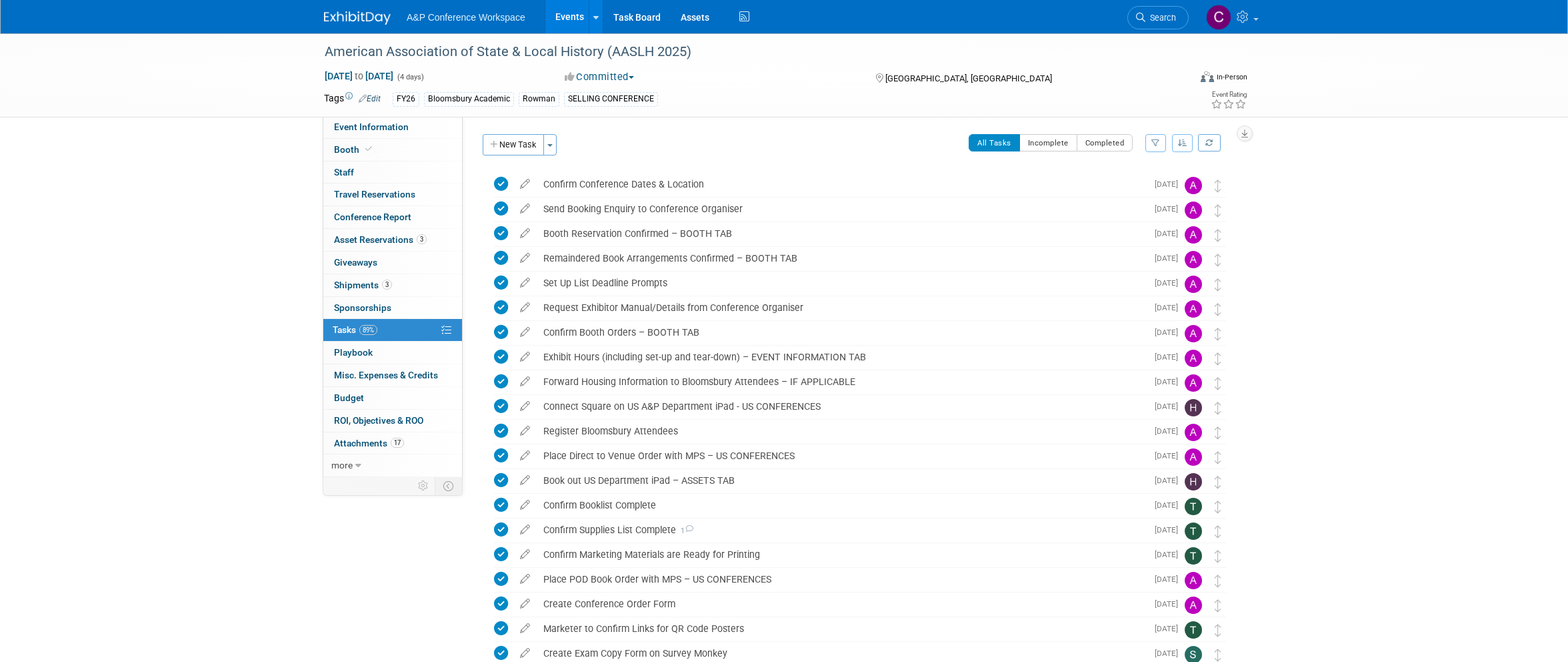
scroll to position [505, 0]
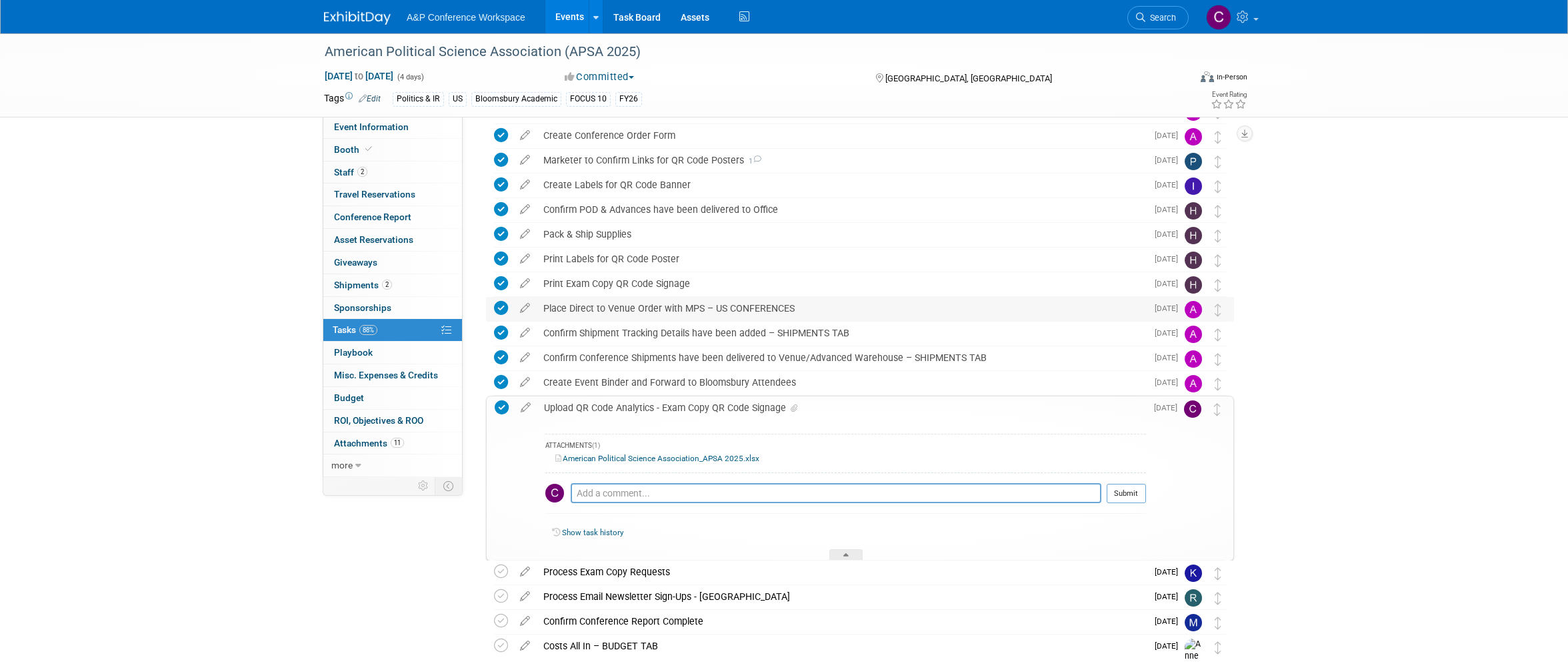
scroll to position [447, 0]
click at [628, 401] on div "Upload QR Code Analytics - Exam Copy QR Code Signage" at bounding box center [842, 403] width 609 height 23
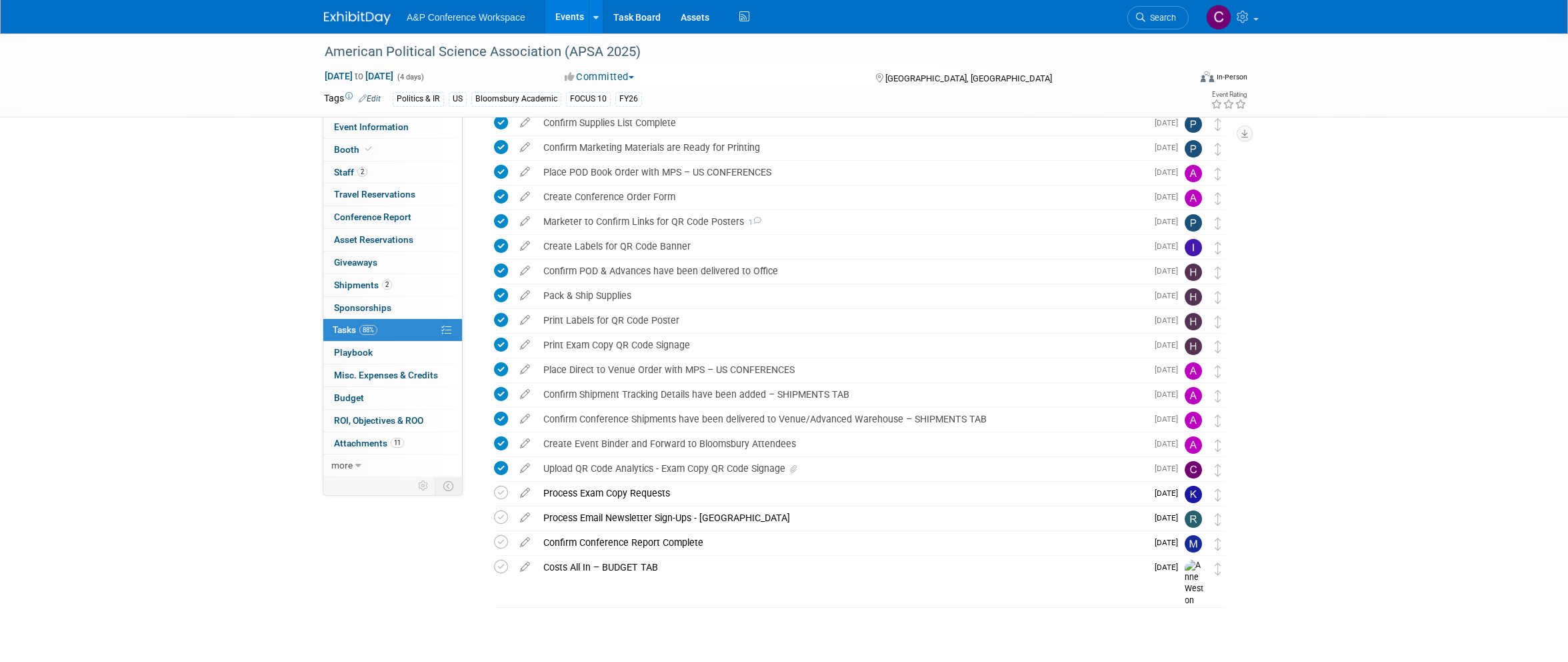
scroll to position [439, 0]
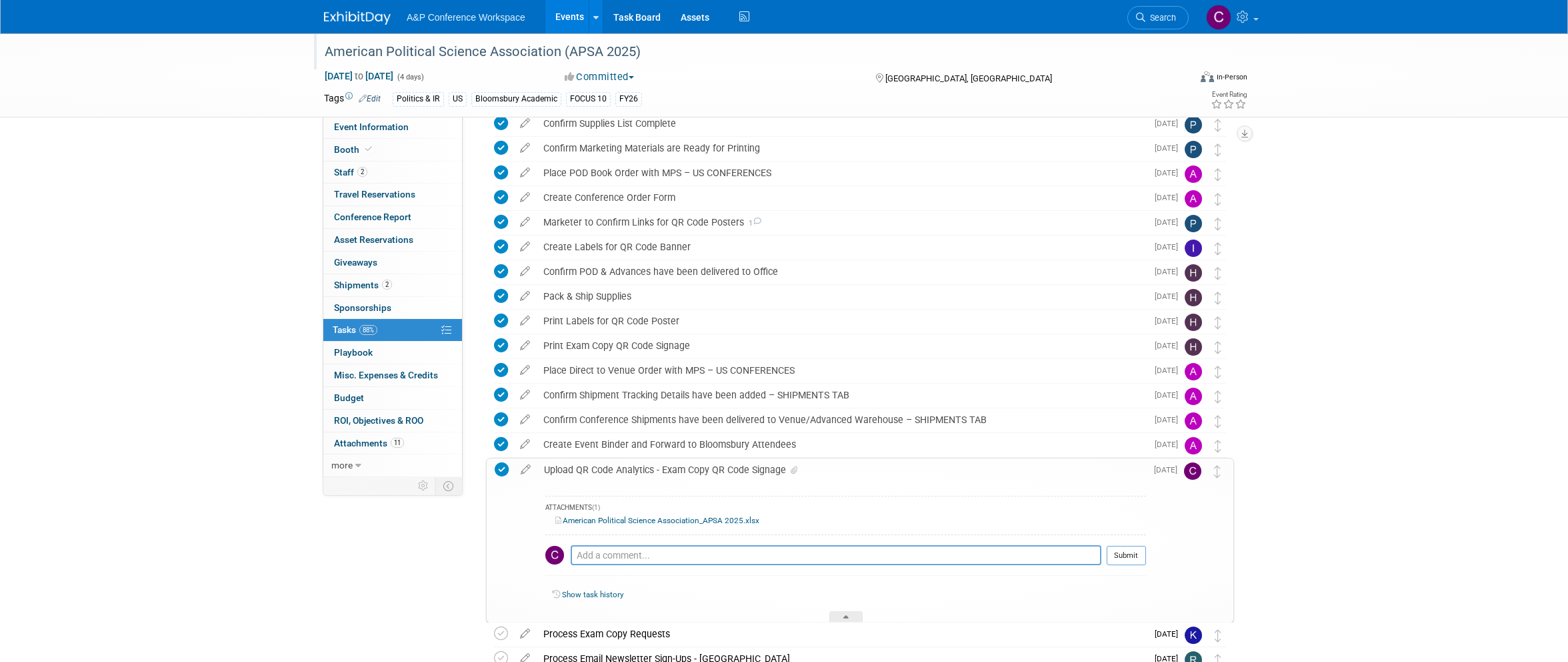
scroll to position [390, 0]
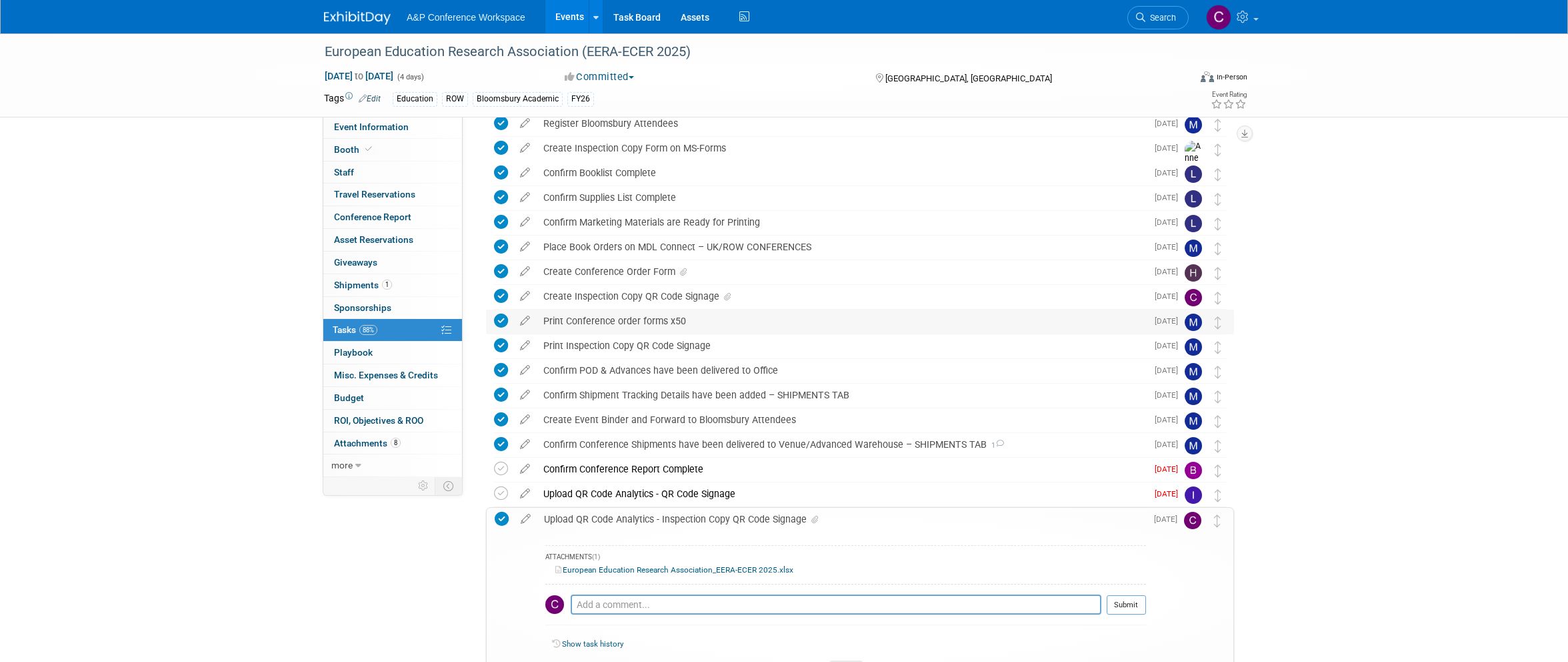
scroll to position [230, 0]
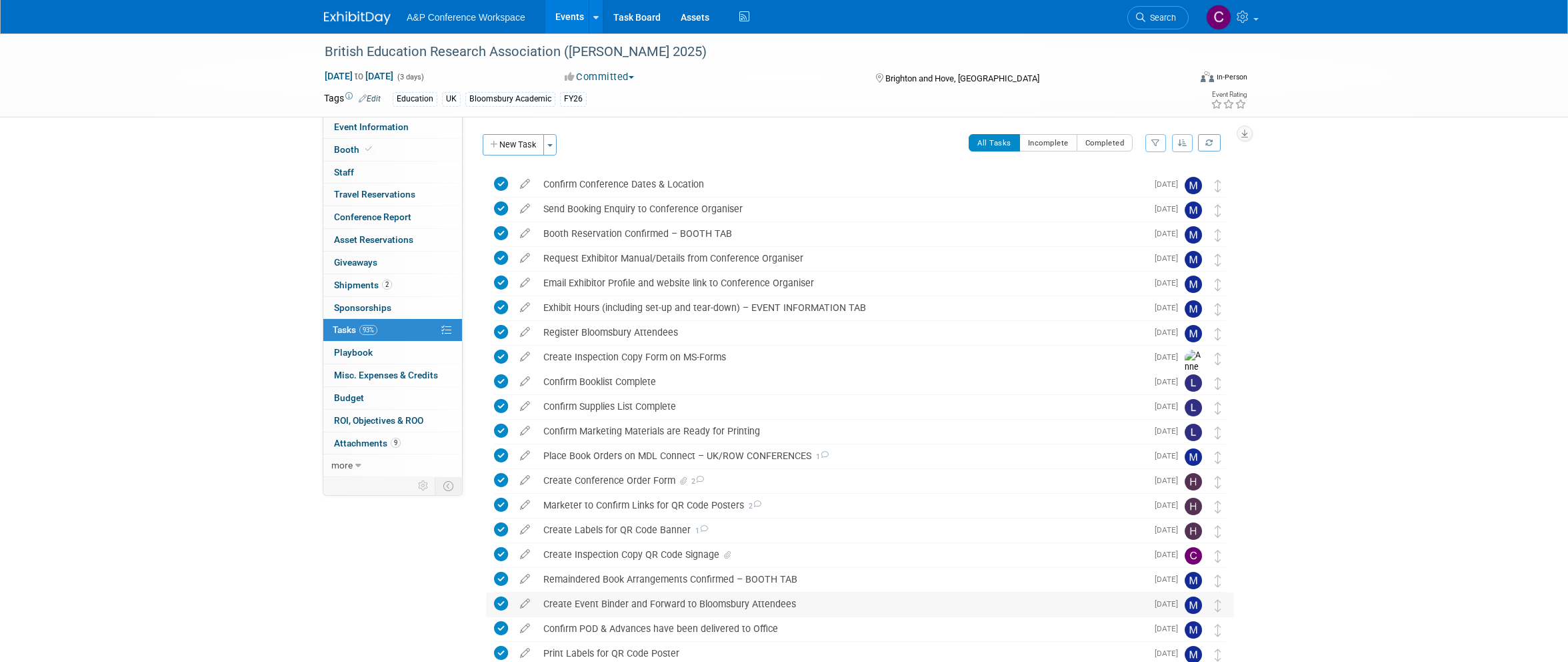
scroll to position [283, 0]
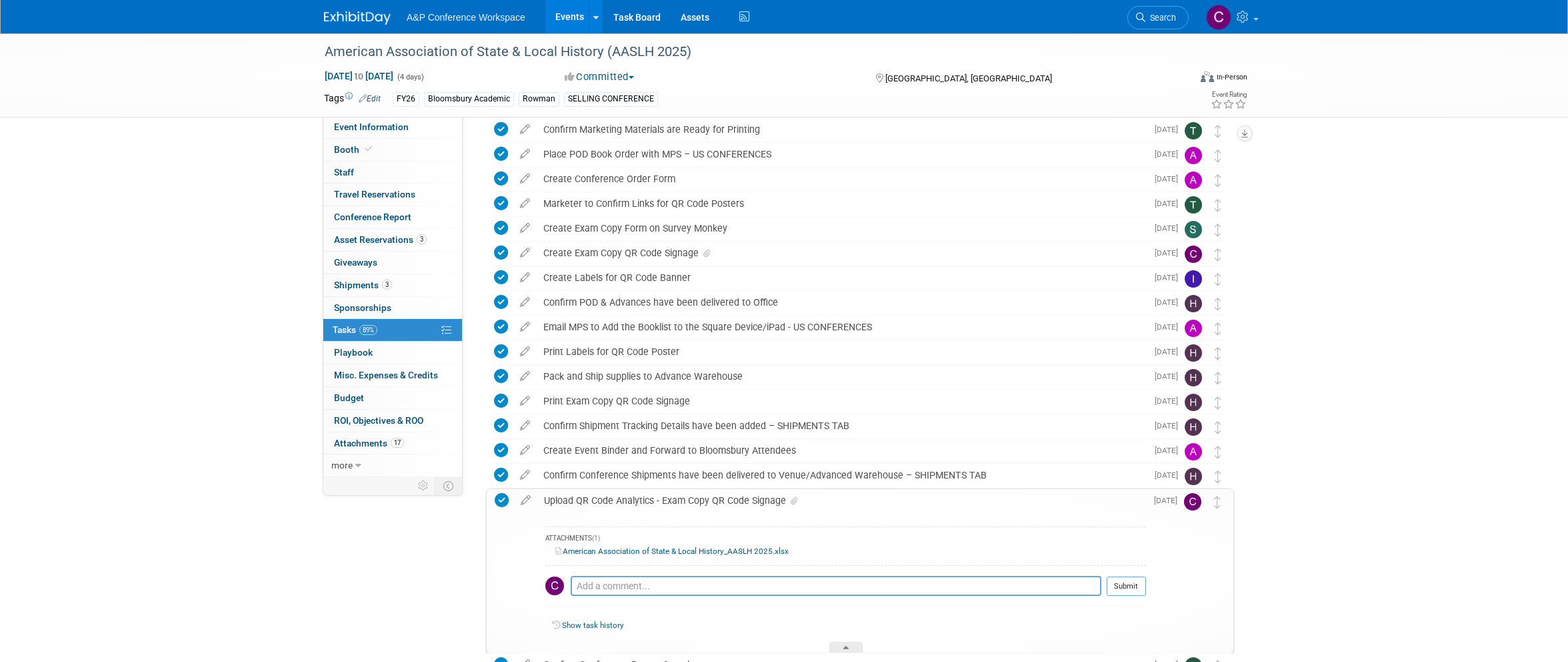
scroll to position [427, 0]
